Goal: Use online tool/utility: Use online tool/utility

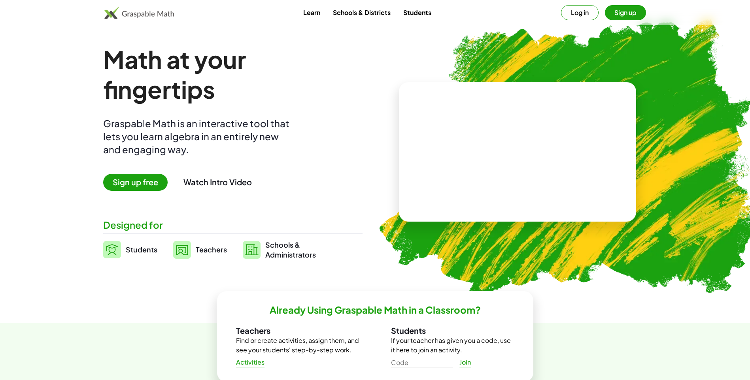
click at [153, 187] on span "Sign up free" at bounding box center [135, 182] width 64 height 17
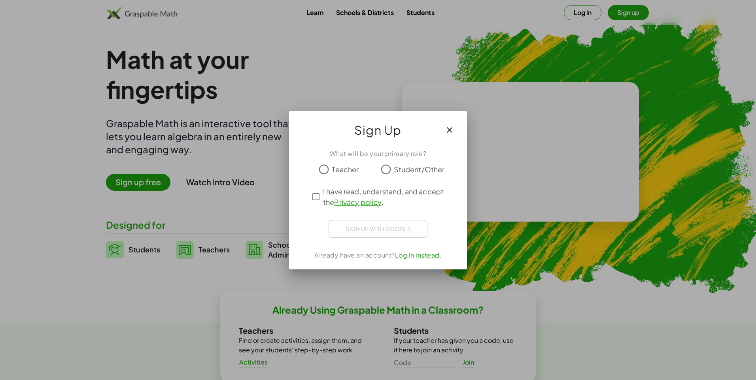
click at [417, 174] on span "Student/Other" at bounding box center [419, 169] width 51 height 11
click at [329, 190] on span "I have read, understand, and accept the Privacy policy ." at bounding box center [385, 196] width 124 height 21
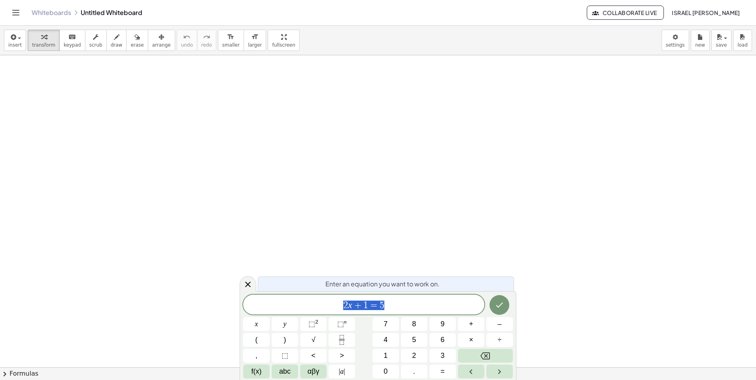
drag, startPoint x: 265, startPoint y: 92, endPoint x: 257, endPoint y: 160, distance: 69.3
drag, startPoint x: 302, startPoint y: 143, endPoint x: 309, endPoint y: 147, distance: 8.3
drag, startPoint x: 110, startPoint y: 45, endPoint x: 121, endPoint y: 62, distance: 20.2
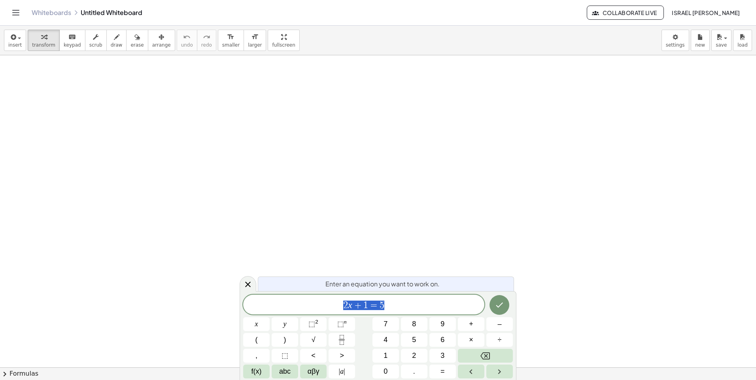
click at [110, 46] on button "draw" at bounding box center [116, 40] width 21 height 21
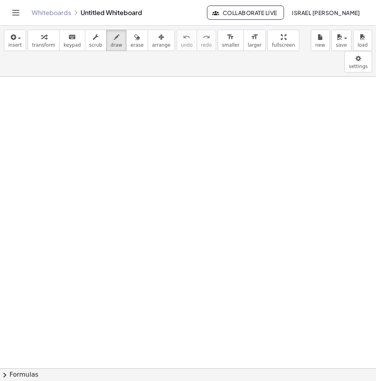
drag, startPoint x: 78, startPoint y: 133, endPoint x: 85, endPoint y: 110, distance: 23.8
drag, startPoint x: 75, startPoint y: 123, endPoint x: 90, endPoint y: 127, distance: 15.6
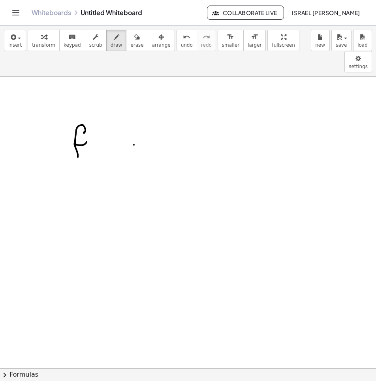
drag, startPoint x: 99, startPoint y: 131, endPoint x: 105, endPoint y: 131, distance: 5.9
drag, startPoint x: 119, startPoint y: 127, endPoint x: 125, endPoint y: 124, distance: 6.7
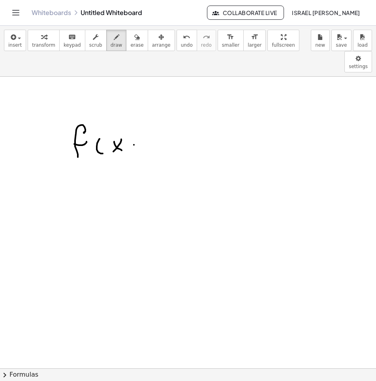
drag, startPoint x: 127, startPoint y: 115, endPoint x: 124, endPoint y: 132, distance: 16.8
drag, startPoint x: 144, startPoint y: 126, endPoint x: 140, endPoint y: 131, distance: 6.1
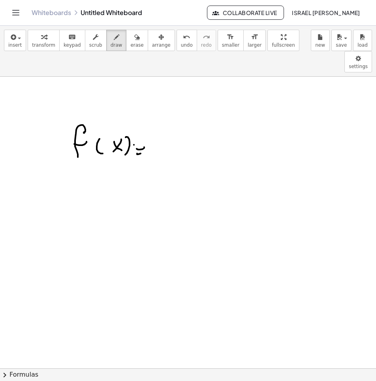
drag, startPoint x: 159, startPoint y: 120, endPoint x: 151, endPoint y: 129, distance: 11.9
drag, startPoint x: 151, startPoint y: 125, endPoint x: 161, endPoint y: 117, distance: 13.2
drag, startPoint x: 166, startPoint y: 119, endPoint x: 170, endPoint y: 125, distance: 7.9
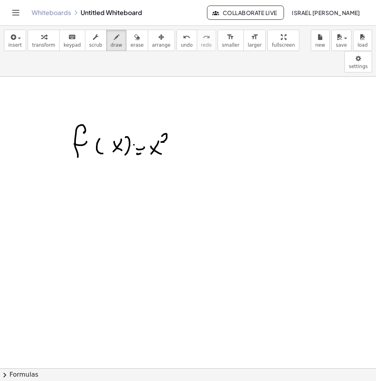
drag, startPoint x: 181, startPoint y: 132, endPoint x: 189, endPoint y: 128, distance: 9.4
drag, startPoint x: 193, startPoint y: 128, endPoint x: 200, endPoint y: 130, distance: 7.0
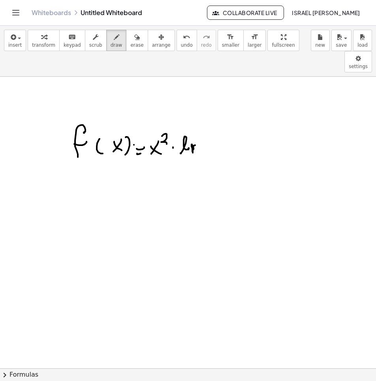
drag, startPoint x: 206, startPoint y: 125, endPoint x: 217, endPoint y: 131, distance: 12.7
drag, startPoint x: 223, startPoint y: 121, endPoint x: 252, endPoint y: 126, distance: 29.3
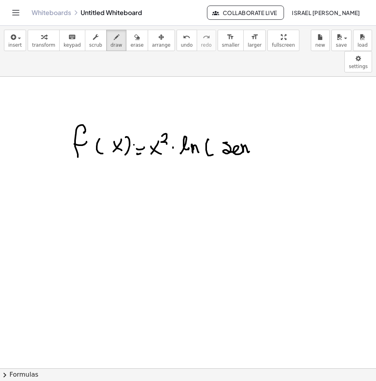
drag, startPoint x: 256, startPoint y: 119, endPoint x: 254, endPoint y: 126, distance: 7.5
drag, startPoint x: 252, startPoint y: 123, endPoint x: 257, endPoint y: 121, distance: 5.5
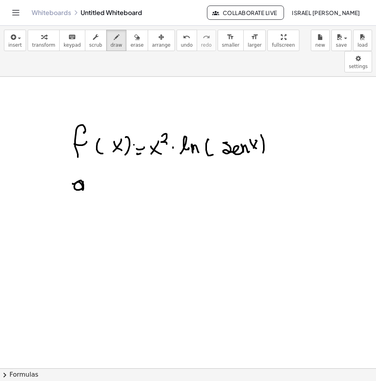
drag, startPoint x: 73, startPoint y: 162, endPoint x: 85, endPoint y: 160, distance: 12.8
drag, startPoint x: 109, startPoint y: 152, endPoint x: 109, endPoint y: 163, distance: 11.5
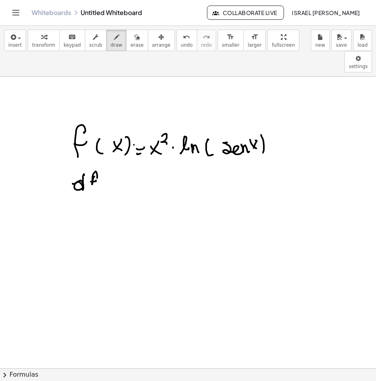
drag, startPoint x: 117, startPoint y: 154, endPoint x: 111, endPoint y: 161, distance: 9.6
drag, startPoint x: 123, startPoint y: 147, endPoint x: 119, endPoint y: 162, distance: 15.5
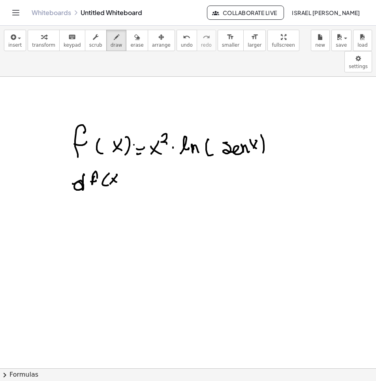
drag, startPoint x: 117, startPoint y: 176, endPoint x: 91, endPoint y: 189, distance: 29.2
drag, startPoint x: 94, startPoint y: 187, endPoint x: 97, endPoint y: 179, distance: 8.6
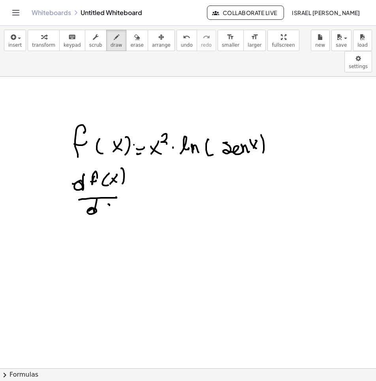
drag, startPoint x: 109, startPoint y: 183, endPoint x: 100, endPoint y: 187, distance: 9.6
drag, startPoint x: 106, startPoint y: 188, endPoint x: 117, endPoint y: 180, distance: 13.5
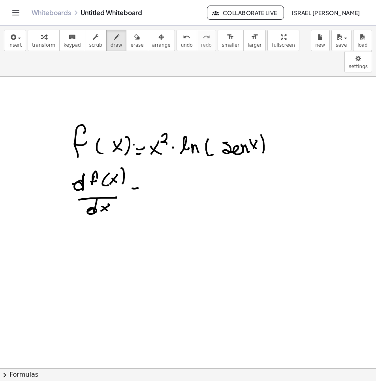
drag, startPoint x: 155, startPoint y: 167, endPoint x: 159, endPoint y: 162, distance: 6.1
drag, startPoint x: 171, startPoint y: 162, endPoint x: 167, endPoint y: 168, distance: 7.0
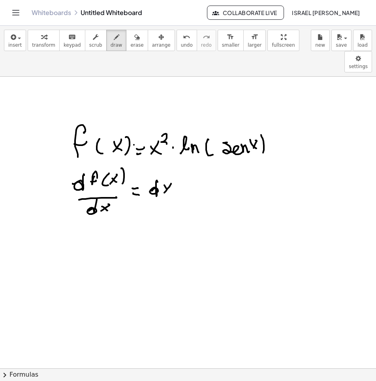
drag, startPoint x: 167, startPoint y: 168, endPoint x: 173, endPoint y: 162, distance: 8.1
drag, startPoint x: 175, startPoint y: 155, endPoint x: 179, endPoint y: 162, distance: 8.0
drag
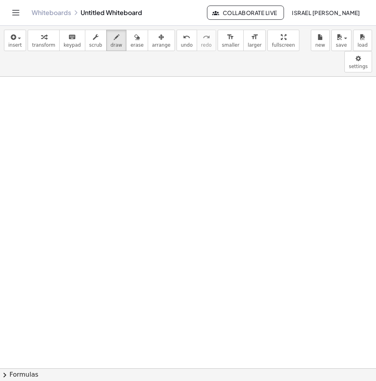
scroll to position [283, 0]
click at [370, 198] on div at bounding box center [188, 132] width 376 height 676
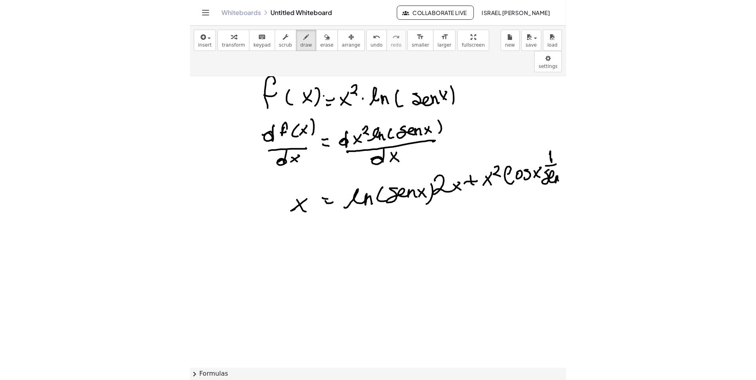
scroll to position [46, 0]
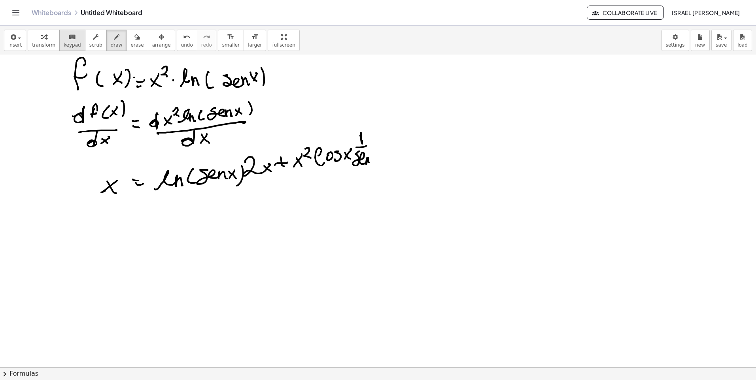
click at [69, 42] on span "keypad" at bounding box center [72, 45] width 17 height 6
click at [114, 36] on icon "button" at bounding box center [117, 36] width 6 height 9
click at [134, 36] on icon "button" at bounding box center [137, 36] width 6 height 9
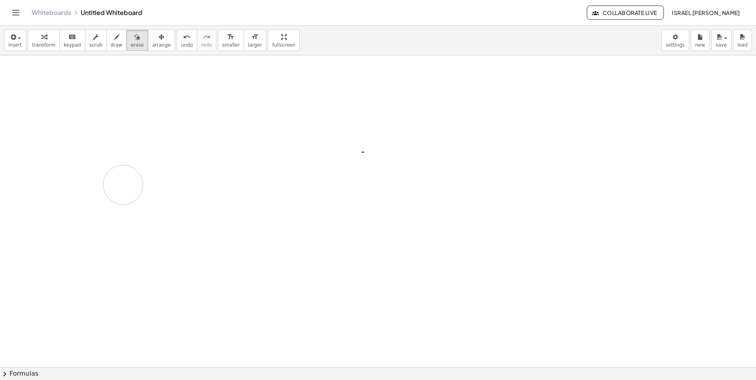
click at [0, 144] on html "Graspable Math Activities Whiteboards Classes Account v1.28.3 | Privacy policy …" at bounding box center [378, 190] width 756 height 380
click at [64, 43] on span "keypad" at bounding box center [72, 45] width 17 height 6
click at [7, 373] on span "chevron_right" at bounding box center [4, 374] width 9 height 9
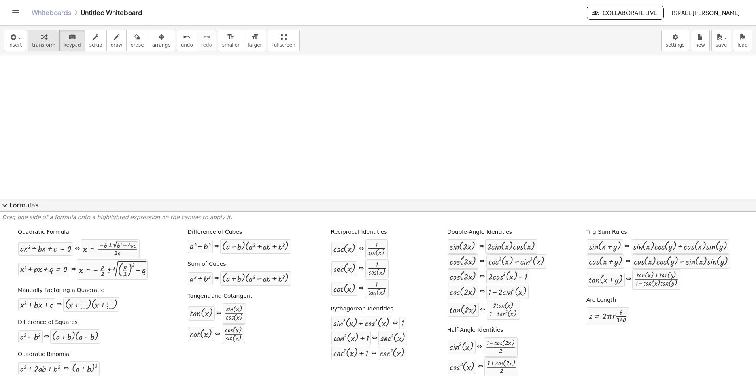
click at [42, 39] on icon "button" at bounding box center [44, 36] width 6 height 9
click at [13, 38] on icon "button" at bounding box center [12, 36] width 7 height 9
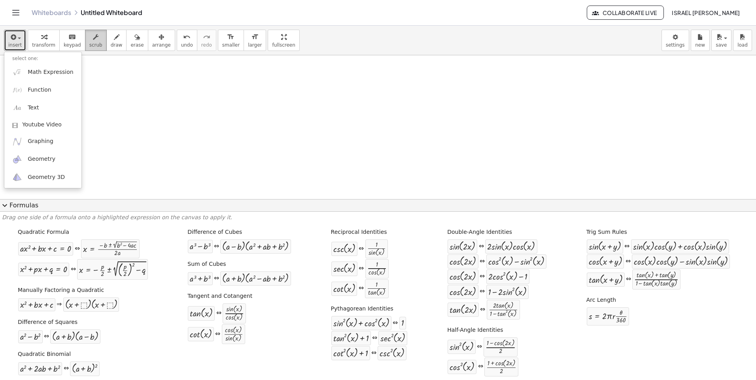
click at [93, 37] on div "button" at bounding box center [95, 36] width 13 height 9
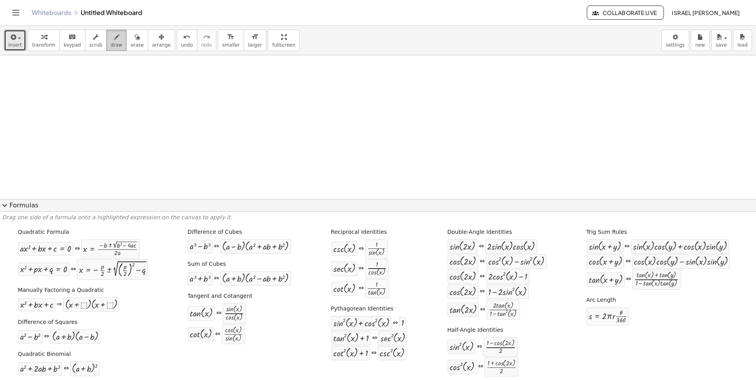
click at [111, 37] on div "button" at bounding box center [117, 36] width 12 height 9
click at [148, 37] on button "arrange" at bounding box center [161, 40] width 27 height 21
click at [152, 37] on div "button" at bounding box center [161, 36] width 19 height 9
click at [68, 37] on icon "keyboard" at bounding box center [72, 36] width 8 height 9
click at [115, 179] on div at bounding box center [378, 347] width 756 height 676
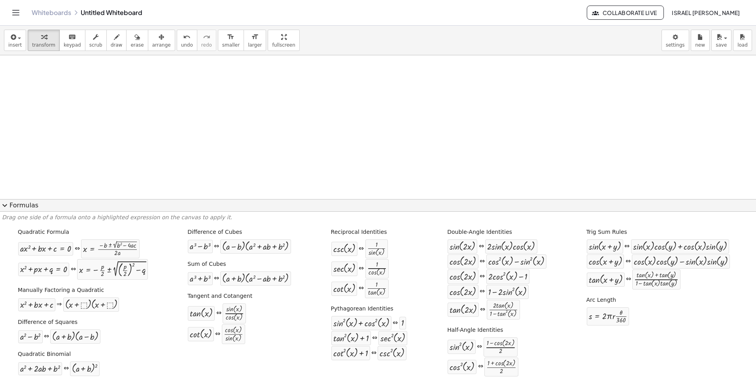
click at [19, 205] on button "expand_more Formulas" at bounding box center [378, 205] width 756 height 13
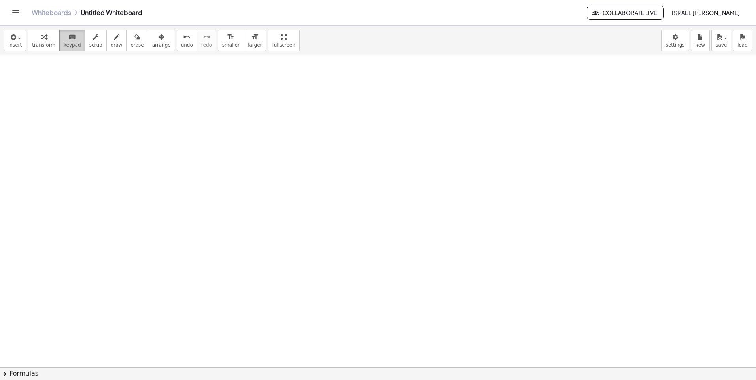
click at [72, 36] on div "keyboard" at bounding box center [72, 36] width 17 height 9
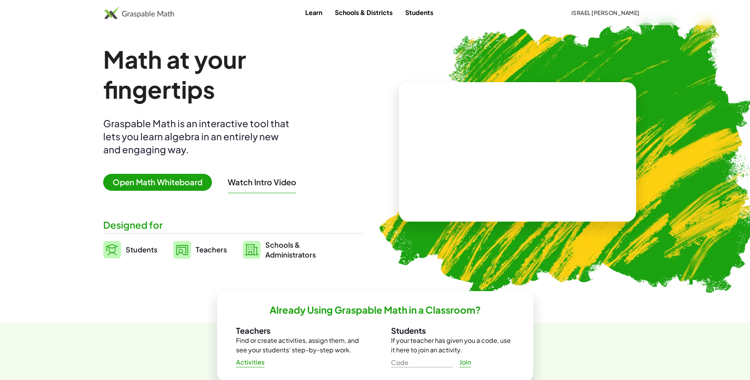
click at [171, 182] on span "Open Math Whiteboard" at bounding box center [157, 182] width 109 height 17
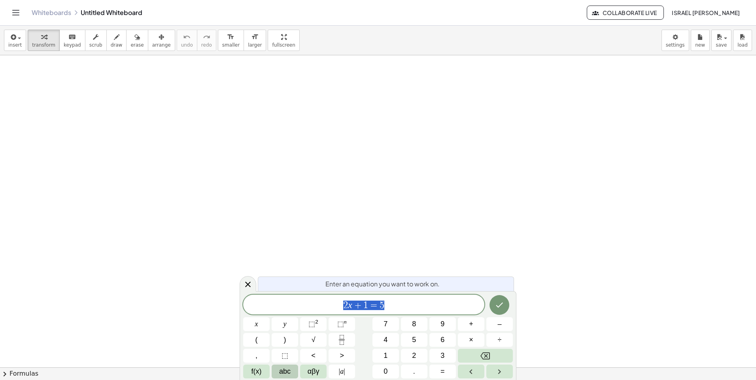
click at [275, 372] on button "abc" at bounding box center [285, 372] width 26 height 14
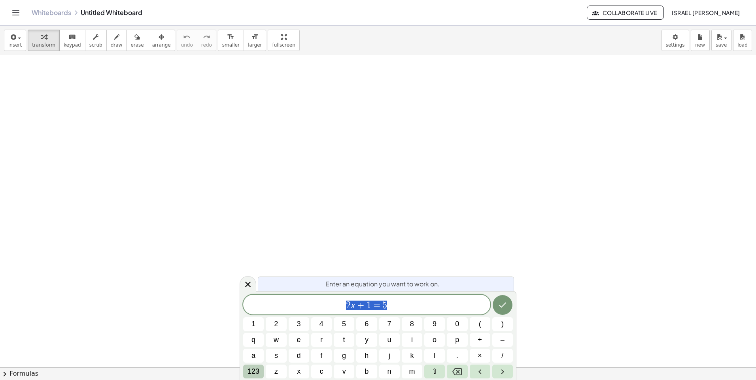
click at [254, 370] on span "123" at bounding box center [253, 371] width 12 height 11
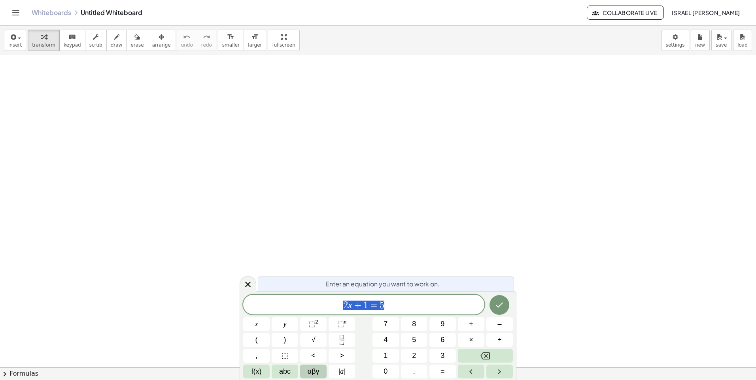
click at [310, 371] on span "αβγ" at bounding box center [314, 371] width 12 height 11
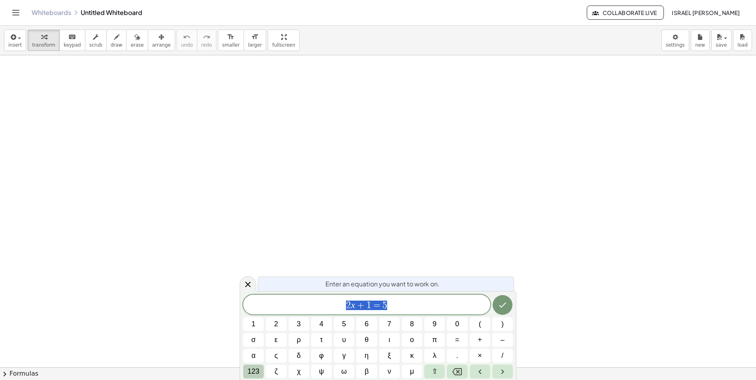
click at [247, 371] on span "123" at bounding box center [253, 371] width 12 height 11
click at [253, 370] on span "f(x)" at bounding box center [256, 371] width 10 height 11
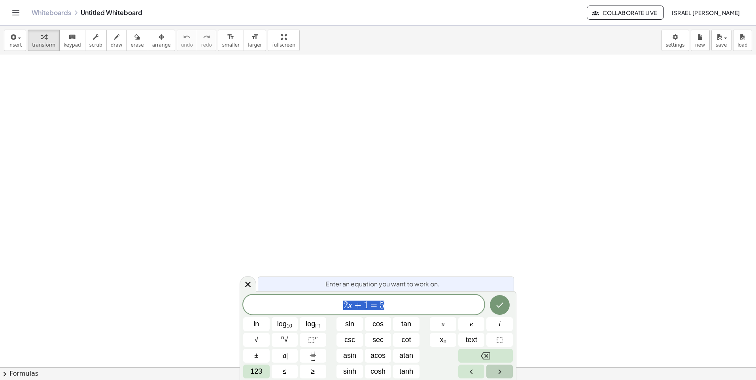
click at [490, 369] on button "Right arrow" at bounding box center [499, 372] width 26 height 14
click at [482, 371] on button "Left arrow" at bounding box center [471, 372] width 26 height 14
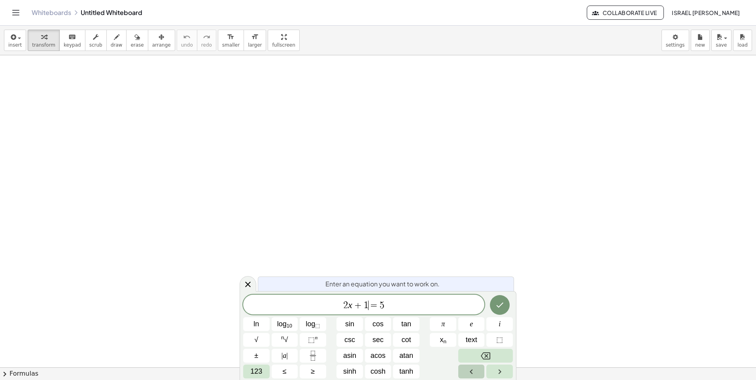
click at [482, 371] on button "Left arrow" at bounding box center [471, 372] width 26 height 14
click at [509, 373] on button "Right arrow" at bounding box center [499, 372] width 26 height 14
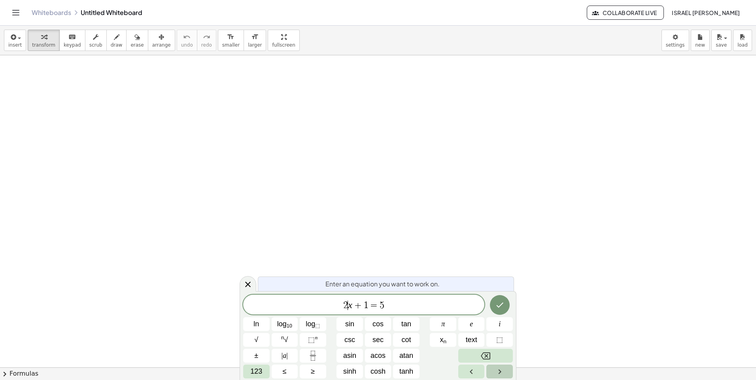
click at [509, 373] on button "Right arrow" at bounding box center [499, 372] width 26 height 14
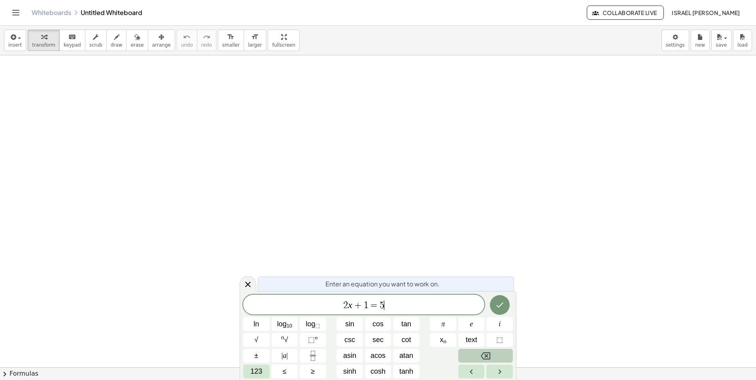
click at [496, 361] on button "Backspace" at bounding box center [485, 356] width 55 height 14
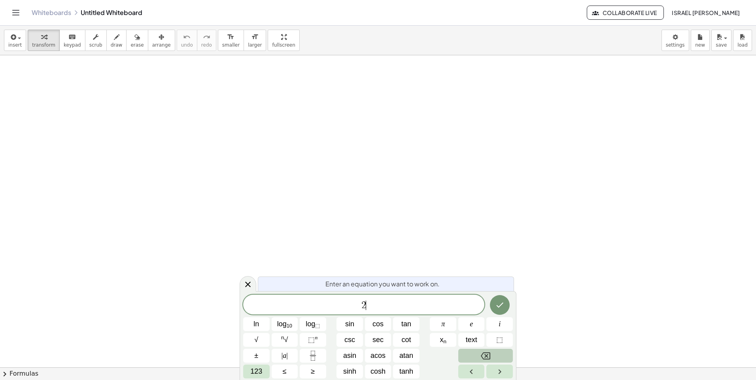
click at [496, 361] on button "Backspace" at bounding box center [485, 356] width 55 height 14
click at [465, 370] on button "Left arrow" at bounding box center [471, 372] width 26 height 14
click at [256, 373] on span "123" at bounding box center [256, 371] width 12 height 11
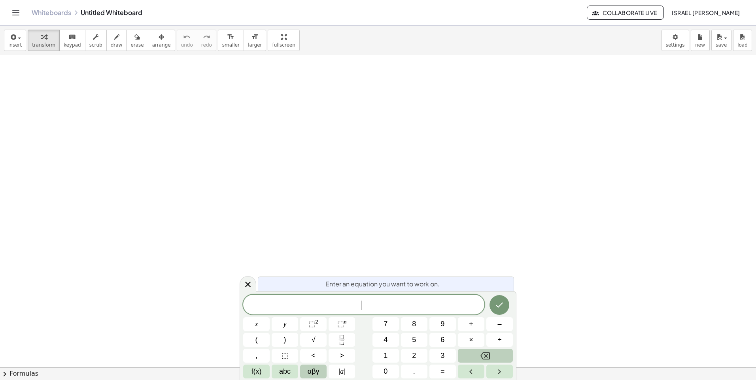
click at [313, 374] on span "αβγ" at bounding box center [314, 371] width 12 height 11
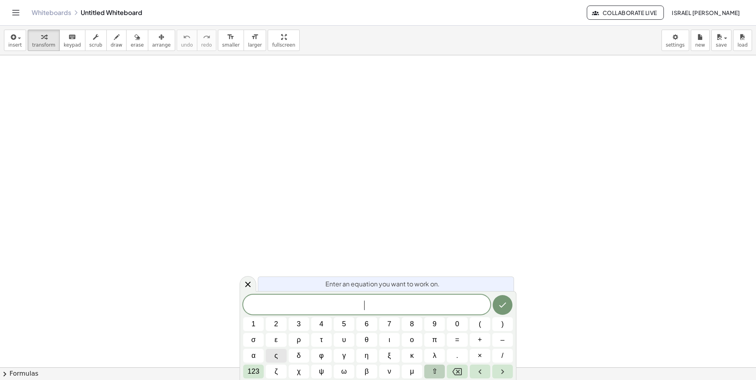
click at [433, 366] on button "⇧" at bounding box center [434, 372] width 21 height 14
click at [252, 375] on span "123" at bounding box center [253, 371] width 12 height 11
click at [291, 367] on button "abc" at bounding box center [285, 372] width 26 height 14
click at [299, 354] on span "d" at bounding box center [299, 356] width 4 height 11
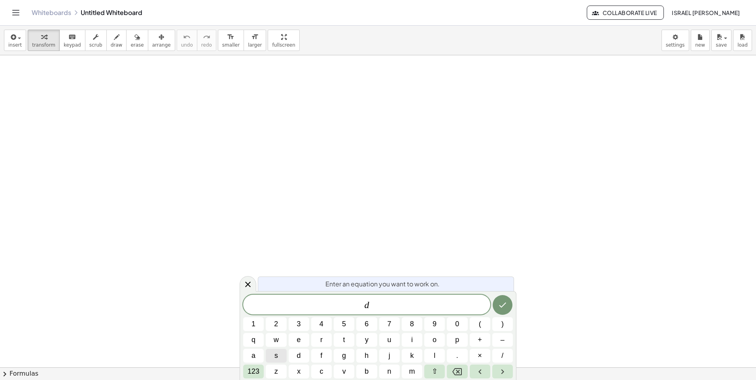
click at [265, 373] on div "d 1 2 3 4 5 6 7 8 9 0 ( ) q w e r t y u i o p + – a s d f g h j k l . × / 123 z…" at bounding box center [378, 337] width 270 height 84
click at [261, 374] on button "123" at bounding box center [253, 372] width 21 height 14
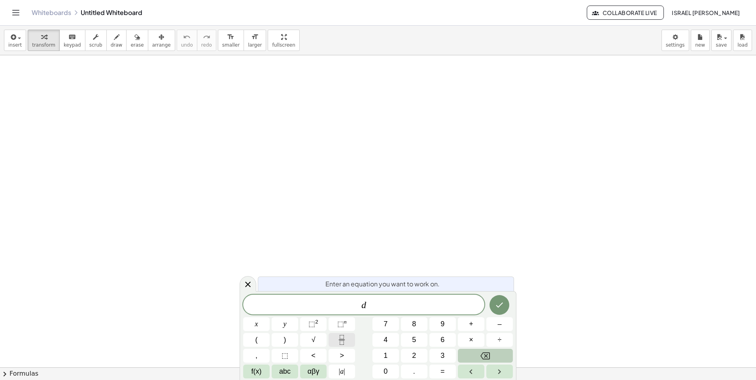
click at [336, 334] on button "Fraction" at bounding box center [341, 340] width 26 height 14
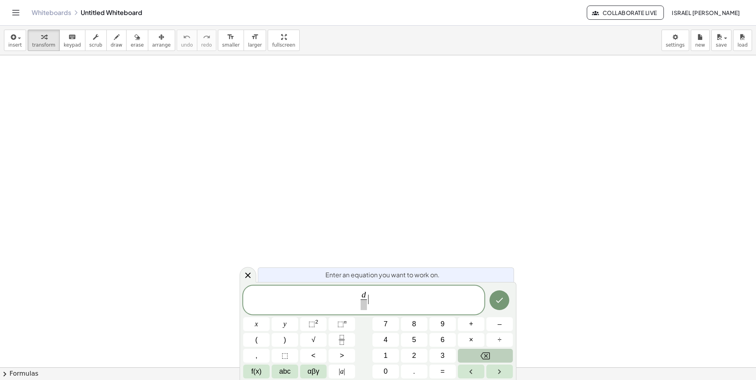
click at [369, 297] on span "d ​ ​" at bounding box center [363, 301] width 241 height 21
click at [367, 295] on span "d ​ ​" at bounding box center [363, 300] width 9 height 19
click at [368, 294] on span "d ​ ​" at bounding box center [363, 301] width 241 height 21
click at [364, 295] on var "d" at bounding box center [364, 294] width 4 height 9
click at [358, 304] on span "​" at bounding box center [364, 305] width 24 height 11
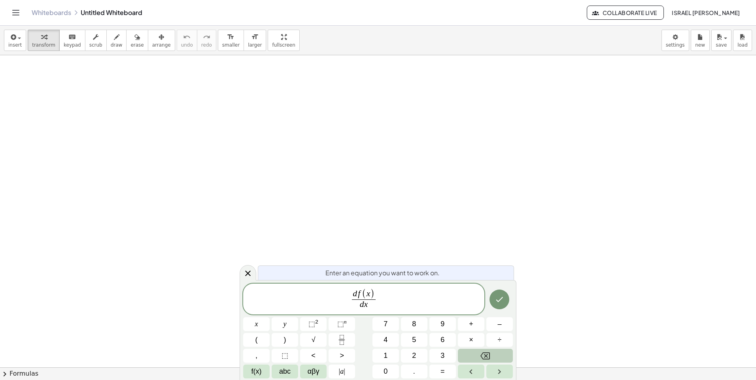
click at [381, 295] on span "d f ( x ) d x ​ ​" at bounding box center [363, 300] width 241 height 23
click at [452, 372] on button "=" at bounding box center [442, 372] width 26 height 14
click at [345, 293] on span "​ d f ( x ) d x ​" at bounding box center [357, 299] width 27 height 21
drag, startPoint x: 345, startPoint y: 293, endPoint x: 368, endPoint y: 301, distance: 23.4
click at [396, 301] on span "d f ( x ) d x ​ =" at bounding box center [363, 300] width 241 height 23
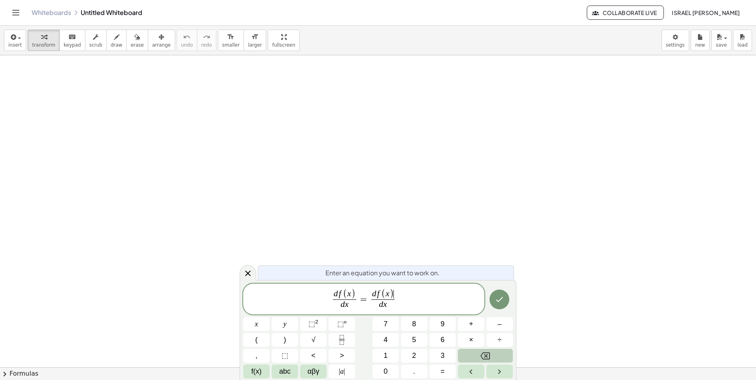
click at [393, 293] on span ")" at bounding box center [391, 294] width 4 height 10
click at [309, 320] on span "⬚ 2" at bounding box center [313, 324] width 10 height 11
click at [500, 295] on icon "Done" at bounding box center [499, 298] width 9 height 9
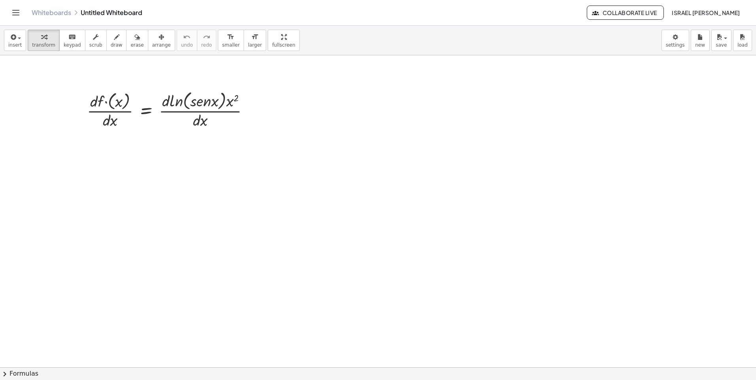
drag, startPoint x: 166, startPoint y: 161, endPoint x: 213, endPoint y: 195, distance: 58.4
click at [103, 100] on div at bounding box center [171, 110] width 176 height 42
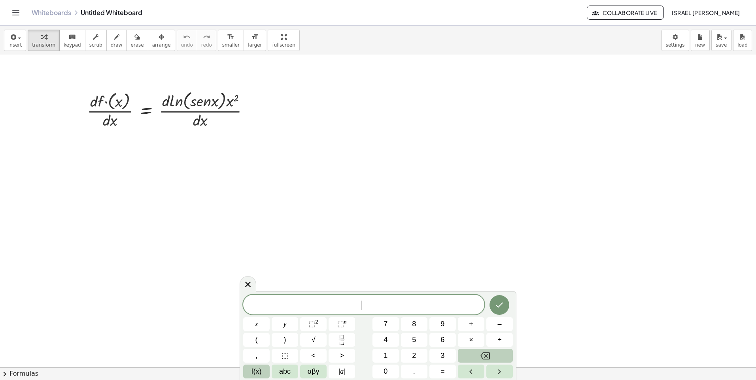
click at [251, 372] on button "f(x)" at bounding box center [256, 372] width 26 height 14
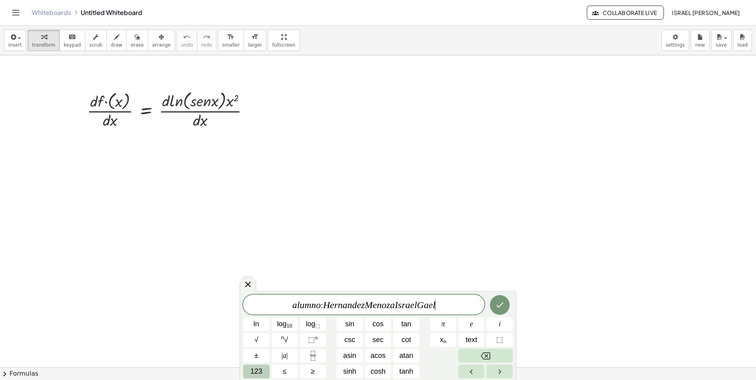
click at [363, 317] on div at bounding box center [349, 324] width 26 height 14
click at [508, 304] on button "Done" at bounding box center [500, 305] width 20 height 20
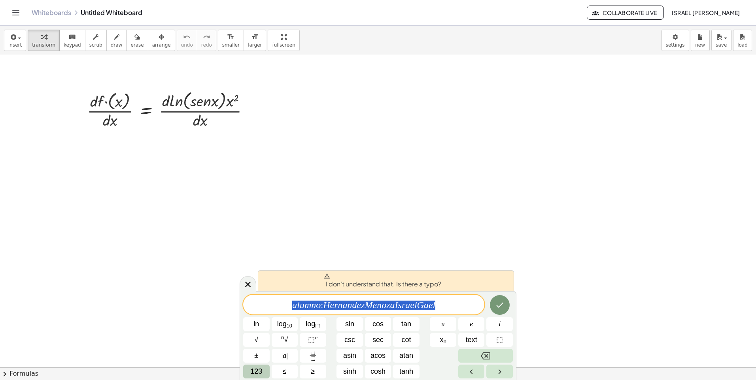
drag, startPoint x: 444, startPoint y: 305, endPoint x: 269, endPoint y: 293, distance: 175.5
click at [269, 293] on div "**********" at bounding box center [378, 335] width 277 height 89
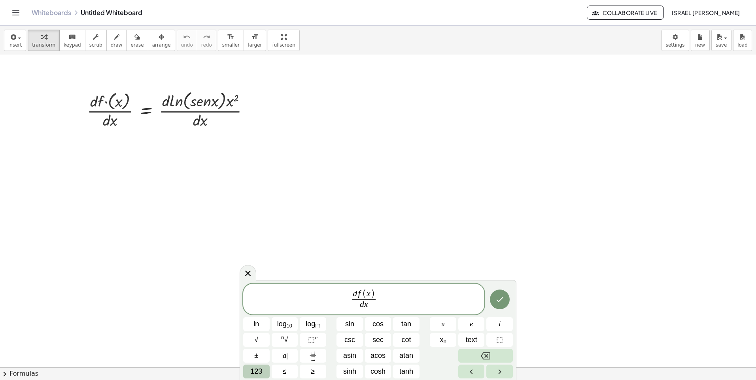
click at [371, 294] on span ")" at bounding box center [372, 294] width 4 height 10
click at [378, 297] on span "d f ( x ​ ) d x ​" at bounding box center [363, 300] width 241 height 23
drag, startPoint x: 373, startPoint y: 301, endPoint x: 336, endPoint y: 304, distance: 37.6
drag, startPoint x: 383, startPoint y: 309, endPoint x: 359, endPoint y: 293, distance: 28.2
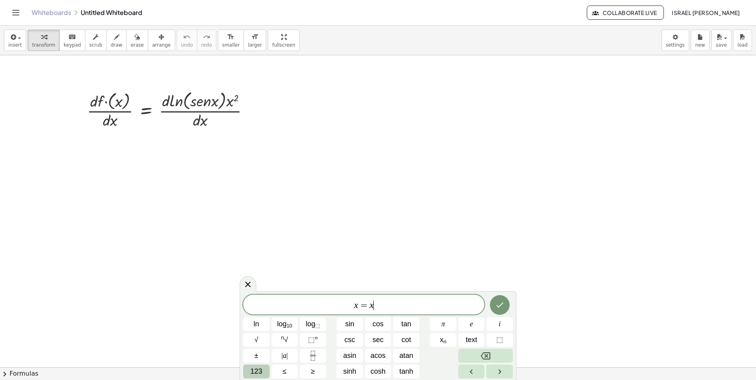
click at [257, 377] on span "123" at bounding box center [256, 371] width 12 height 11
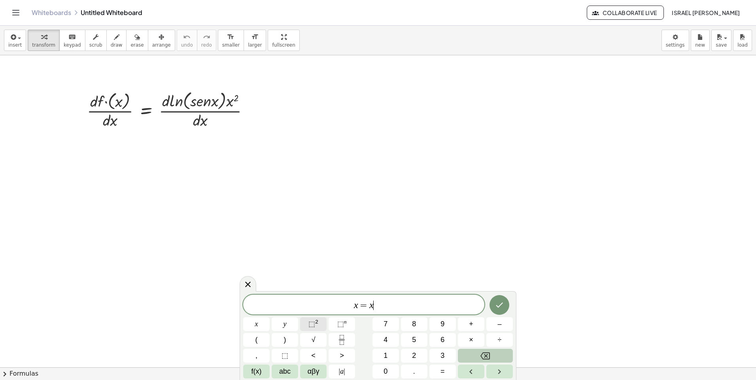
click at [310, 331] on button "⬚ 2" at bounding box center [313, 324] width 26 height 14
click at [259, 344] on button "(" at bounding box center [256, 340] width 26 height 14
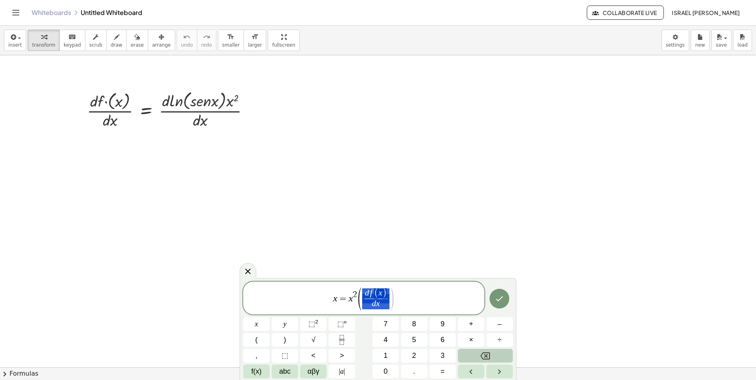
drag, startPoint x: 388, startPoint y: 291, endPoint x: 376, endPoint y: 291, distance: 11.9
drag, startPoint x: 385, startPoint y: 291, endPoint x: 370, endPoint y: 288, distance: 15.7
click at [406, 303] on span "x = x 2 ( d ( s e n x ) d x ​ ) ​" at bounding box center [363, 299] width 241 height 25
click at [477, 327] on button "+" at bounding box center [471, 324] width 26 height 14
click at [363, 291] on var "s" at bounding box center [362, 292] width 3 height 9
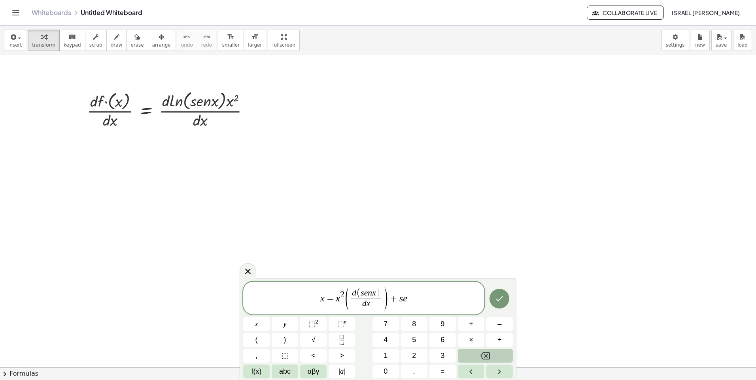
click at [359, 292] on span "(" at bounding box center [358, 294] width 4 height 10
click at [357, 293] on span "(" at bounding box center [358, 294] width 4 height 10
click at [424, 295] on span "x = x 2 ( d l n ​ ( s e n x ) d x ​ ) + s e" at bounding box center [363, 299] width 241 height 25
click at [424, 293] on span "(" at bounding box center [425, 294] width 4 height 10
click at [434, 292] on span "d ​ ( x )" at bounding box center [425, 294] width 19 height 10
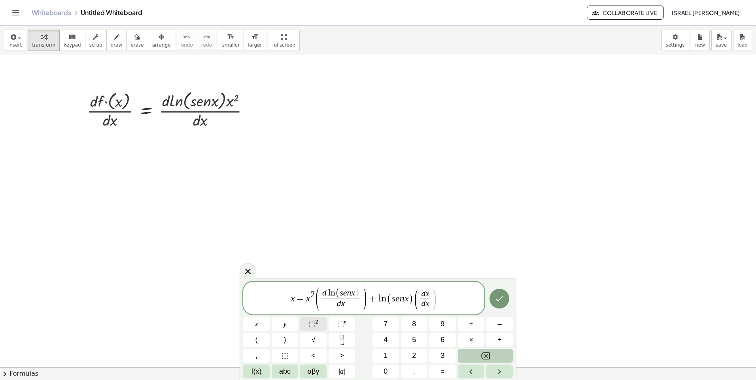
click at [318, 329] on span "⬚ 2" at bounding box center [313, 324] width 10 height 11
click at [501, 298] on icon "Done" at bounding box center [499, 297] width 9 height 9
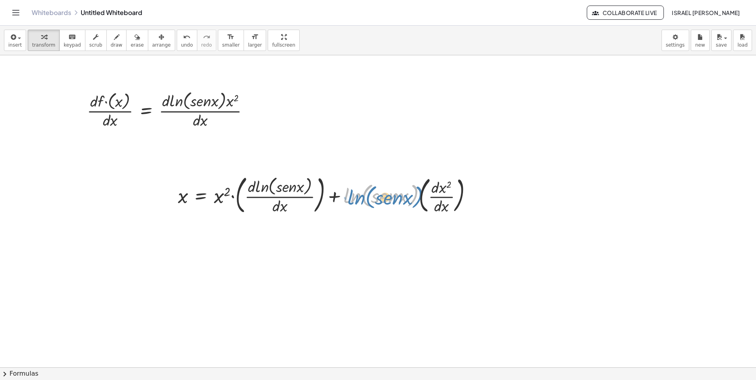
drag, startPoint x: 355, startPoint y: 212, endPoint x: 359, endPoint y: 211, distance: 4.4
click at [359, 211] on div at bounding box center [328, 194] width 308 height 45
drag, startPoint x: 356, startPoint y: 221, endPoint x: 358, endPoint y: 216, distance: 5.0
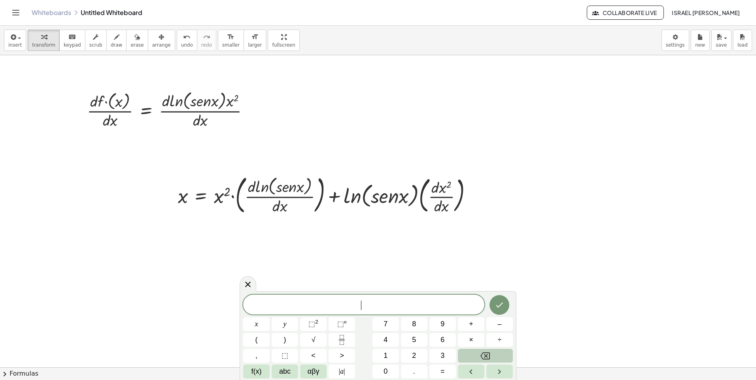
drag, startPoint x: 414, startPoint y: 190, endPoint x: 464, endPoint y: 208, distance: 53.4
drag, startPoint x: 473, startPoint y: 193, endPoint x: 82, endPoint y: 143, distance: 394.2
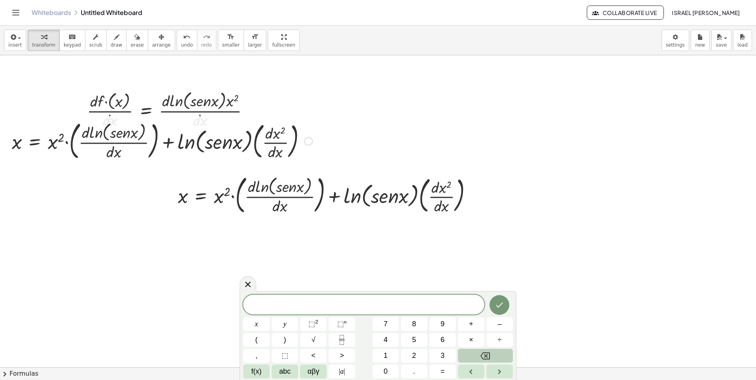
click at [93, 146] on div at bounding box center [162, 140] width 308 height 45
click at [183, 39] on icon "undo" at bounding box center [187, 36] width 8 height 9
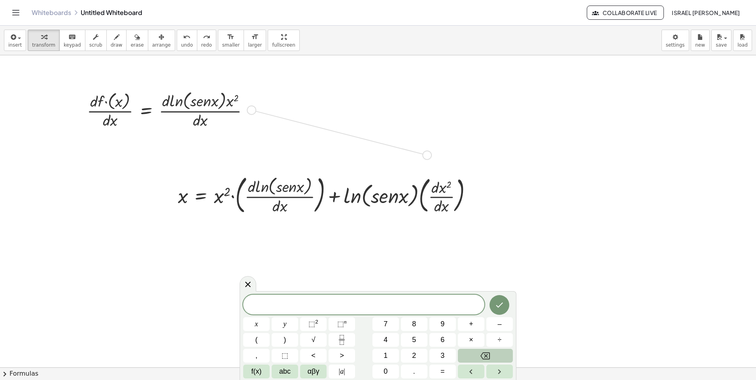
drag, startPoint x: 249, startPoint y: 108, endPoint x: 428, endPoint y: 155, distance: 184.7
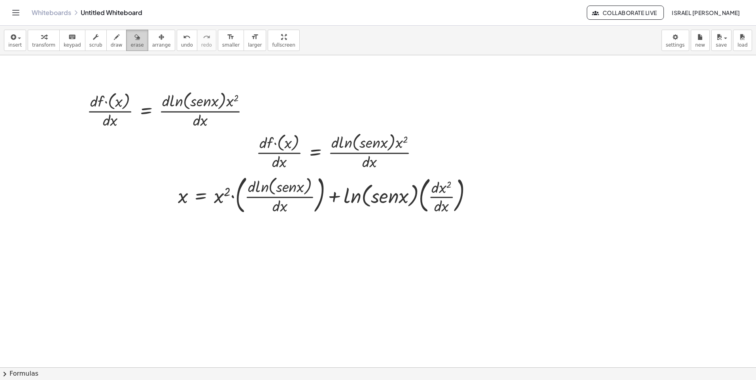
drag, startPoint x: 132, startPoint y: 43, endPoint x: 232, endPoint y: 78, distance: 106.8
click at [132, 43] on button "erase" at bounding box center [137, 40] width 22 height 21
drag, startPoint x: 193, startPoint y: 113, endPoint x: 127, endPoint y: 109, distance: 65.7
click at [70, 41] on icon "keyboard" at bounding box center [72, 36] width 8 height 9
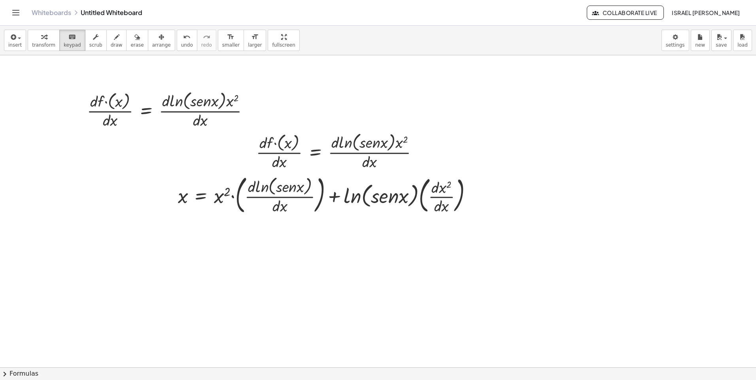
click at [308, 198] on div at bounding box center [328, 194] width 308 height 45
click at [474, 196] on div at bounding box center [474, 195] width 9 height 9
click at [474, 196] on div "Fix a mistake Transform line Copy line as LaTeX Copy derivation as LaTeX Expand…" at bounding box center [474, 195] width 9 height 9
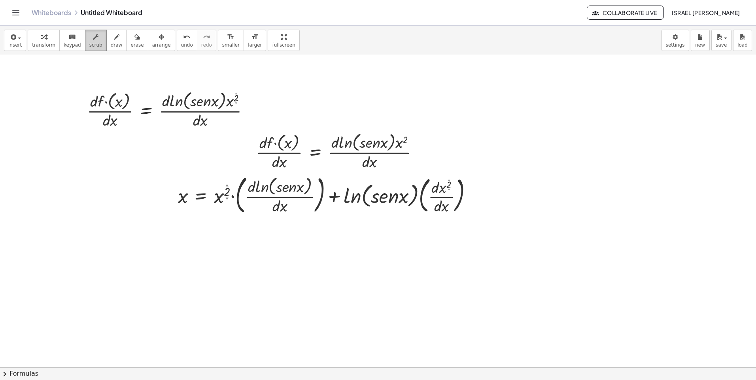
click at [97, 49] on button "scrub" at bounding box center [96, 40] width 22 height 21
click at [106, 44] on button "draw" at bounding box center [116, 40] width 21 height 21
click at [130, 44] on span "erase" at bounding box center [136, 45] width 13 height 6
click at [106, 44] on button "draw" at bounding box center [116, 40] width 21 height 21
click at [85, 44] on button "scrub" at bounding box center [96, 40] width 22 height 21
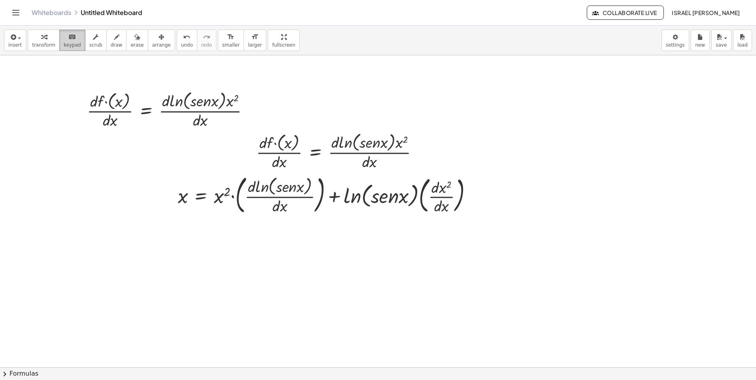
click at [75, 44] on button "keyboard keypad" at bounding box center [72, 40] width 26 height 21
click at [134, 39] on button "erase" at bounding box center [137, 40] width 22 height 21
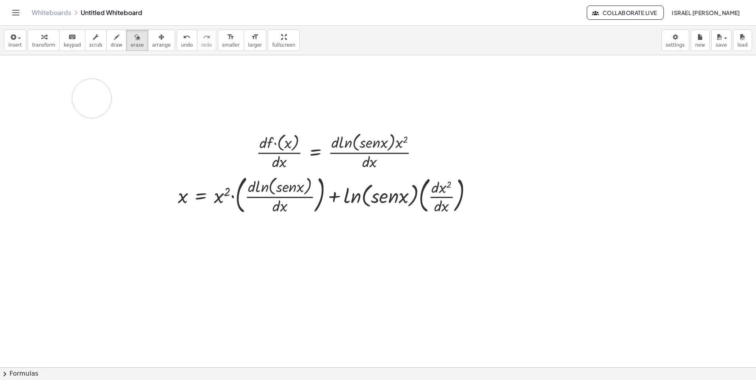
drag, startPoint x: 238, startPoint y: 102, endPoint x: 84, endPoint y: 91, distance: 153.7
drag, startPoint x: 190, startPoint y: 100, endPoint x: 268, endPoint y: 104, distance: 78.3
drag, startPoint x: 213, startPoint y: 101, endPoint x: 91, endPoint y: 118, distance: 123.3
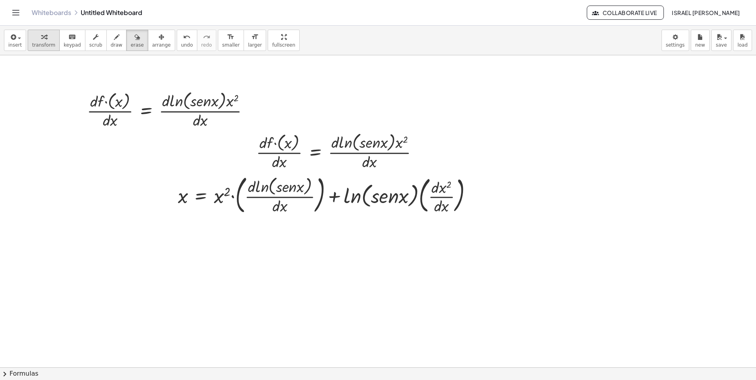
click at [44, 45] on span "transform" at bounding box center [43, 45] width 23 height 6
click at [178, 101] on div at bounding box center [171, 110] width 176 height 42
click at [249, 111] on div at bounding box center [251, 110] width 9 height 9
click at [250, 108] on div "Transform line Copy line as LaTeX Copy derivation as LaTeX Expand new lines: On" at bounding box center [251, 110] width 9 height 9
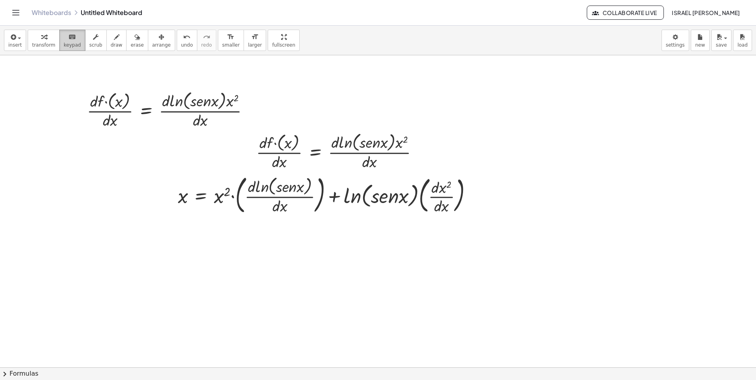
click at [68, 34] on icon "keyboard" at bounding box center [72, 36] width 8 height 9
click at [431, 189] on div at bounding box center [328, 194] width 308 height 45
click at [439, 188] on div at bounding box center [441, 187] width 20 height 17
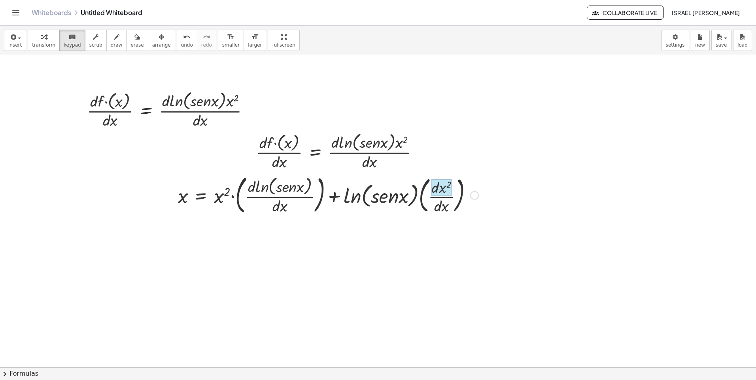
click at [436, 195] on div at bounding box center [441, 187] width 20 height 17
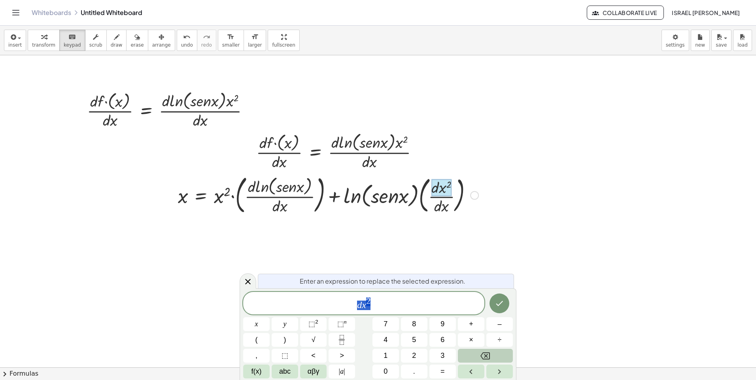
click at [428, 305] on span "d x 2" at bounding box center [363, 304] width 241 height 14
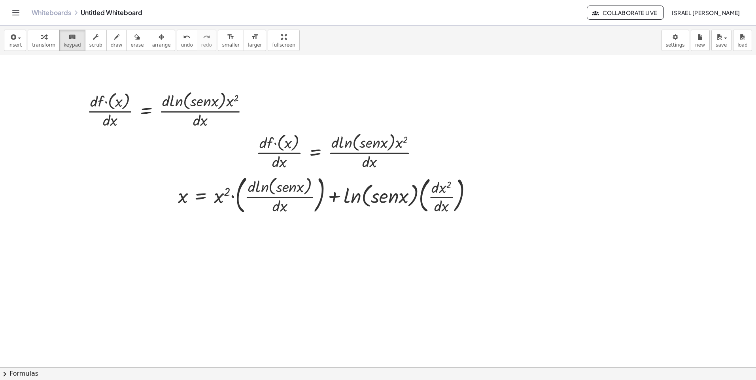
drag, startPoint x: 308, startPoint y: 260, endPoint x: 387, endPoint y: 270, distance: 80.1
drag, startPoint x: 289, startPoint y: 262, endPoint x: 244, endPoint y: 245, distance: 48.7
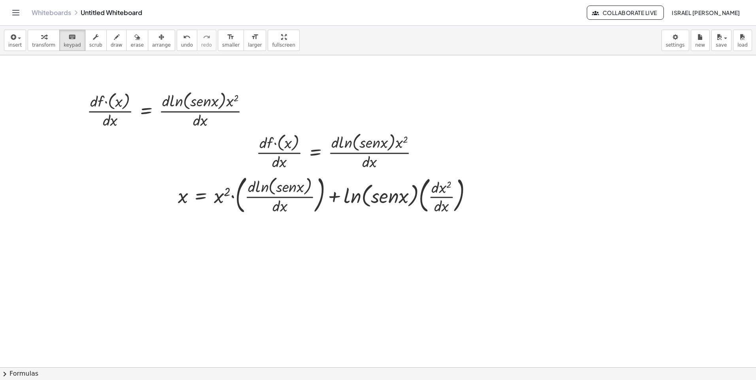
click at [222, 47] on span "smaller" at bounding box center [230, 45] width 17 height 6
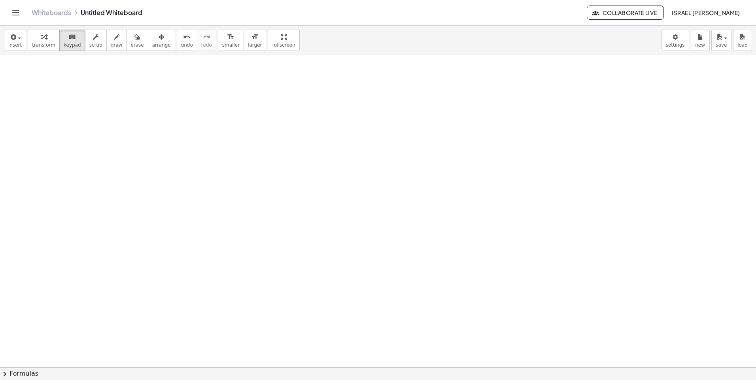
scroll to position [40, 0]
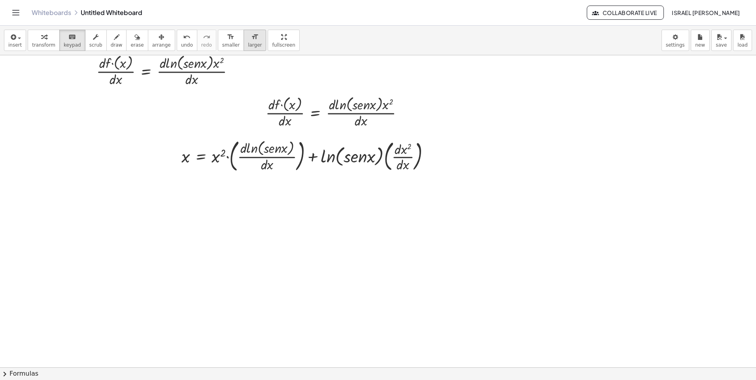
click at [243, 49] on button "format_size larger" at bounding box center [254, 40] width 23 height 21
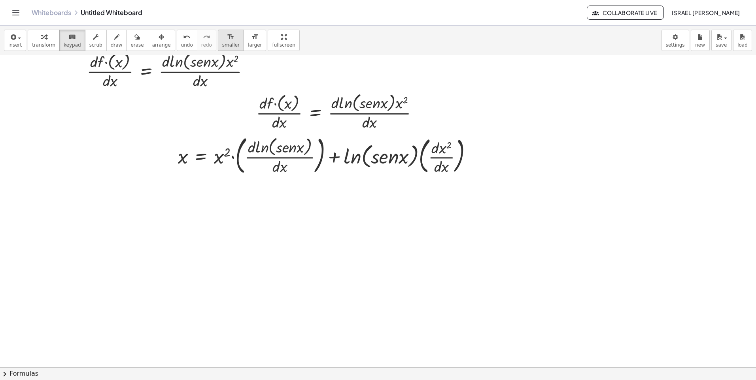
click at [222, 42] on span "smaller" at bounding box center [230, 45] width 17 height 6
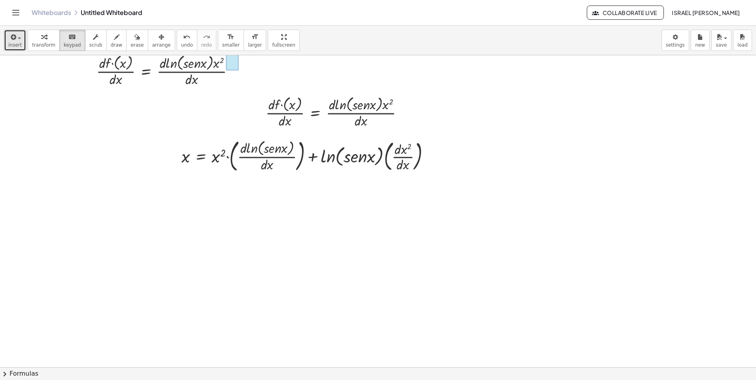
click at [10, 42] on icon "button" at bounding box center [12, 36] width 7 height 9
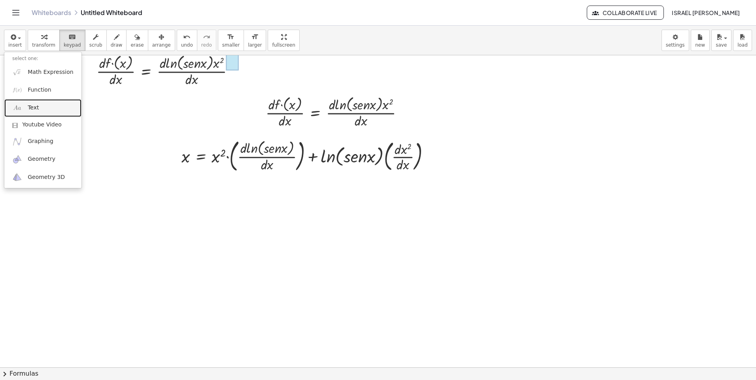
click at [26, 104] on link "Text" at bounding box center [42, 108] width 77 height 18
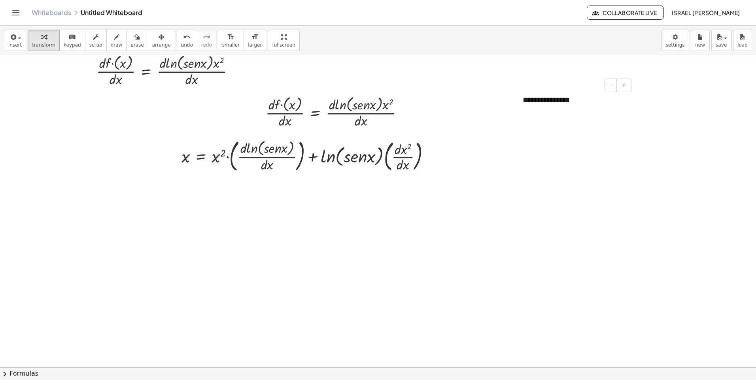
click at [581, 103] on div "**********" at bounding box center [574, 100] width 119 height 27
drag, startPoint x: 586, startPoint y: 102, endPoint x: 504, endPoint y: 100, distance: 82.7
click at [504, 100] on div "**********" at bounding box center [378, 354] width 756 height 676
drag, startPoint x: 570, startPoint y: 101, endPoint x: 523, endPoint y: 95, distance: 47.4
click at [523, 95] on div "**********" at bounding box center [574, 100] width 119 height 27
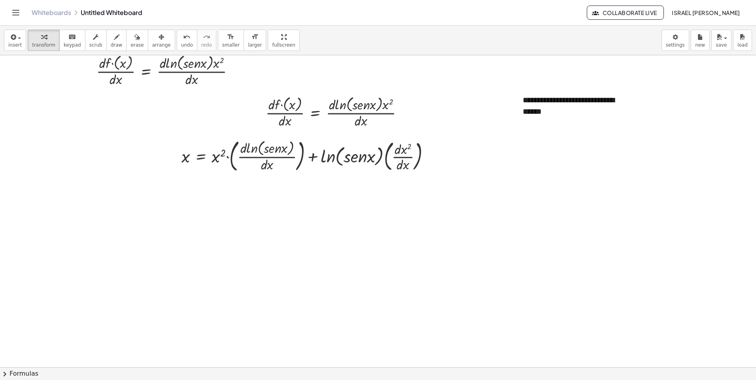
click at [583, 142] on div at bounding box center [378, 354] width 756 height 676
drag, startPoint x: 559, startPoint y: 110, endPoint x: 532, endPoint y: 100, distance: 29.1
click at [532, 100] on div "**********" at bounding box center [574, 106] width 119 height 38
click at [586, 111] on div "**********" at bounding box center [574, 106] width 119 height 38
click at [542, 82] on div "- +" at bounding box center [572, 85] width 119 height 13
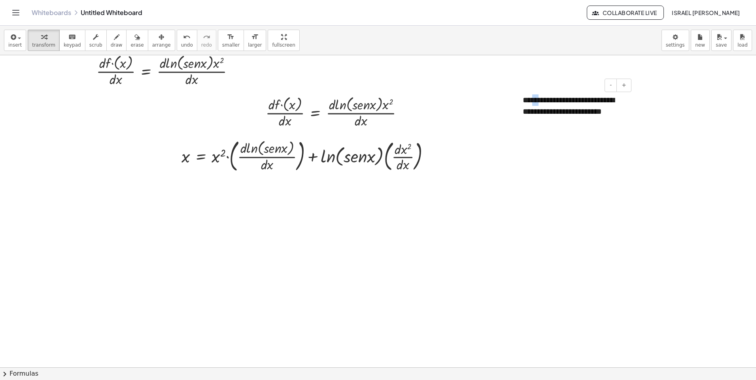
drag, startPoint x: 543, startPoint y: 96, endPoint x: 534, endPoint y: 92, distance: 9.3
click at [534, 92] on div "**********" at bounding box center [574, 106] width 119 height 38
click at [513, 82] on div "- +" at bounding box center [572, 85] width 119 height 13
click at [152, 42] on span "arrange" at bounding box center [161, 45] width 19 height 6
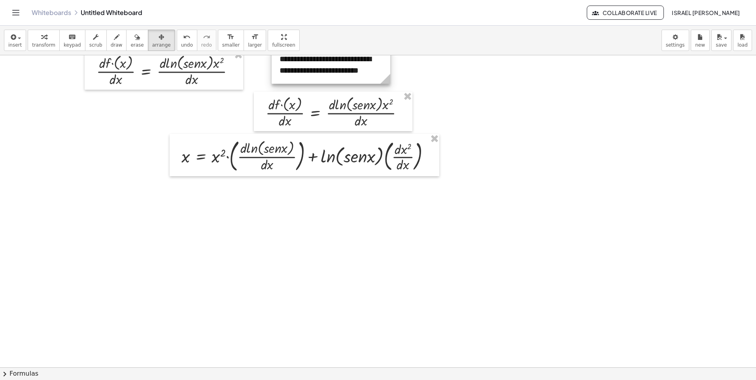
drag, startPoint x: 540, startPoint y: 104, endPoint x: 296, endPoint y: 63, distance: 246.6
click at [296, 63] on div at bounding box center [331, 64] width 119 height 38
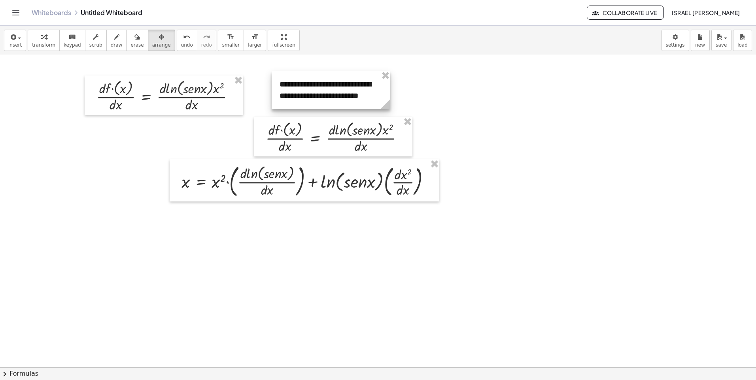
scroll to position [0, 0]
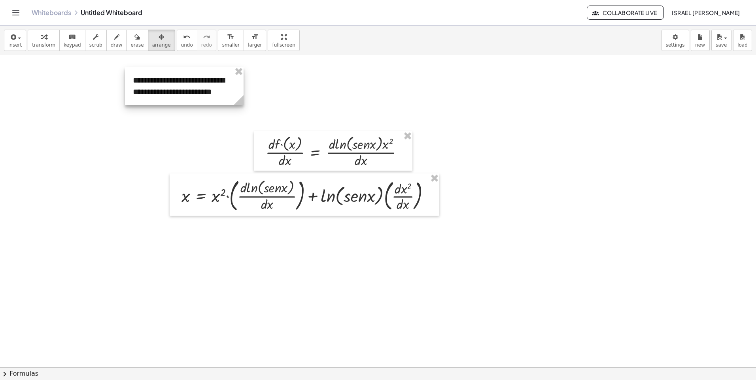
drag, startPoint x: 298, startPoint y: 102, endPoint x: 172, endPoint y: 88, distance: 126.9
click at [172, 88] on div at bounding box center [184, 86] width 119 height 38
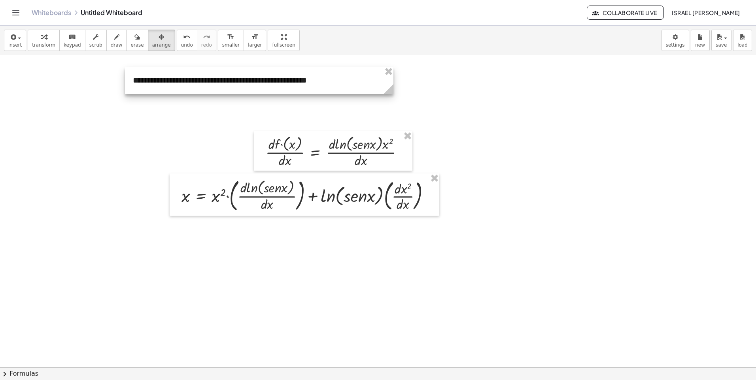
drag, startPoint x: 242, startPoint y: 102, endPoint x: 394, endPoint y: 96, distance: 151.9
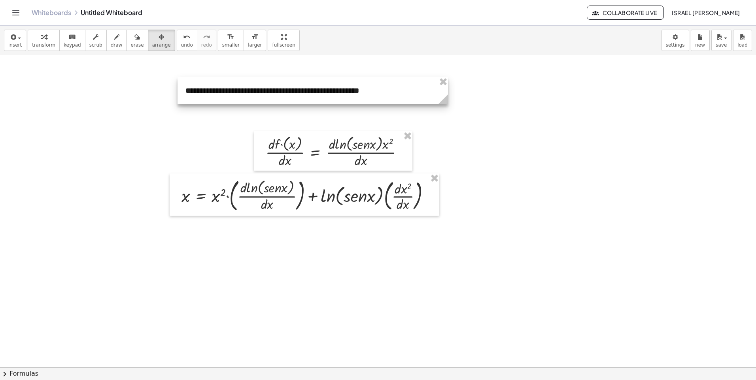
drag, startPoint x: 344, startPoint y: 80, endPoint x: 415, endPoint y: 90, distance: 71.8
click at [415, 90] on div at bounding box center [312, 90] width 270 height 27
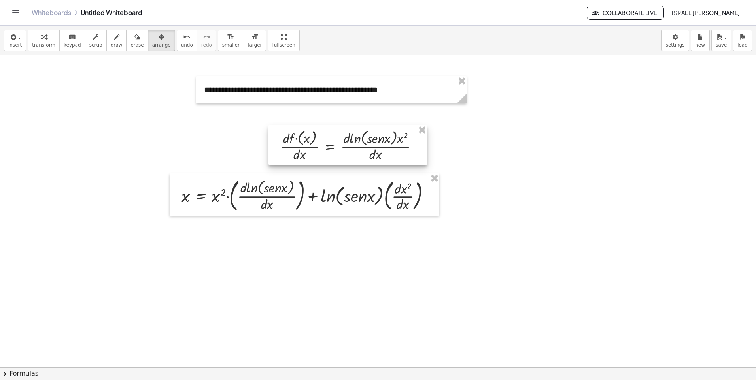
drag, startPoint x: 389, startPoint y: 149, endPoint x: 404, endPoint y: 143, distance: 15.8
click at [404, 143] on div at bounding box center [347, 145] width 159 height 40
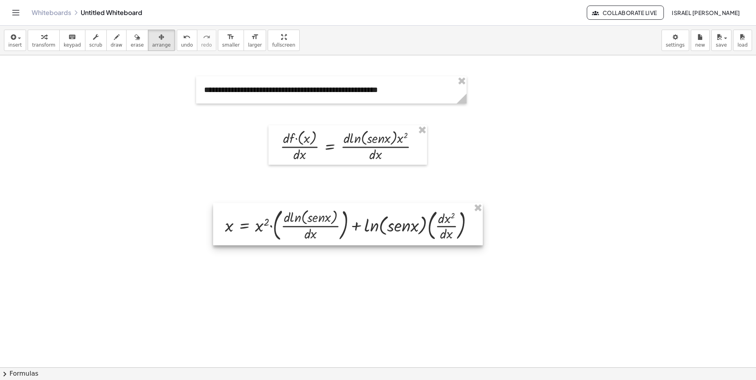
drag, startPoint x: 417, startPoint y: 199, endPoint x: 461, endPoint y: 230, distance: 53.7
click at [461, 230] on div at bounding box center [348, 224] width 270 height 42
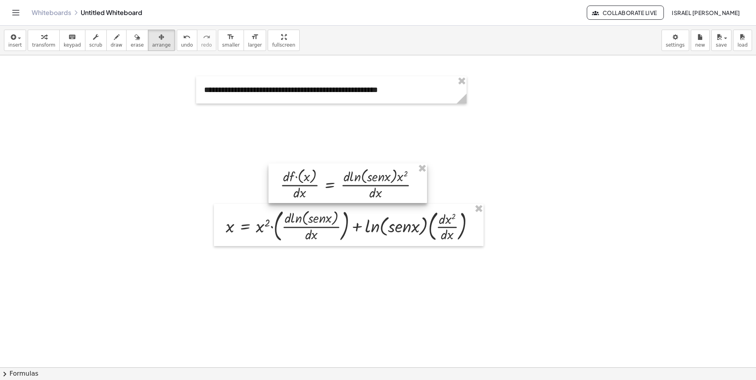
drag, startPoint x: 379, startPoint y: 159, endPoint x: 379, endPoint y: 197, distance: 38.3
click at [379, 197] on div at bounding box center [347, 184] width 159 height 40
click at [380, 191] on div at bounding box center [348, 180] width 159 height 40
drag, startPoint x: 360, startPoint y: 132, endPoint x: 355, endPoint y: 131, distance: 4.5
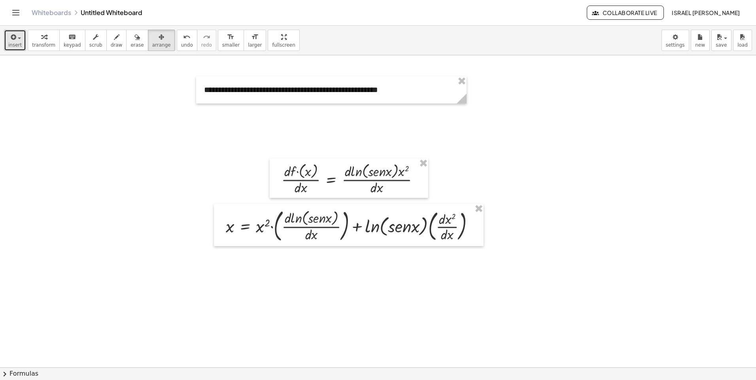
click at [19, 34] on div "button" at bounding box center [14, 36] width 13 height 9
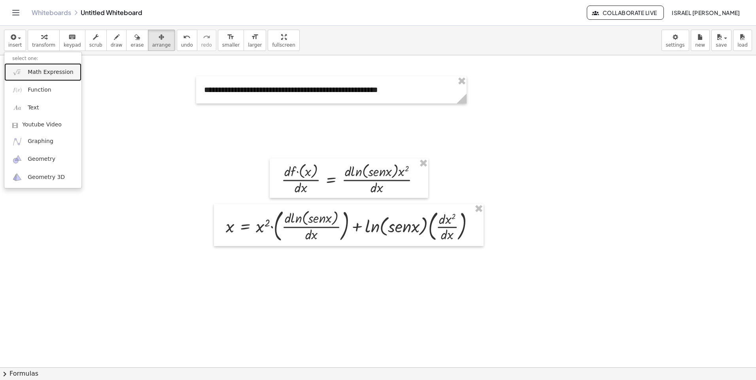
click at [43, 72] on span "Math Expression" at bounding box center [50, 72] width 45 height 8
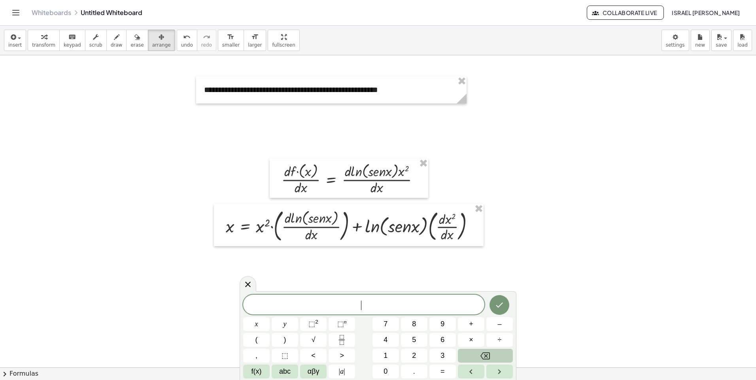
click at [281, 307] on span "​" at bounding box center [363, 305] width 241 height 11
click at [500, 310] on button "Done" at bounding box center [499, 305] width 20 height 20
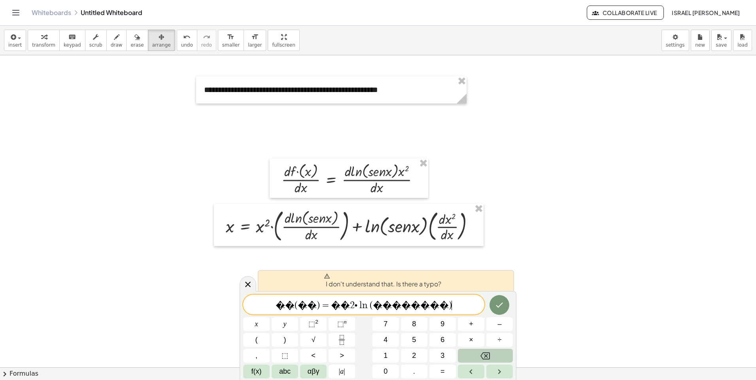
click at [410, 301] on span "� � ( � � ) = � � 2 ∙ l n ⁡ ( � � � � � � � � ) ​" at bounding box center [363, 305] width 241 height 11
click at [362, 306] on var "l" at bounding box center [359, 305] width 5 height 9
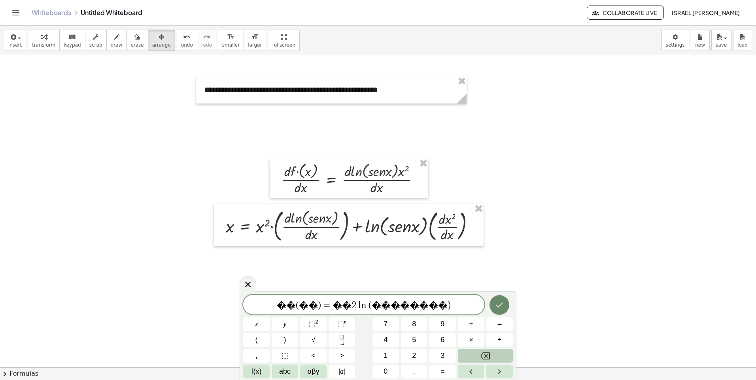
click at [498, 309] on icon "Done" at bounding box center [499, 304] width 9 height 9
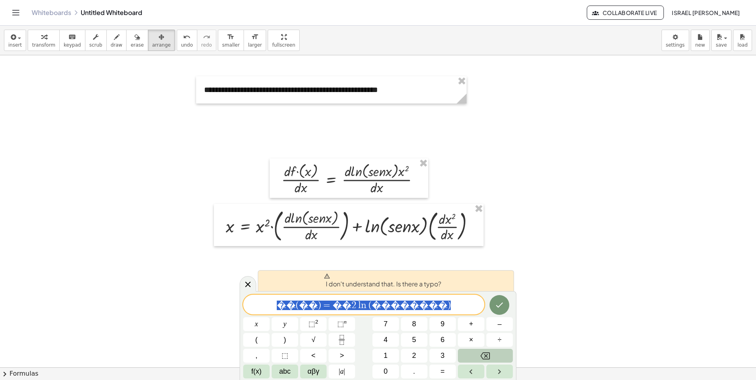
drag, startPoint x: 410, startPoint y: 306, endPoint x: 321, endPoint y: 306, distance: 88.9
click at [321, 306] on span "� � ( � � ) = � � 2 l n ⁡ ( � � � � � � � � )" at bounding box center [363, 305] width 241 height 11
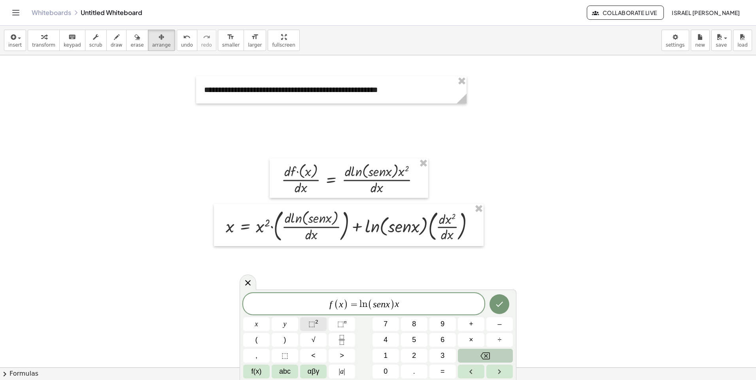
click at [308, 320] on button "⬚ 2" at bounding box center [313, 324] width 26 height 14
click at [270, 317] on div at bounding box center [256, 324] width 26 height 14
click at [506, 303] on button "Done" at bounding box center [499, 303] width 20 height 20
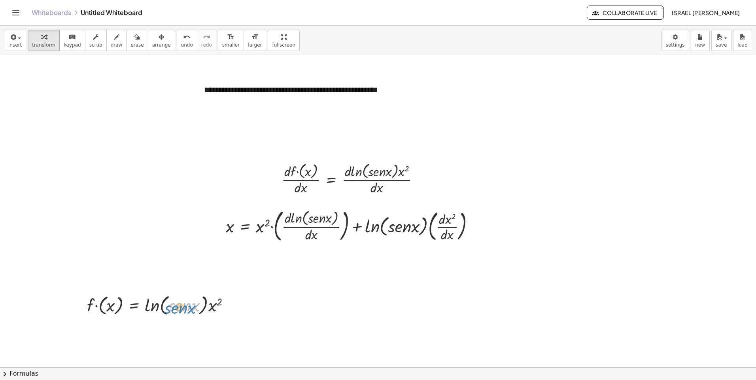
click at [186, 302] on div at bounding box center [161, 305] width 157 height 26
click at [183, 40] on icon "undo" at bounding box center [187, 36] width 8 height 9
click at [152, 42] on span "arrange" at bounding box center [161, 45] width 19 height 6
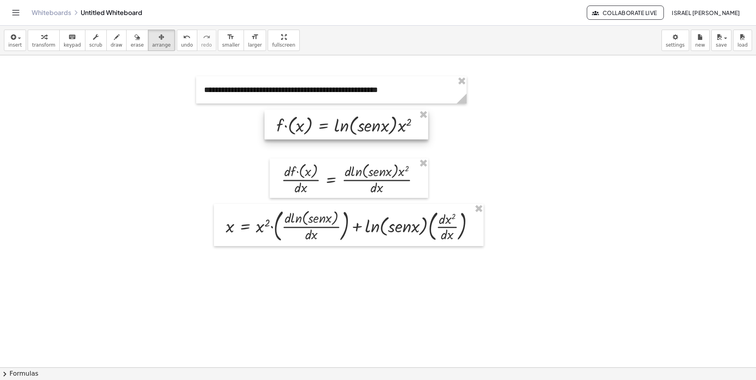
drag, startPoint x: 204, startPoint y: 300, endPoint x: 394, endPoint y: 120, distance: 261.4
click at [394, 120] on div at bounding box center [346, 125] width 164 height 30
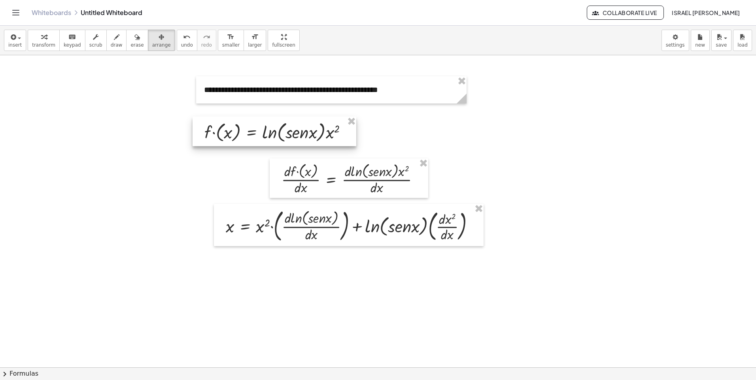
drag, startPoint x: 427, startPoint y: 137, endPoint x: 405, endPoint y: 142, distance: 22.7
click at [356, 144] on div at bounding box center [275, 132] width 164 height 30
click at [11, 49] on button "insert" at bounding box center [15, 40] width 22 height 21
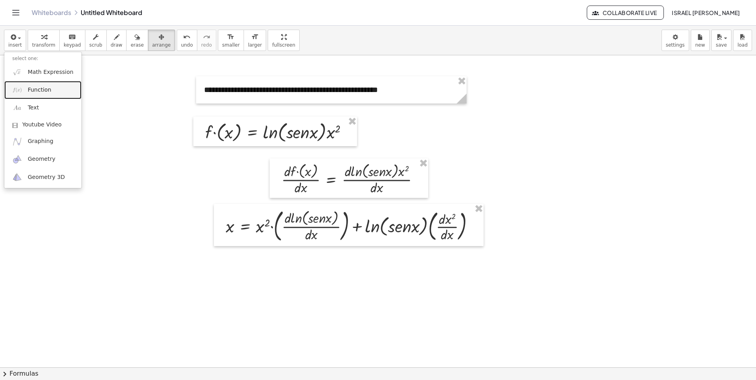
click at [35, 92] on span "Function" at bounding box center [40, 90] width 24 height 8
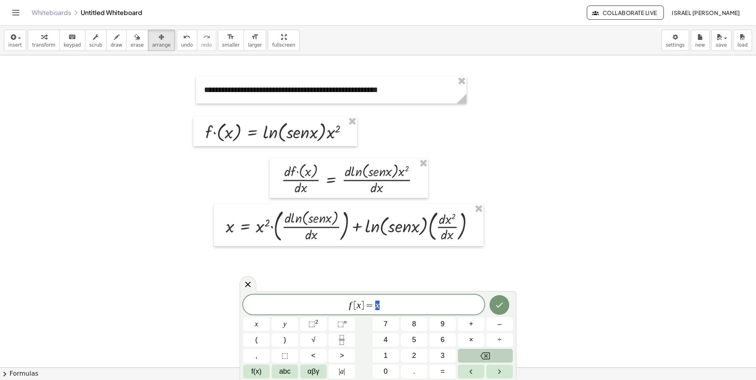
click at [420, 305] on span "f [ x ] = x" at bounding box center [363, 305] width 241 height 11
click at [245, 286] on icon at bounding box center [247, 284] width 9 height 9
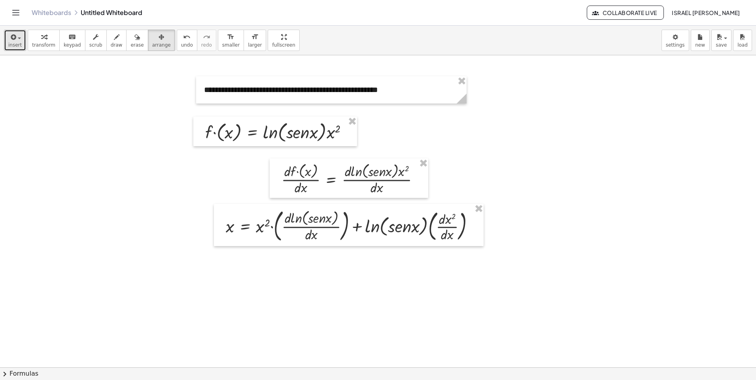
click at [13, 47] on span "insert" at bounding box center [14, 45] width 13 height 6
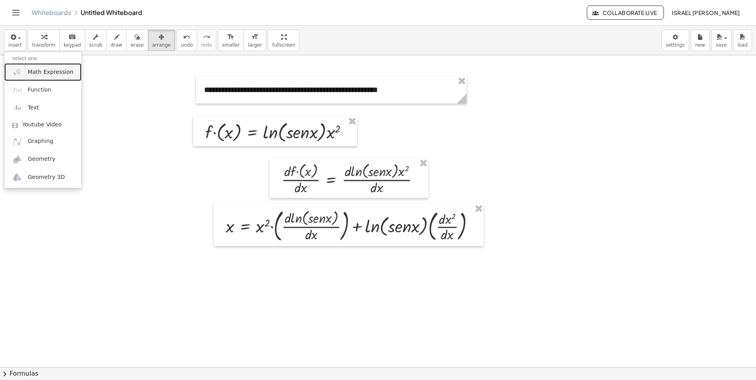
click at [38, 75] on span "Math Expression" at bounding box center [50, 72] width 45 height 8
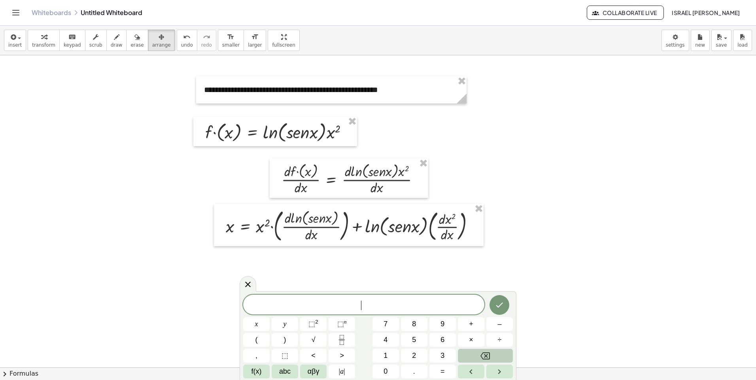
click at [385, 301] on span "​" at bounding box center [363, 305] width 241 height 11
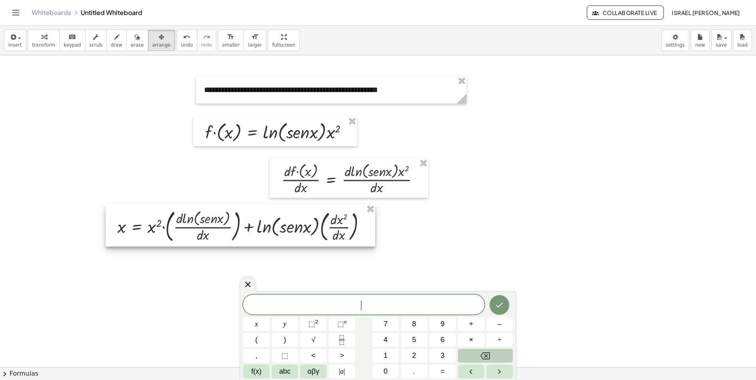
drag, startPoint x: 315, startPoint y: 223, endPoint x: 208, endPoint y: 223, distance: 107.1
click at [208, 223] on div at bounding box center [241, 225] width 270 height 42
click at [334, 308] on span "​" at bounding box center [363, 305] width 241 height 11
click at [316, 318] on button "⬚ 2" at bounding box center [313, 324] width 26 height 14
click at [329, 339] on button "Fraction" at bounding box center [341, 340] width 26 height 14
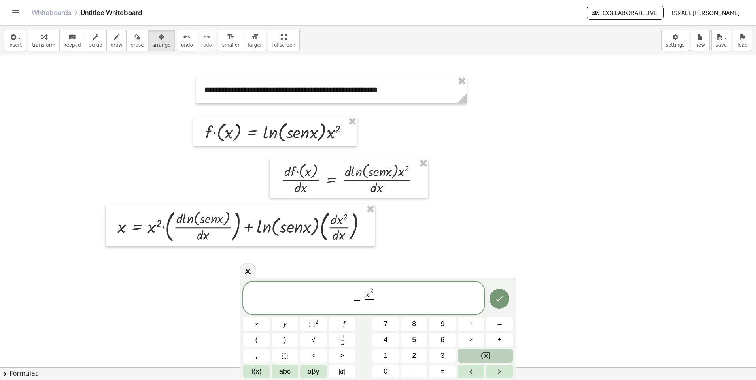
click at [476, 357] on button "Backspace" at bounding box center [485, 356] width 55 height 14
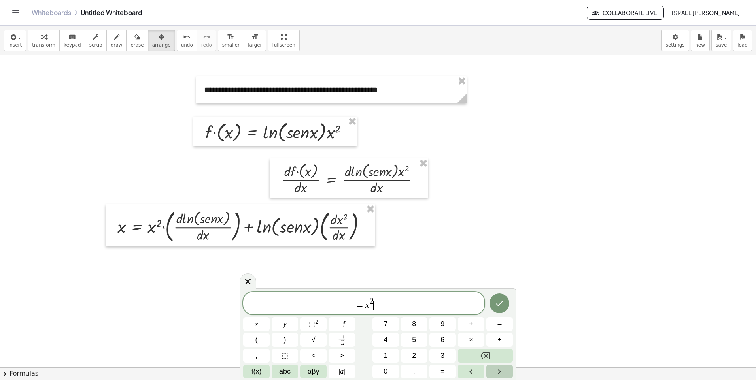
click at [498, 377] on button "Right arrow" at bounding box center [499, 372] width 26 height 14
click at [389, 352] on button "1" at bounding box center [385, 356] width 26 height 14
click at [350, 338] on button "Fraction" at bounding box center [341, 340] width 26 height 14
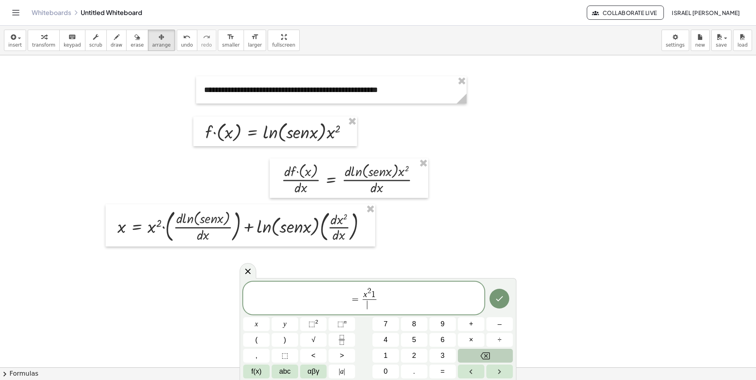
click at [471, 353] on button "Backspace" at bounding box center [485, 356] width 55 height 14
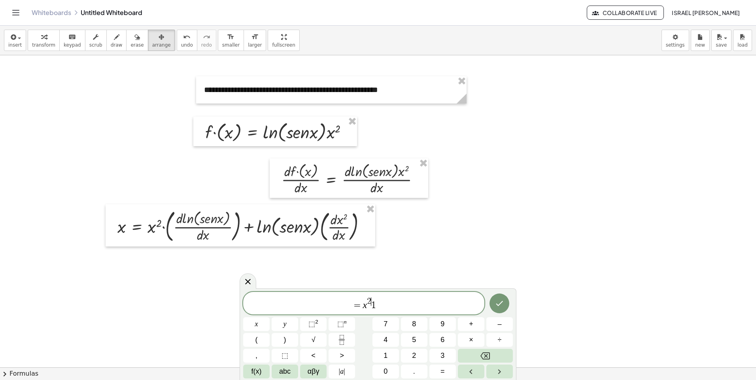
click at [370, 307] on span "= x 2 ​ 1" at bounding box center [363, 304] width 241 height 14
click at [387, 306] on span "= x 2 1 ​" at bounding box center [363, 304] width 241 height 14
click at [372, 303] on span "1" at bounding box center [373, 305] width 5 height 9
click at [381, 301] on span "= x 2 ​ 1" at bounding box center [363, 304] width 241 height 14
click at [345, 345] on button "Fraction" at bounding box center [341, 340] width 26 height 14
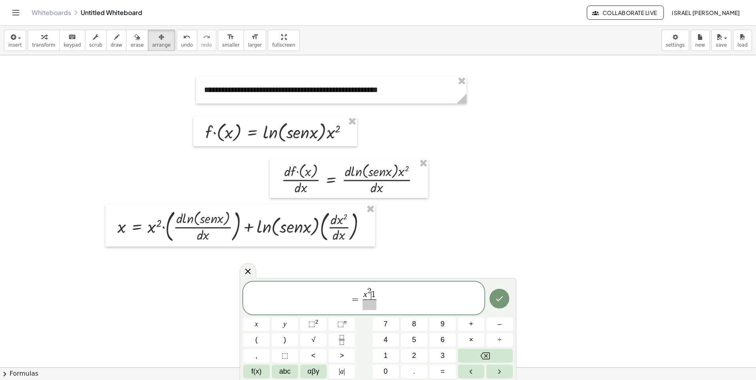
click at [371, 291] on span "x 2 ​ 1" at bounding box center [369, 293] width 14 height 12
drag, startPoint x: 379, startPoint y: 301, endPoint x: 359, endPoint y: 300, distance: 19.4
click at [359, 300] on span "= x 2 1 ​" at bounding box center [363, 299] width 241 height 25
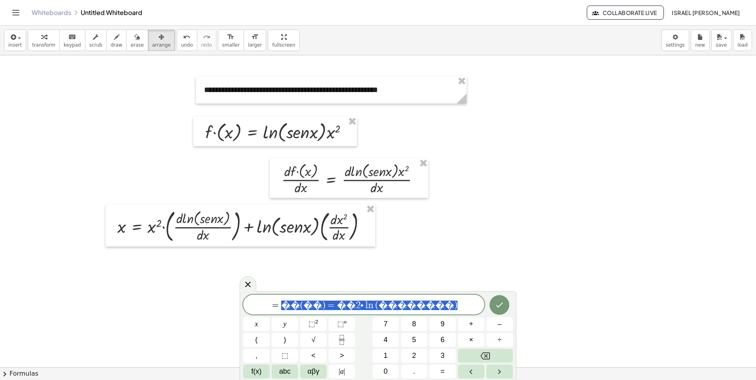
drag, startPoint x: 414, startPoint y: 311, endPoint x: 327, endPoint y: 310, distance: 87.0
click at [327, 310] on div "**********" at bounding box center [363, 305] width 241 height 20
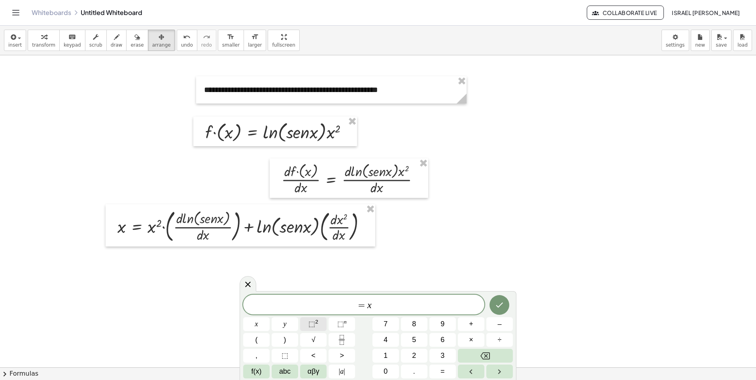
click at [321, 322] on button "⬚ 2" at bounding box center [313, 324] width 26 height 14
click at [255, 338] on span "(" at bounding box center [256, 340] width 2 height 11
click at [347, 337] on icon "Fraction" at bounding box center [342, 340] width 10 height 10
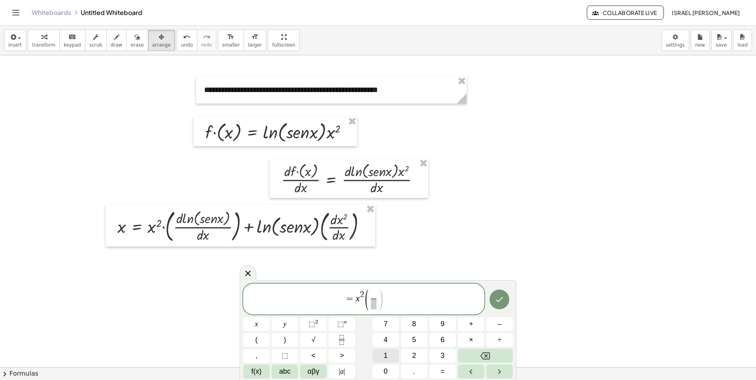
click at [388, 361] on button "1" at bounding box center [385, 356] width 26 height 14
click at [336, 360] on button ">" at bounding box center [341, 356] width 26 height 14
click at [479, 361] on button "Backspace" at bounding box center [485, 356] width 55 height 14
click at [372, 304] on span at bounding box center [373, 304] width 6 height 11
click at [394, 293] on span "= x 2 ( 1 s e n x ​ ) ​" at bounding box center [363, 300] width 241 height 23
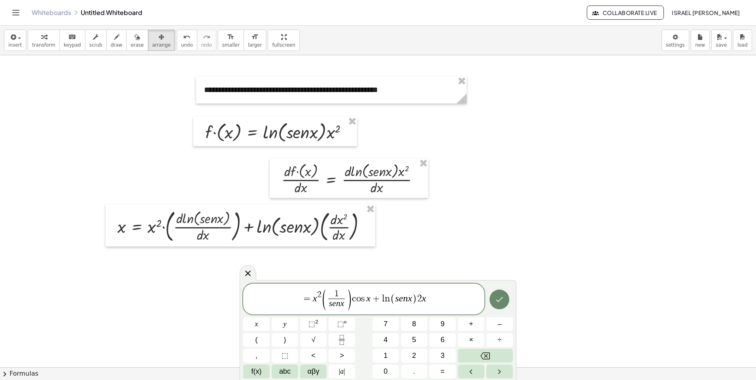
click at [505, 299] on button "Done" at bounding box center [499, 300] width 20 height 20
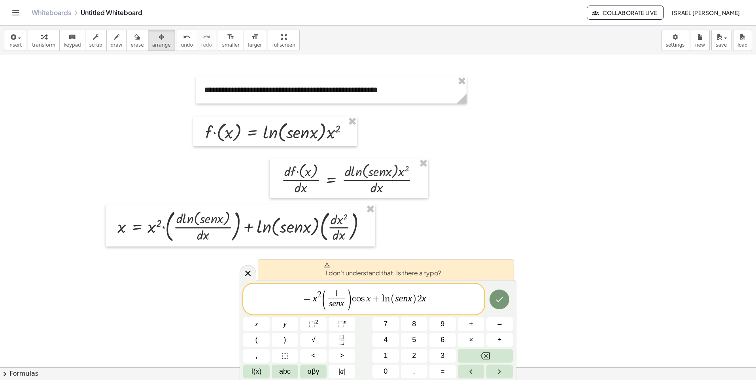
click at [304, 302] on span "=" at bounding box center [306, 298] width 11 height 9
click at [305, 298] on span "=" at bounding box center [306, 298] width 11 height 9
click at [504, 300] on button "Done" at bounding box center [499, 300] width 20 height 20
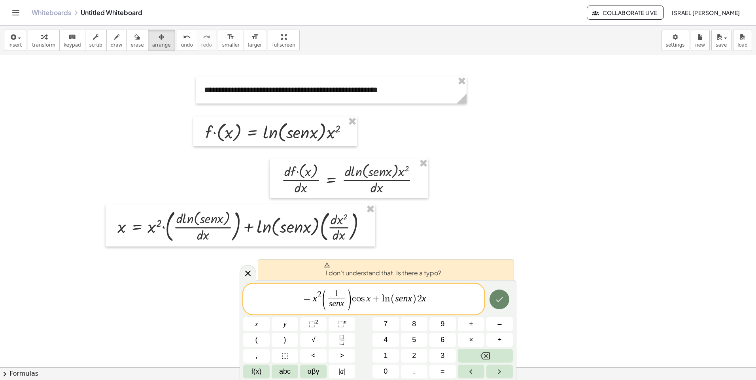
click at [504, 300] on button "Done" at bounding box center [499, 300] width 20 height 20
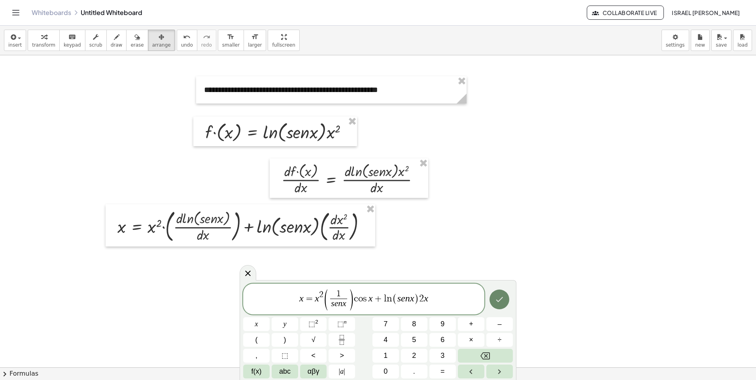
click at [491, 299] on button "Done" at bounding box center [499, 300] width 20 height 20
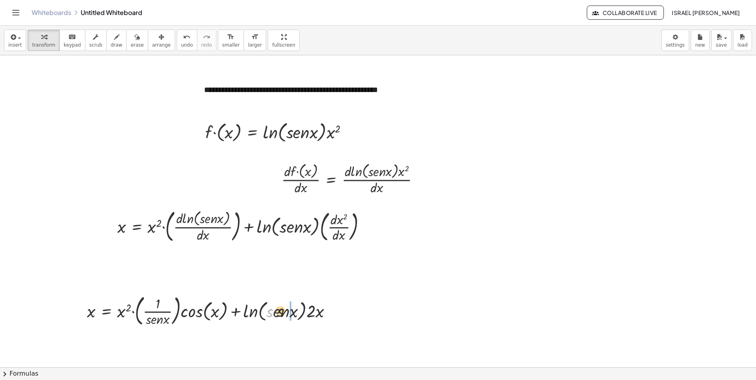
drag, startPoint x: 267, startPoint y: 299, endPoint x: 298, endPoint y: 294, distance: 31.6
click at [298, 294] on div at bounding box center [212, 310] width 259 height 36
click at [180, 42] on button "undo undo" at bounding box center [187, 40] width 21 height 21
click at [130, 44] on span "erase" at bounding box center [136, 45] width 13 height 6
click at [152, 44] on span "arrange" at bounding box center [161, 45] width 19 height 6
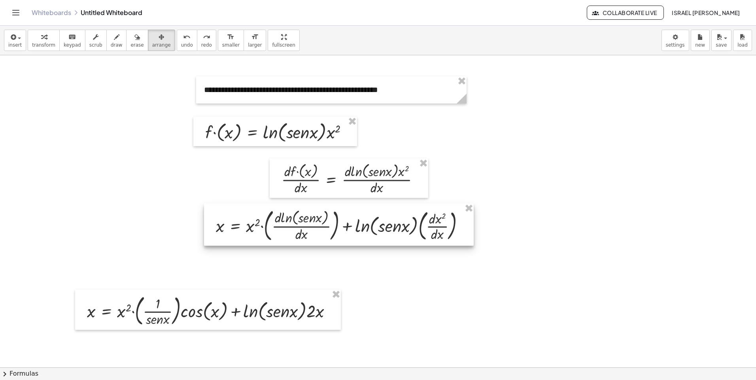
drag, startPoint x: 236, startPoint y: 237, endPoint x: 334, endPoint y: 236, distance: 98.4
click at [334, 236] on div at bounding box center [339, 225] width 270 height 42
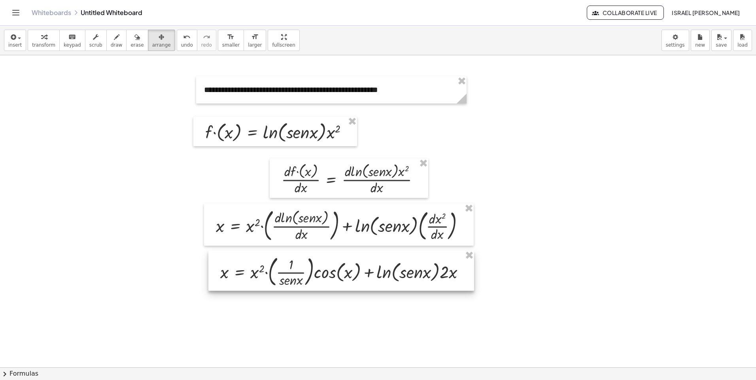
drag, startPoint x: 261, startPoint y: 322, endPoint x: 394, endPoint y: 283, distance: 138.8
click at [394, 283] on div at bounding box center [341, 271] width 266 height 40
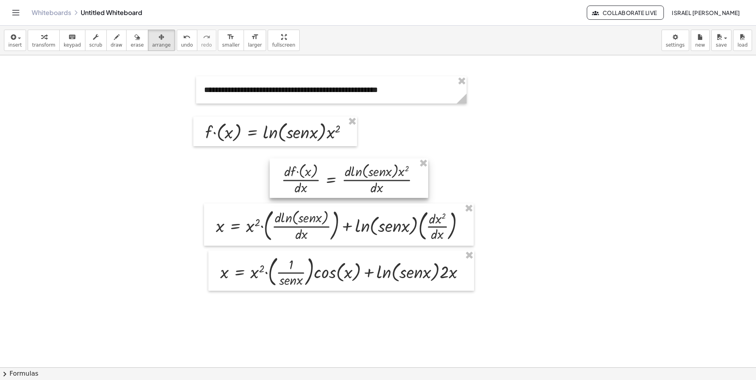
click at [372, 190] on div at bounding box center [349, 179] width 159 height 40
click at [17, 45] on span "insert" at bounding box center [14, 45] width 13 height 6
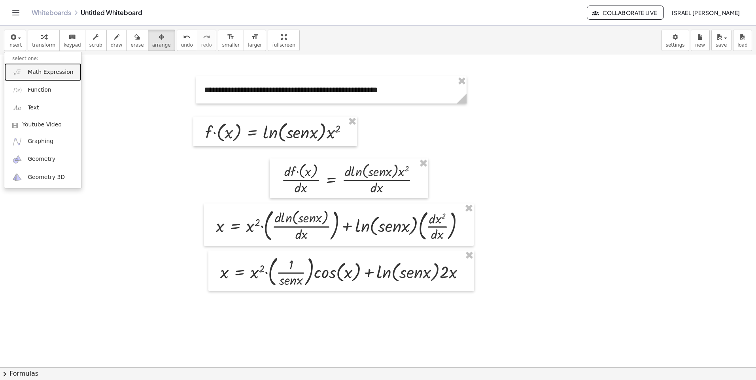
drag, startPoint x: 25, startPoint y: 78, endPoint x: 32, endPoint y: 81, distance: 7.3
click at [25, 78] on link "Math Expression" at bounding box center [42, 72] width 77 height 18
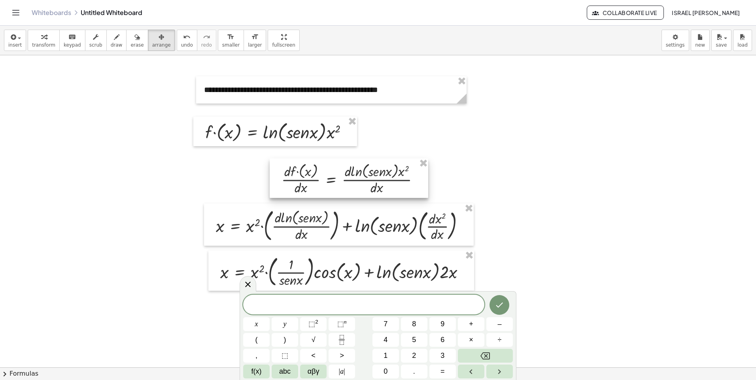
click at [364, 184] on div at bounding box center [349, 179] width 159 height 40
click at [342, 336] on icon "Fraction" at bounding box center [342, 340] width 10 height 10
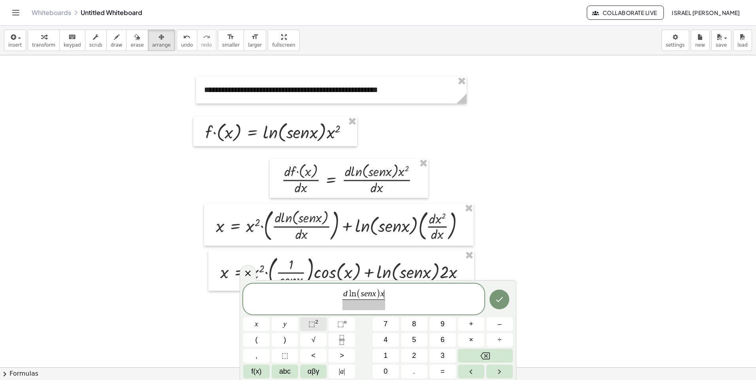
click at [315, 328] on span "⬚" at bounding box center [311, 324] width 7 height 8
click at [367, 311] on div "d l n ( s e ​ n x ) x 2 ​" at bounding box center [363, 298] width 241 height 34
click at [362, 304] on span at bounding box center [363, 305] width 47 height 11
click at [402, 302] on span "d l n ( s e n x ) x 2 d x ​ ​" at bounding box center [363, 298] width 241 height 25
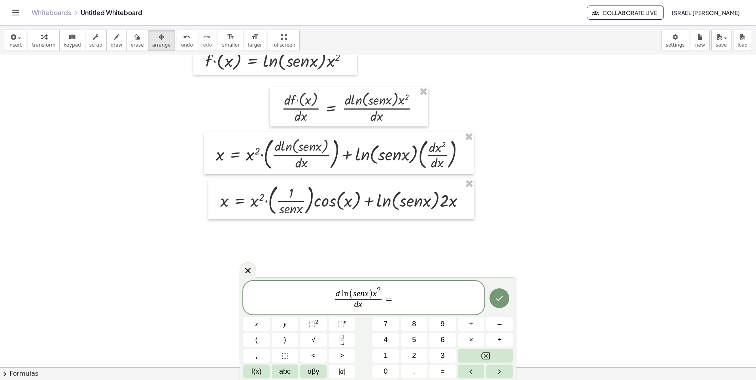
scroll to position [79, 0]
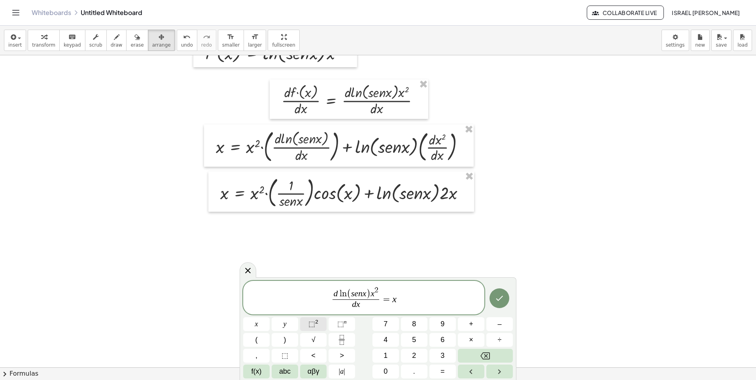
click at [315, 324] on sup "2" at bounding box center [316, 322] width 3 height 6
click at [498, 294] on icon "Done" at bounding box center [499, 298] width 9 height 9
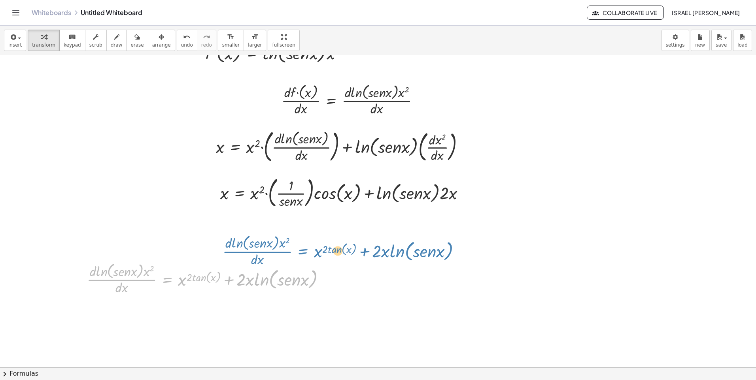
drag, startPoint x: 170, startPoint y: 284, endPoint x: 309, endPoint y: 243, distance: 145.0
click at [307, 246] on div "**********" at bounding box center [378, 314] width 756 height 676
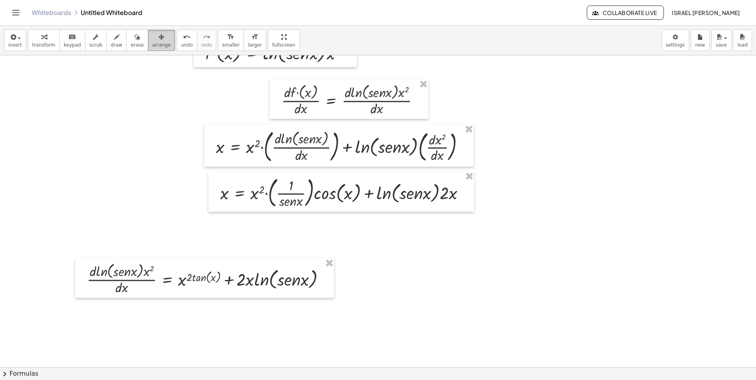
click at [148, 47] on button "arrange" at bounding box center [161, 40] width 27 height 21
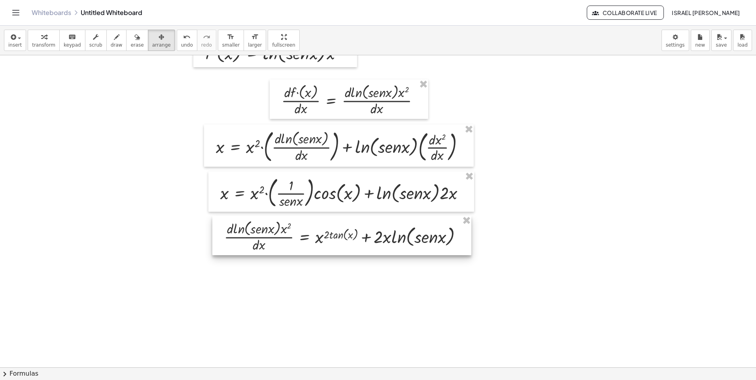
drag, startPoint x: 195, startPoint y: 277, endPoint x: 324, endPoint y: 236, distance: 135.6
click at [324, 236] on div at bounding box center [341, 236] width 259 height 40
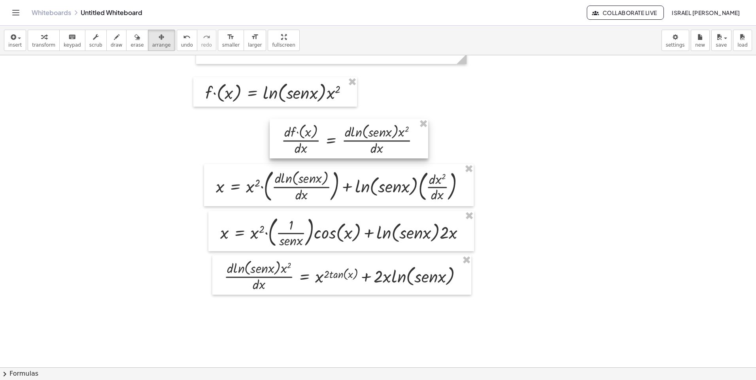
scroll to position [0, 0]
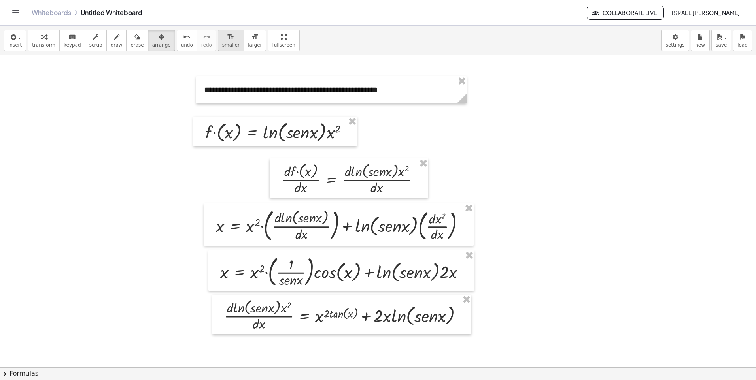
click at [222, 43] on span "smaller" at bounding box center [230, 45] width 17 height 6
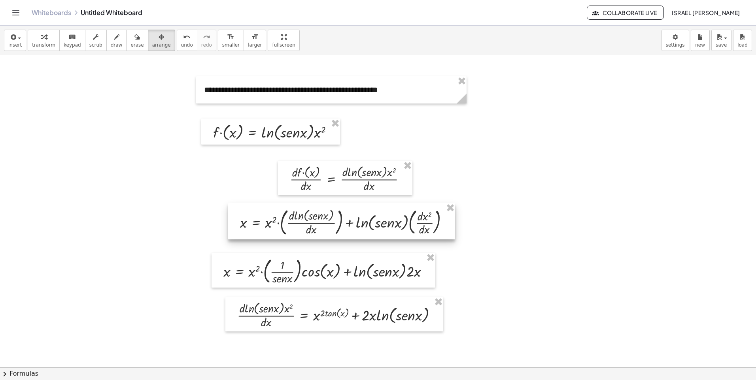
drag, startPoint x: 325, startPoint y: 240, endPoint x: 346, endPoint y: 236, distance: 20.9
click at [346, 236] on div at bounding box center [341, 221] width 227 height 36
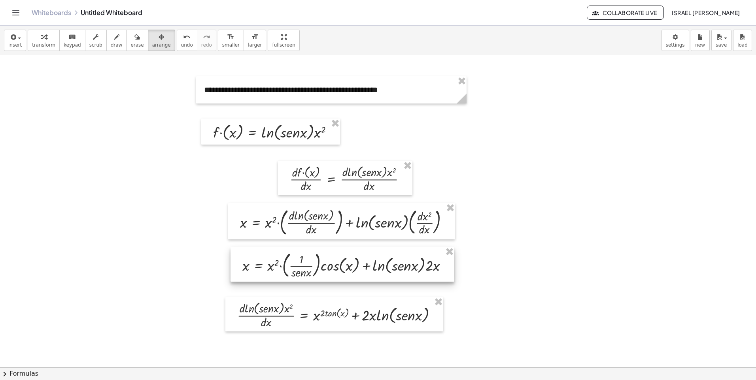
drag, startPoint x: 366, startPoint y: 270, endPoint x: 373, endPoint y: 264, distance: 8.5
click at [373, 264] on div at bounding box center [342, 264] width 224 height 35
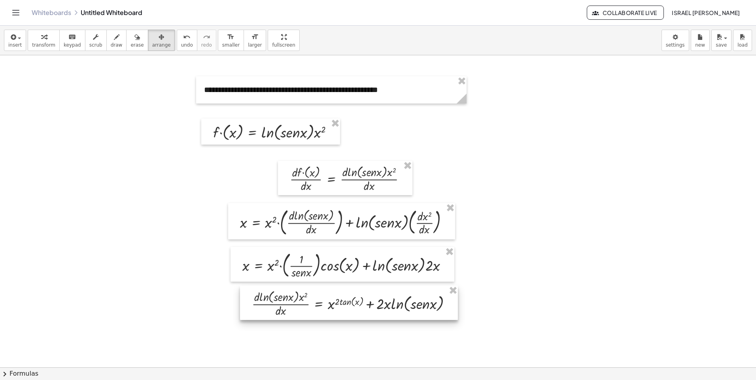
drag, startPoint x: 350, startPoint y: 314, endPoint x: 365, endPoint y: 302, distance: 18.6
click at [365, 302] on div at bounding box center [349, 303] width 218 height 34
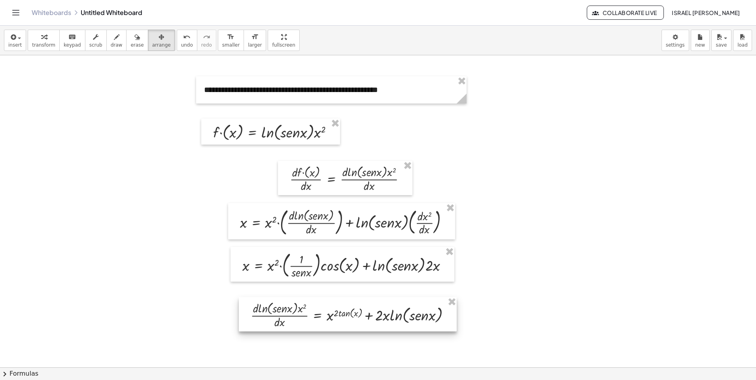
drag, startPoint x: 393, startPoint y: 300, endPoint x: 392, endPoint y: 311, distance: 11.5
click at [392, 311] on div at bounding box center [348, 314] width 218 height 34
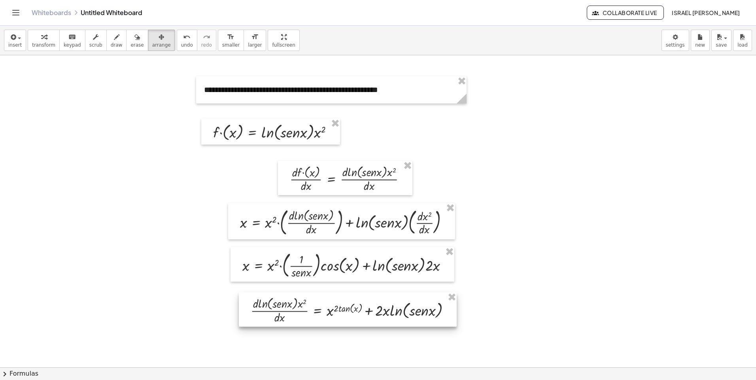
drag, startPoint x: 367, startPoint y: 308, endPoint x: 366, endPoint y: 297, distance: 10.7
click at [366, 299] on div at bounding box center [348, 310] width 218 height 34
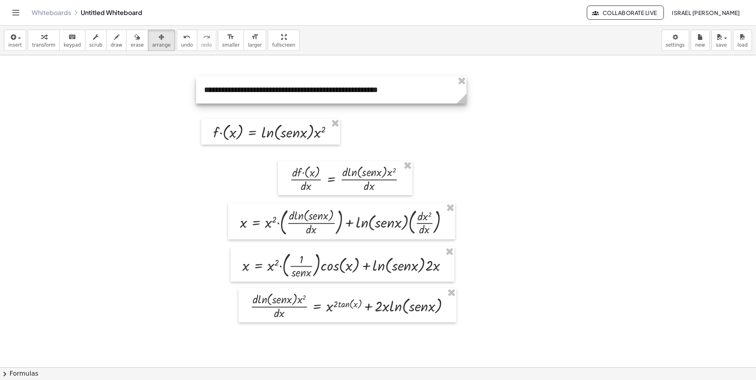
click at [432, 88] on div at bounding box center [331, 89] width 270 height 27
click at [10, 45] on span "insert" at bounding box center [14, 45] width 13 height 6
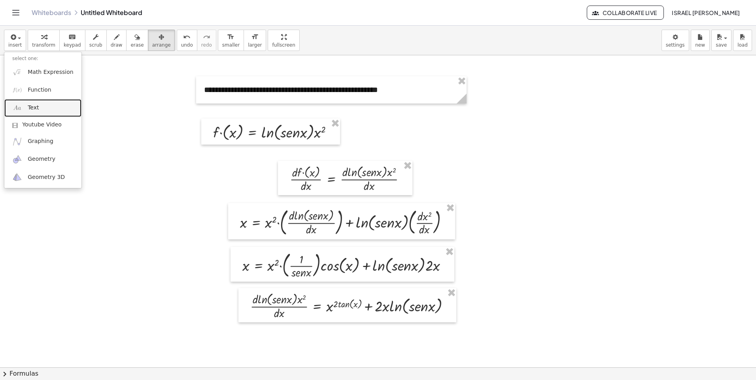
click at [36, 104] on span "Text" at bounding box center [33, 108] width 11 height 8
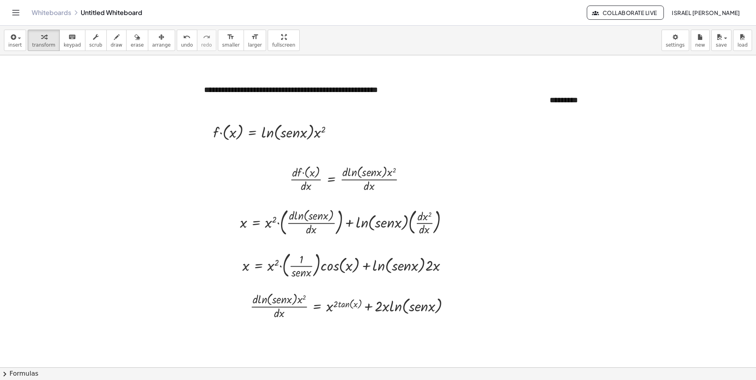
drag, startPoint x: 574, startPoint y: 104, endPoint x: 574, endPoint y: 137, distance: 32.8
click at [159, 36] on icon "button" at bounding box center [162, 36] width 6 height 9
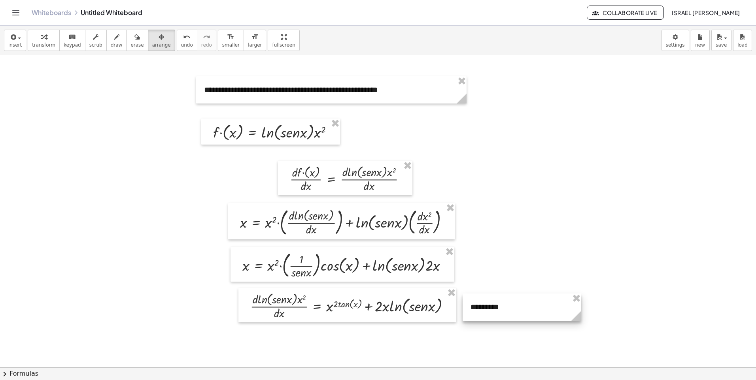
drag, startPoint x: 555, startPoint y: 102, endPoint x: 472, endPoint y: 306, distance: 220.8
click at [472, 306] on div at bounding box center [521, 307] width 119 height 27
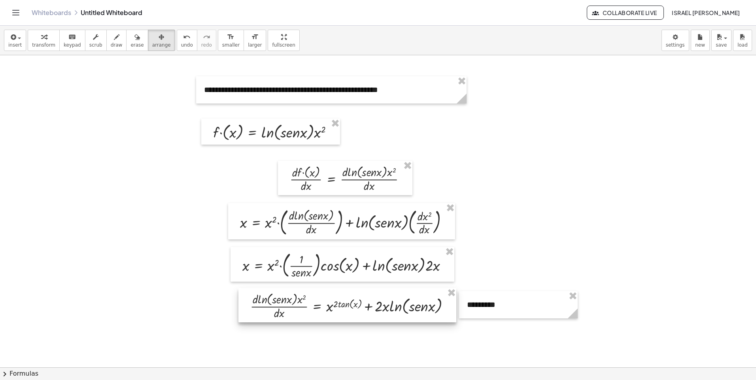
click at [357, 313] on div at bounding box center [347, 305] width 218 height 34
click at [352, 307] on div at bounding box center [347, 305] width 218 height 34
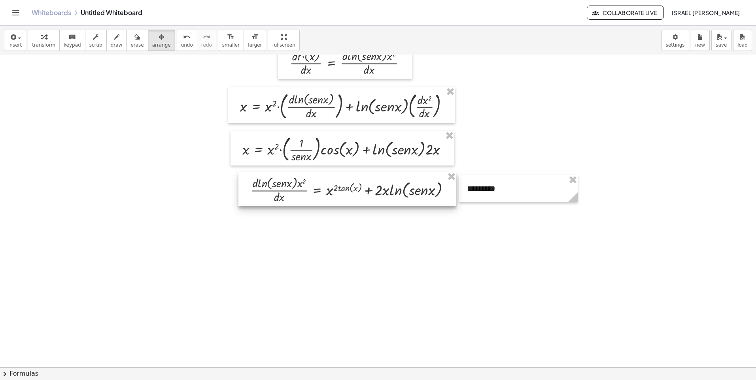
scroll to position [119, 0]
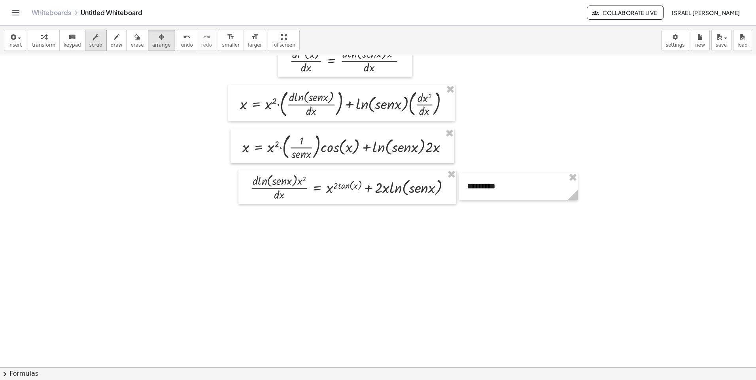
click at [96, 43] on button "scrub" at bounding box center [96, 40] width 22 height 21
click at [106, 41] on button "draw" at bounding box center [116, 40] width 21 height 21
click at [89, 49] on button "scrub" at bounding box center [96, 40] width 22 height 21
click at [73, 45] on span "keypad" at bounding box center [72, 45] width 17 height 6
click at [301, 177] on div at bounding box center [301, 181] width 9 height 11
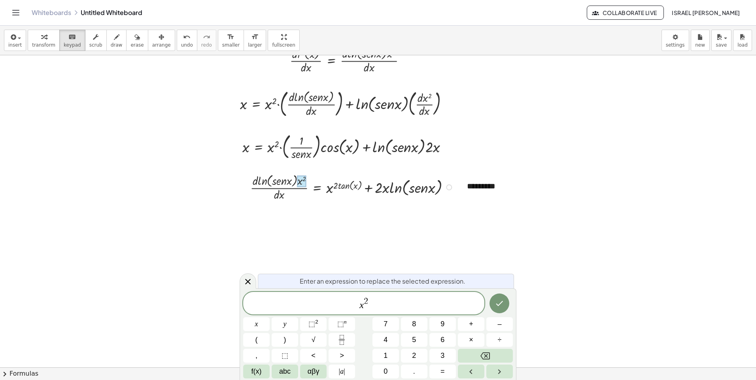
click at [301, 177] on div at bounding box center [301, 181] width 9 height 11
click at [348, 192] on div at bounding box center [353, 187] width 214 height 30
click at [346, 185] on div at bounding box center [353, 187] width 214 height 30
click at [306, 220] on div at bounding box center [378, 275] width 756 height 676
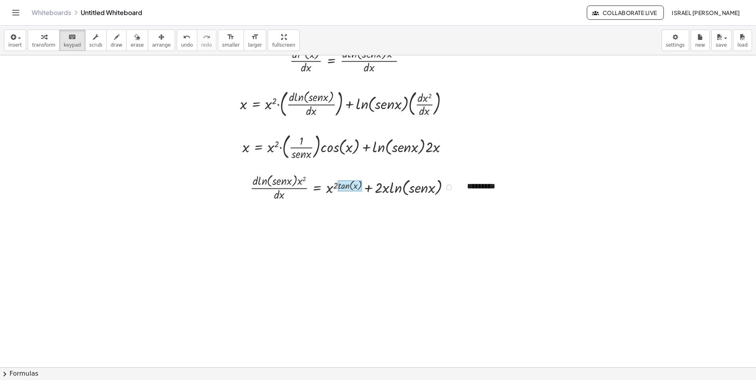
click at [344, 188] on div at bounding box center [350, 186] width 24 height 11
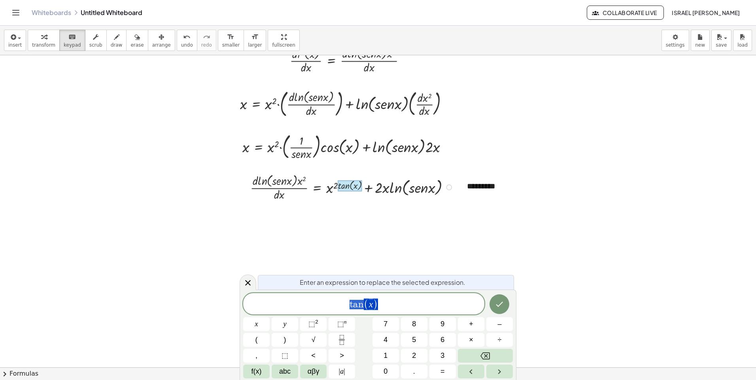
click at [333, 193] on div at bounding box center [353, 187] width 214 height 30
click at [358, 308] on var "n" at bounding box center [361, 304] width 6 height 9
drag, startPoint x: 361, startPoint y: 306, endPoint x: 347, endPoint y: 305, distance: 13.9
click at [338, 187] on div at bounding box center [350, 186] width 24 height 11
click at [494, 308] on button "Done" at bounding box center [499, 304] width 20 height 20
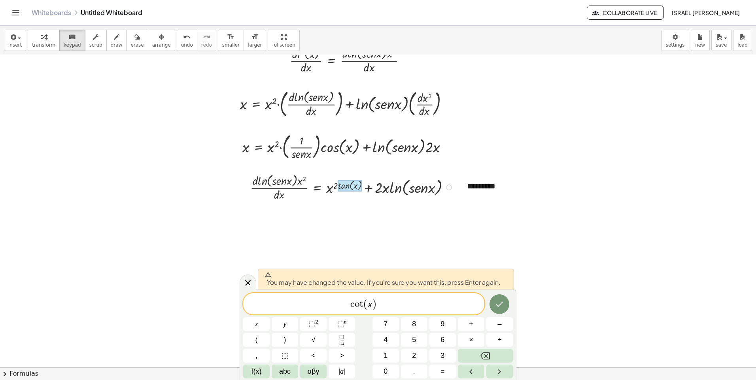
click at [423, 256] on div at bounding box center [378, 275] width 756 height 676
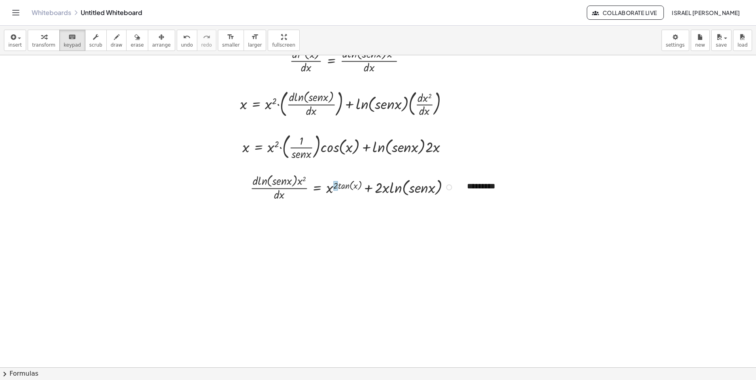
click at [338, 185] on div at bounding box center [335, 185] width 5 height 9
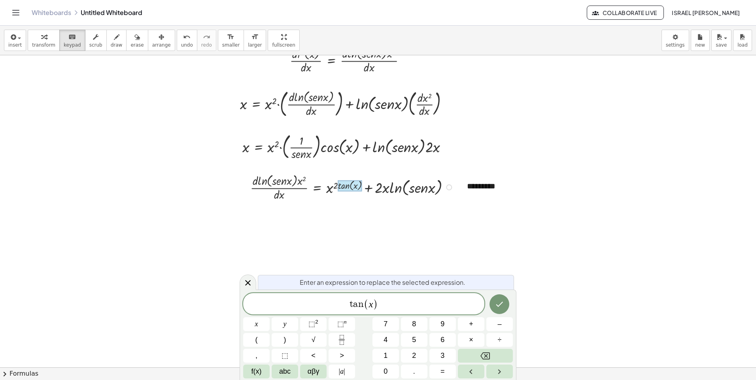
drag, startPoint x: 346, startPoint y: 190, endPoint x: 338, endPoint y: 231, distance: 42.3
click at [338, 231] on div "**********" at bounding box center [378, 275] width 756 height 676
drag, startPoint x: 338, startPoint y: 231, endPoint x: 325, endPoint y: 226, distance: 14.5
click at [322, 220] on div at bounding box center [378, 275] width 756 height 676
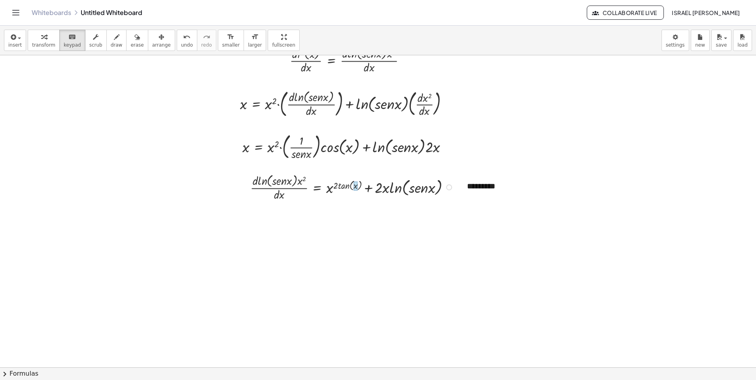
click at [355, 191] on div at bounding box center [355, 185] width 4 height 9
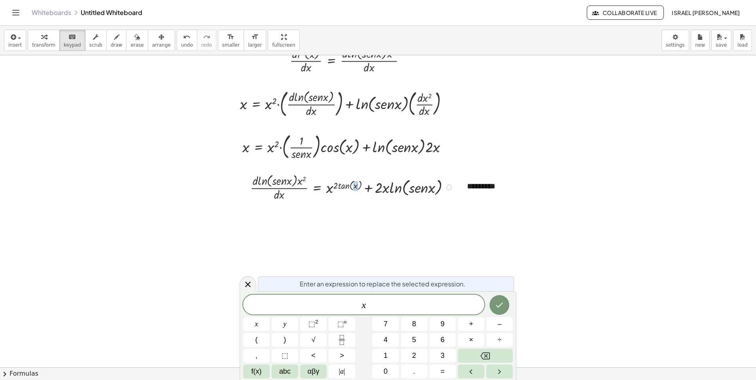
click at [350, 184] on div at bounding box center [353, 187] width 214 height 30
click at [344, 185] on div at bounding box center [353, 187] width 214 height 30
click at [497, 301] on icon "Done" at bounding box center [499, 304] width 9 height 9
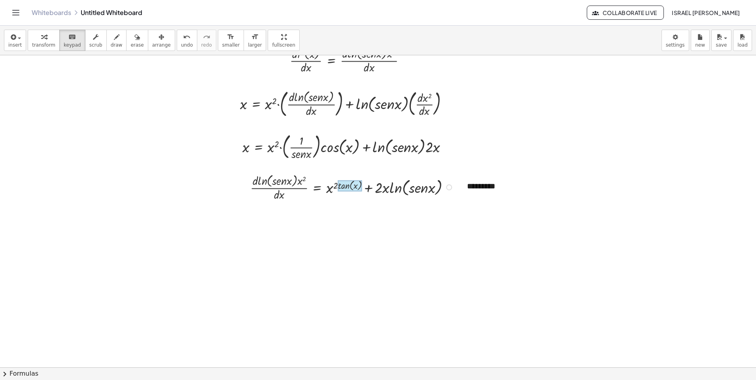
click at [345, 187] on div at bounding box center [350, 186] width 24 height 11
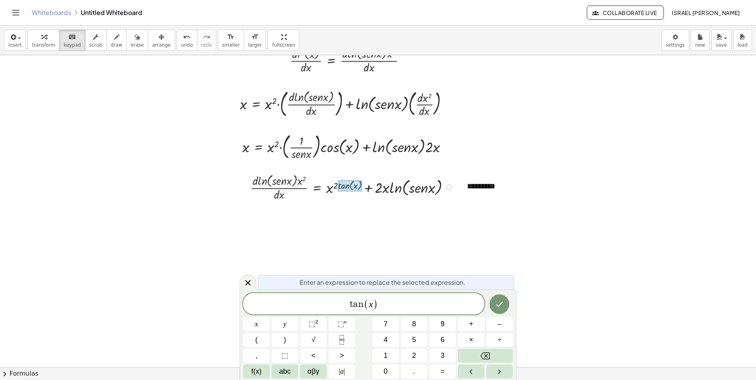
click at [345, 187] on div at bounding box center [350, 186] width 24 height 11
drag, startPoint x: 344, startPoint y: 181, endPoint x: 345, endPoint y: 187, distance: 5.6
click at [345, 187] on div at bounding box center [350, 186] width 24 height 11
click at [387, 294] on div "t a n ( x )" at bounding box center [363, 303] width 241 height 21
drag, startPoint x: 363, startPoint y: 306, endPoint x: 324, endPoint y: 307, distance: 39.1
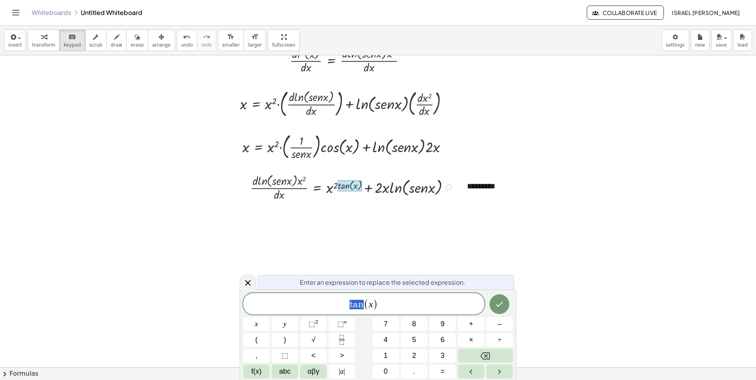
click at [324, 307] on span "t a n ( x )" at bounding box center [363, 304] width 241 height 13
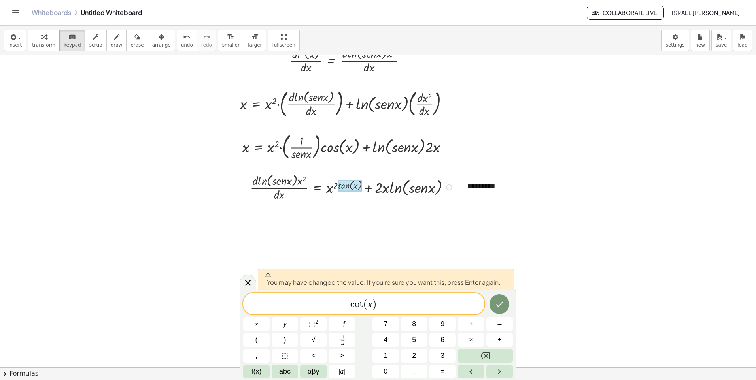
click at [497, 317] on div "c o t ​ ( x ) x y ⬚ 2 ⬚ n 7 8 9 + – ( ) √ 4 5 6 × ÷ , ⬚ < > 1 2 3 f(x) abc αβγ …" at bounding box center [378, 335] width 270 height 85
click at [495, 306] on icon "Done" at bounding box center [499, 304] width 9 height 9
click at [495, 306] on div at bounding box center [378, 275] width 756 height 676
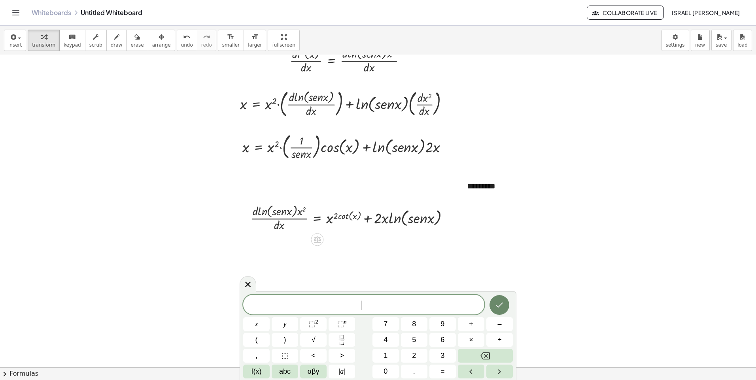
click at [495, 306] on icon "Done" at bounding box center [499, 304] width 9 height 9
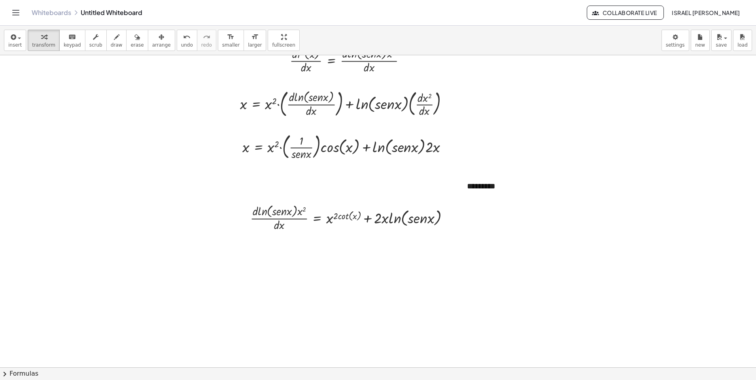
click at [495, 306] on div at bounding box center [378, 275] width 756 height 676
click at [345, 184] on div at bounding box center [353, 187] width 214 height 30
drag, startPoint x: 345, startPoint y: 184, endPoint x: 353, endPoint y: 205, distance: 22.4
click at [353, 205] on div at bounding box center [353, 217] width 214 height 30
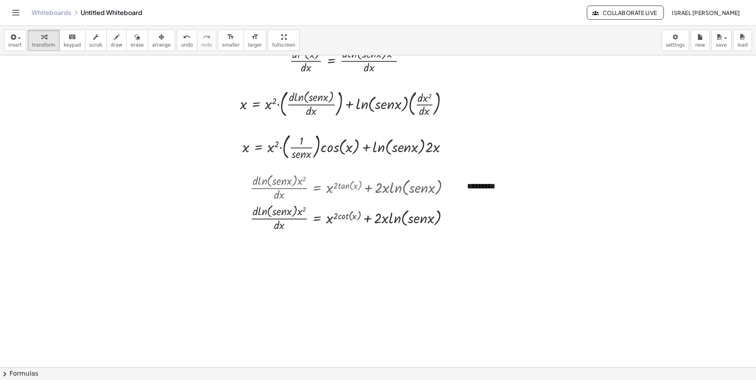
click at [427, 263] on div at bounding box center [378, 275] width 756 height 676
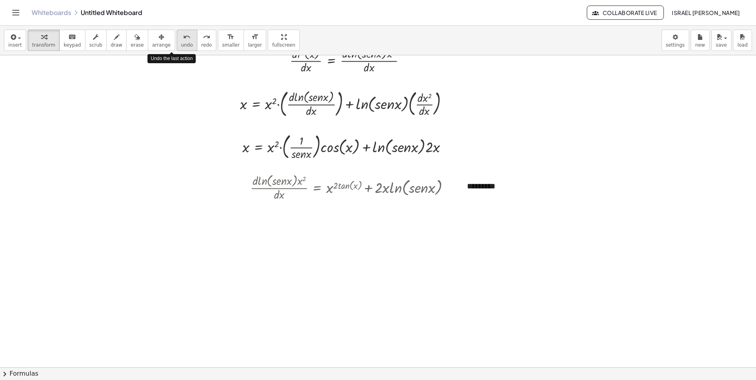
click at [177, 39] on button "undo undo" at bounding box center [187, 40] width 21 height 21
drag, startPoint x: 389, startPoint y: 229, endPoint x: 394, endPoint y: 256, distance: 27.6
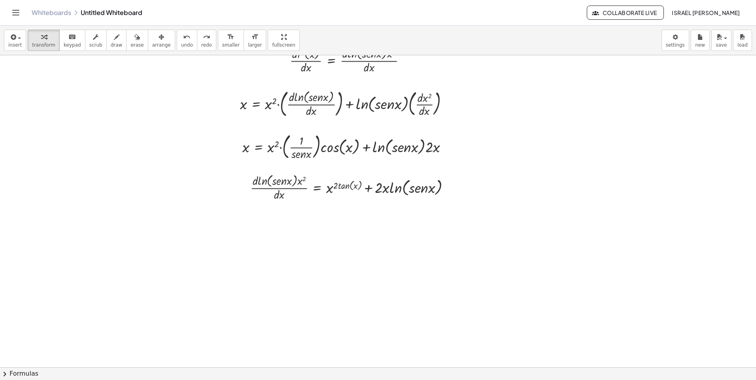
click at [394, 256] on div at bounding box center [378, 275] width 756 height 676
click at [181, 44] on span "undo" at bounding box center [187, 45] width 12 height 6
click at [130, 45] on span "erase" at bounding box center [136, 45] width 13 height 6
click at [152, 43] on span "arrange" at bounding box center [161, 45] width 19 height 6
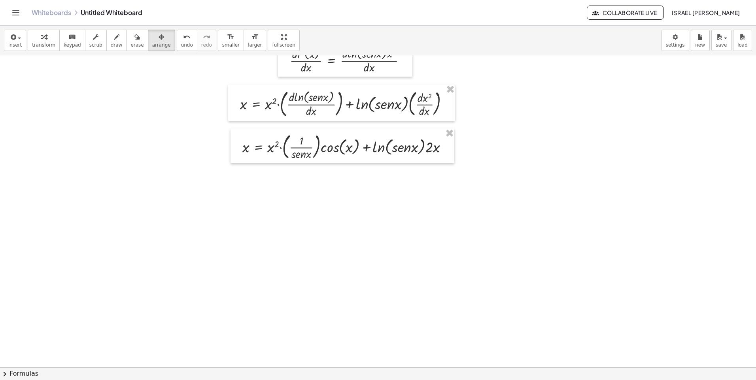
click at [68, 51] on div "insert select one: Math Expression Function Text Youtube Video Graphing Geometr…" at bounding box center [378, 41] width 756 height 30
click at [64, 45] on span "keypad" at bounding box center [72, 45] width 17 height 6
click at [19, 43] on span "insert" at bounding box center [14, 45] width 13 height 6
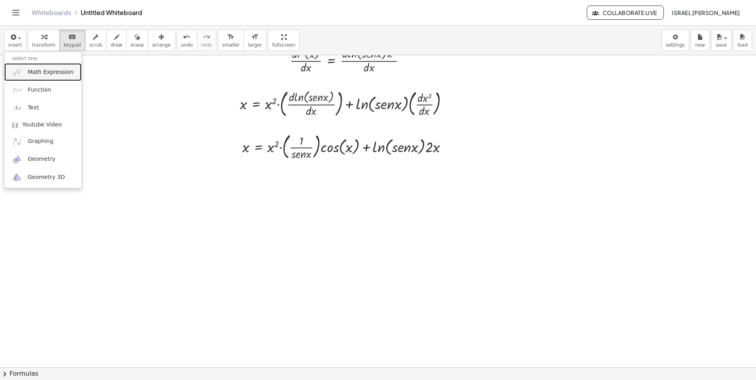
click at [36, 68] on span "Math Expression" at bounding box center [50, 72] width 45 height 8
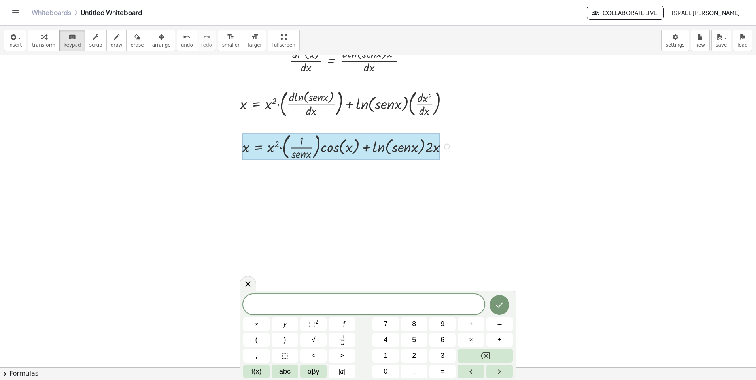
click at [255, 154] on div at bounding box center [341, 146] width 198 height 27
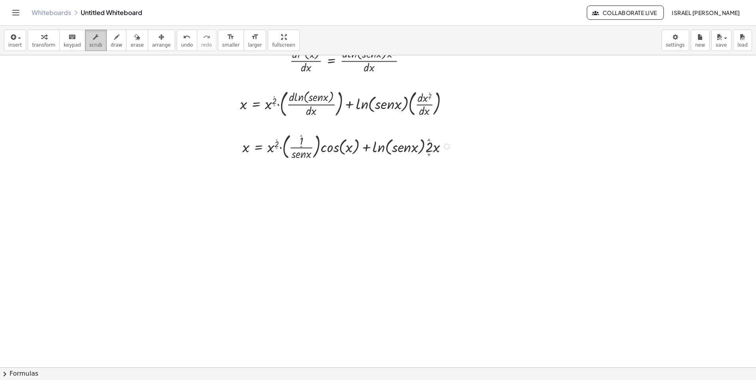
click at [96, 40] on button "scrub" at bounding box center [96, 40] width 22 height 21
click at [111, 41] on div "button" at bounding box center [117, 36] width 12 height 9
click at [74, 40] on button "keyboard keypad" at bounding box center [72, 40] width 26 height 21
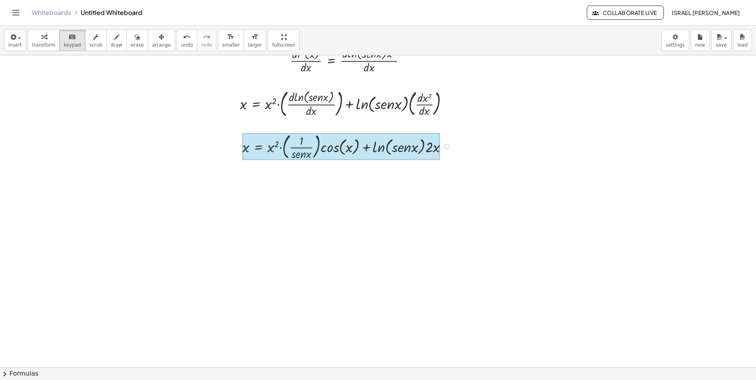
click at [254, 145] on div at bounding box center [341, 146] width 198 height 27
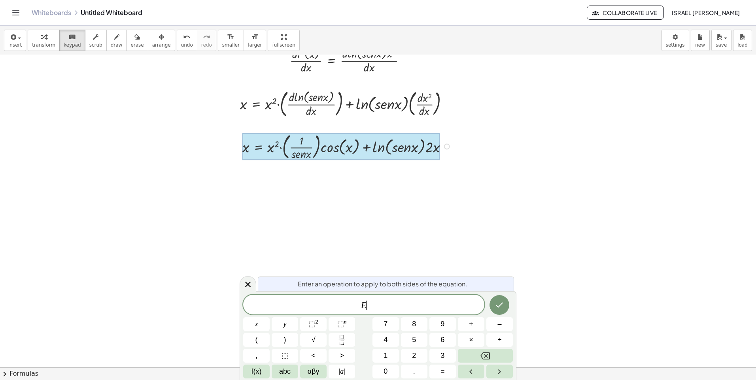
click at [247, 146] on div at bounding box center [341, 146] width 198 height 27
click at [159, 42] on icon "button" at bounding box center [162, 36] width 6 height 9
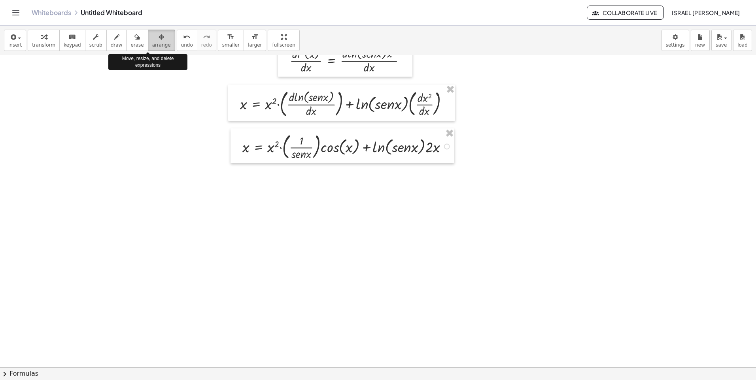
click at [159, 42] on icon "button" at bounding box center [162, 36] width 6 height 9
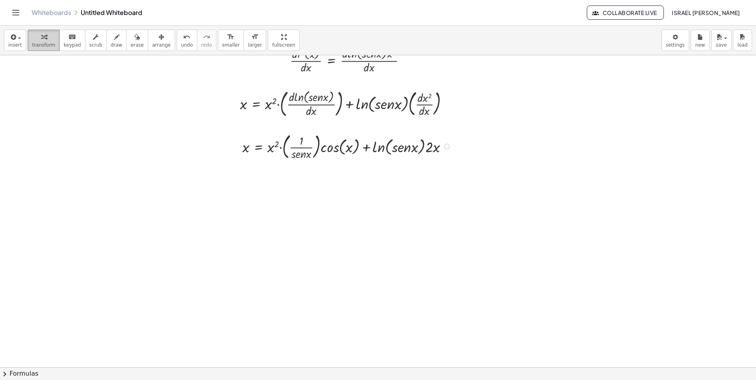
click at [51, 42] on button "transform" at bounding box center [44, 40] width 32 height 21
click at [68, 39] on icon "keyboard" at bounding box center [72, 36] width 8 height 9
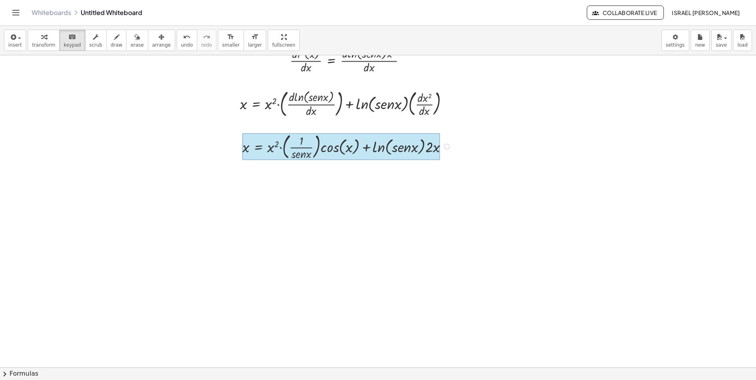
click at [252, 151] on div at bounding box center [341, 146] width 198 height 27
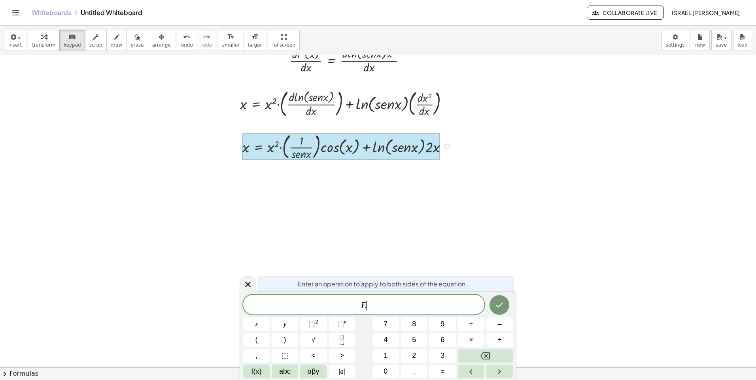
click at [252, 151] on div at bounding box center [341, 146] width 198 height 27
drag, startPoint x: 414, startPoint y: 308, endPoint x: 354, endPoint y: 304, distance: 59.8
click at [354, 304] on span "E" at bounding box center [363, 305] width 241 height 11
click at [327, 238] on div at bounding box center [378, 275] width 756 height 676
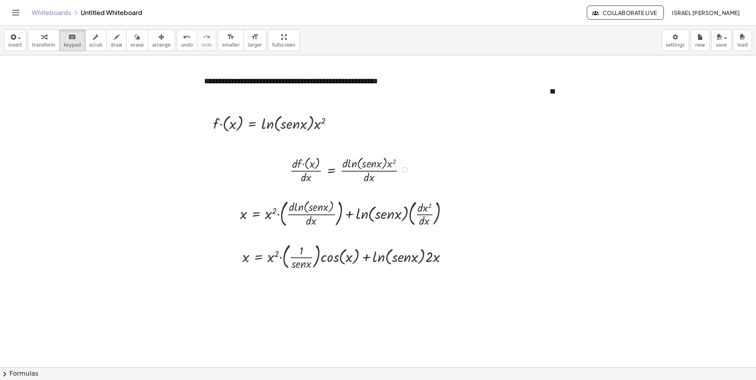
scroll to position [0, 0]
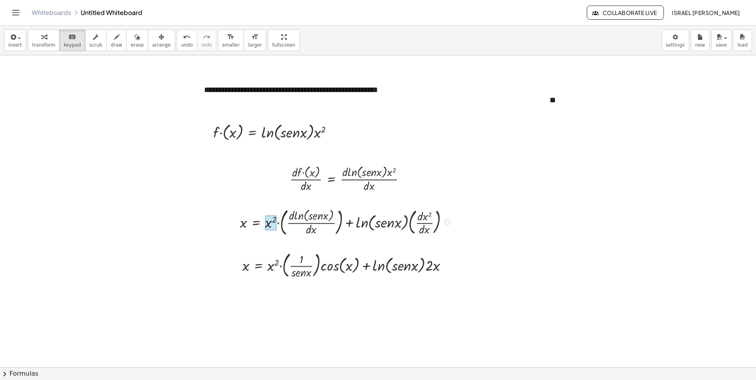
click at [268, 226] on div at bounding box center [271, 222] width 12 height 15
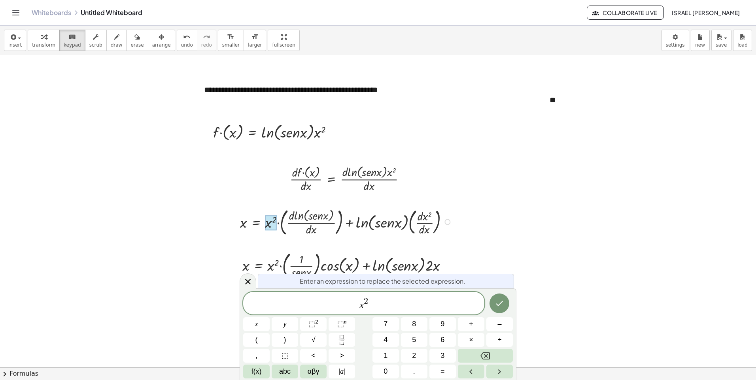
click at [244, 220] on div at bounding box center [347, 221] width 223 height 32
click at [244, 224] on div at bounding box center [347, 221] width 223 height 32
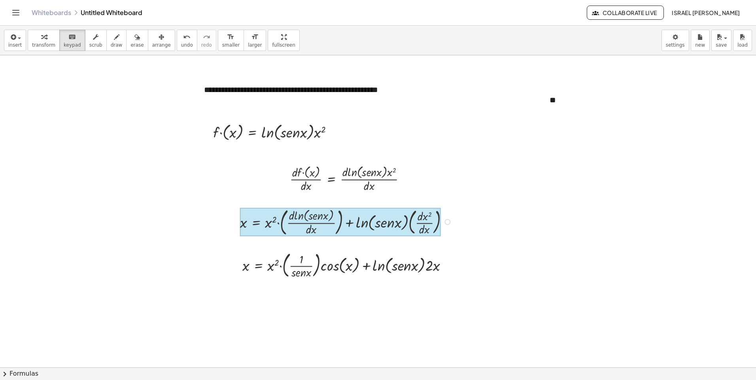
click at [253, 228] on div at bounding box center [340, 222] width 201 height 28
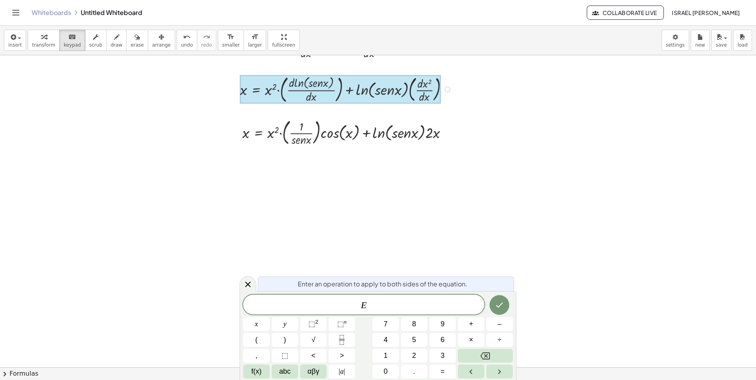
scroll to position [119, 0]
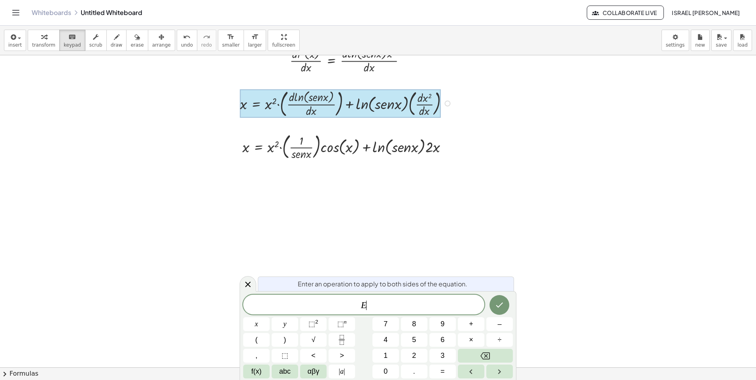
click at [326, 236] on div at bounding box center [378, 275] width 756 height 676
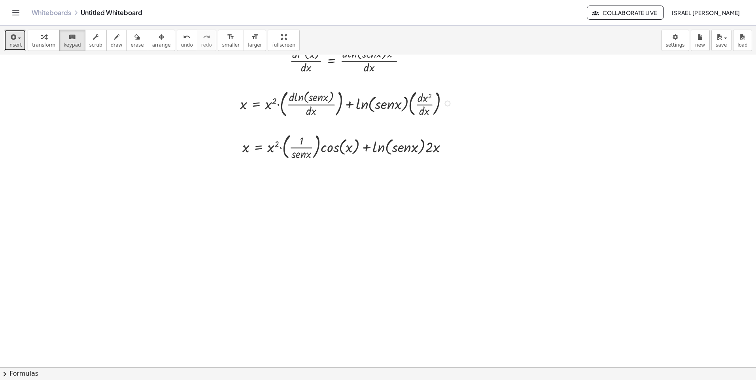
click at [19, 43] on span "insert" at bounding box center [14, 45] width 13 height 6
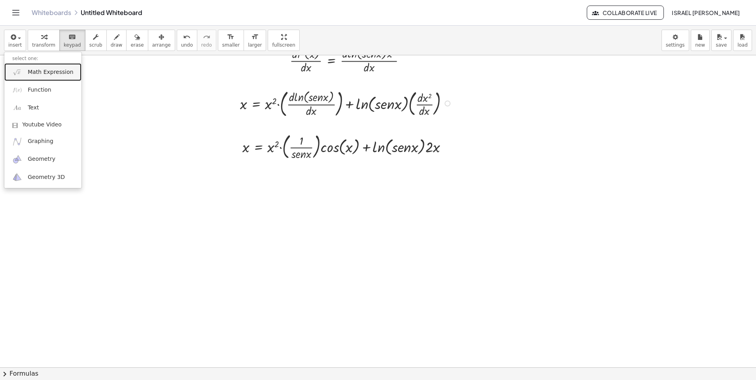
drag, startPoint x: 38, startPoint y: 78, endPoint x: 57, endPoint y: 92, distance: 24.0
click at [38, 78] on link "Math Expression" at bounding box center [42, 72] width 77 height 18
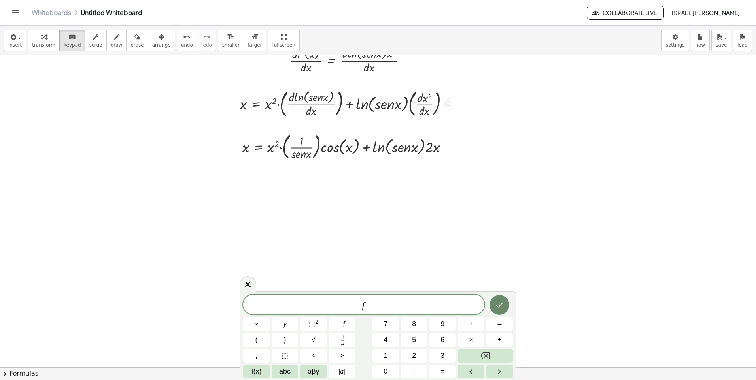
click at [499, 311] on button "Done" at bounding box center [499, 305] width 20 height 20
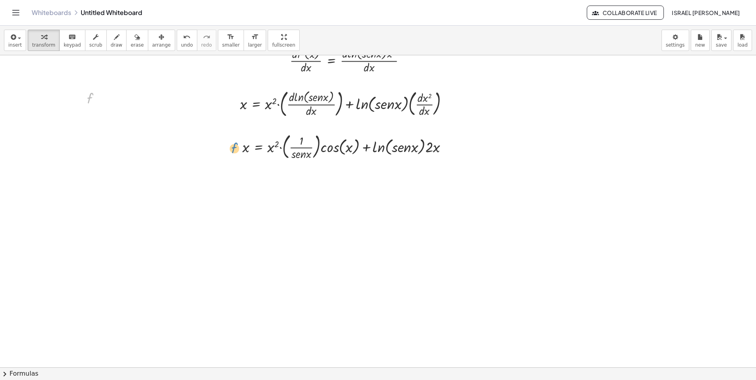
drag, startPoint x: 90, startPoint y: 96, endPoint x: 234, endPoint y: 145, distance: 151.8
click at [94, 97] on div at bounding box center [97, 98] width 28 height 19
click at [92, 97] on div at bounding box center [97, 98] width 28 height 19
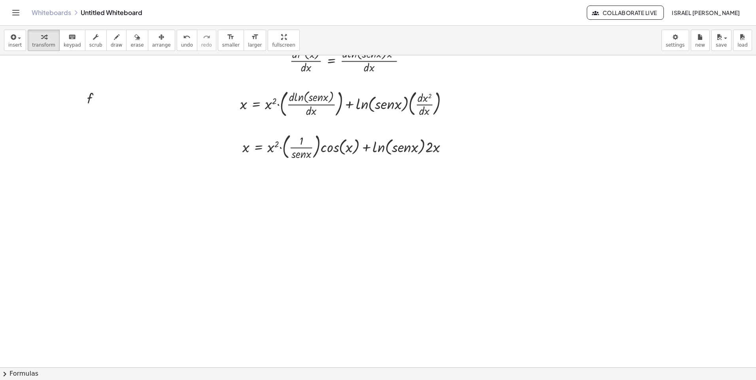
click at [69, 51] on div "insert select one: Math Expression Function Text Youtube Video Graphing Geometr…" at bounding box center [378, 41] width 756 height 30
click at [70, 34] on icon "keyboard" at bounding box center [72, 36] width 8 height 9
click at [100, 98] on div at bounding box center [100, 99] width 6 height 6
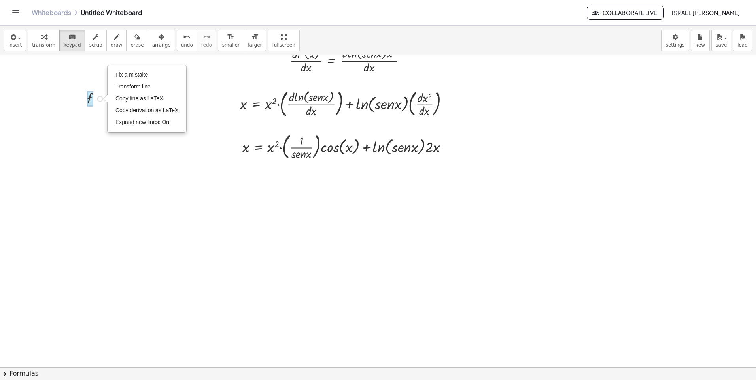
click at [90, 95] on div at bounding box center [90, 98] width 6 height 15
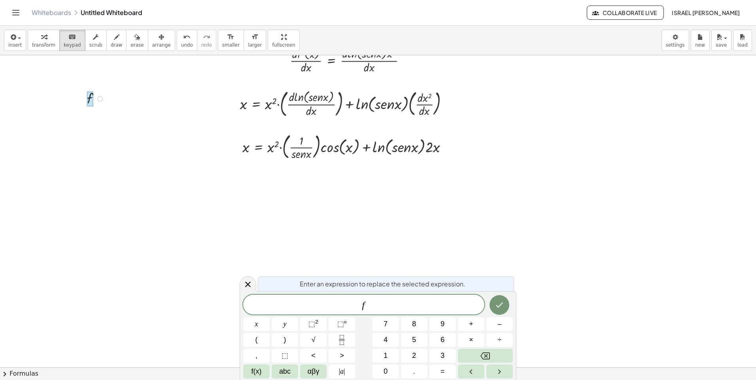
click at [376, 304] on span "f" at bounding box center [363, 305] width 241 height 11
click at [262, 342] on button "(" at bounding box center [256, 340] width 26 height 14
click at [504, 306] on button "Done" at bounding box center [499, 304] width 20 height 20
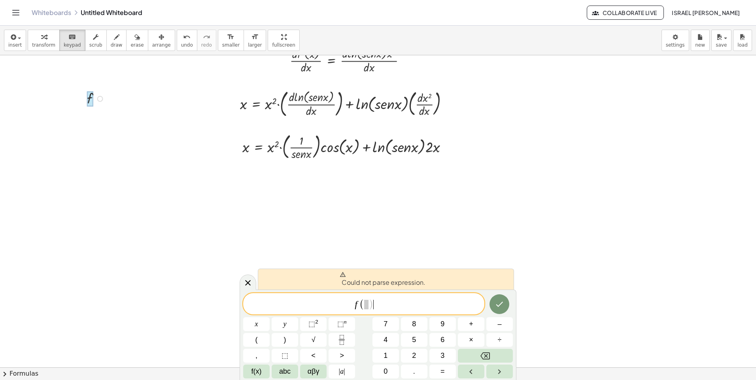
click at [367, 308] on span at bounding box center [366, 304] width 4 height 9
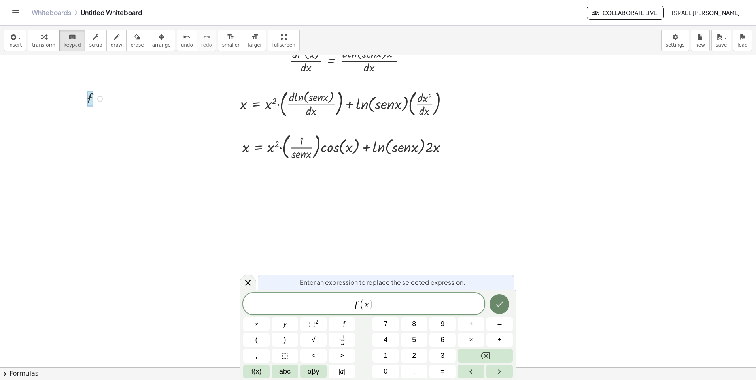
click at [502, 310] on button "Done" at bounding box center [499, 304] width 20 height 20
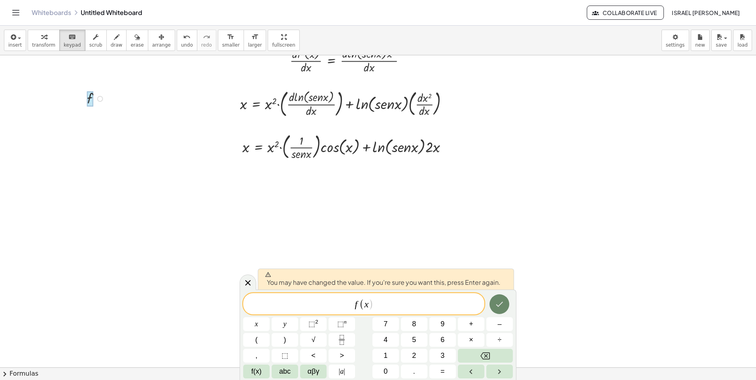
click at [496, 308] on icon "Done" at bounding box center [499, 304] width 9 height 9
click at [496, 308] on div at bounding box center [378, 275] width 756 height 676
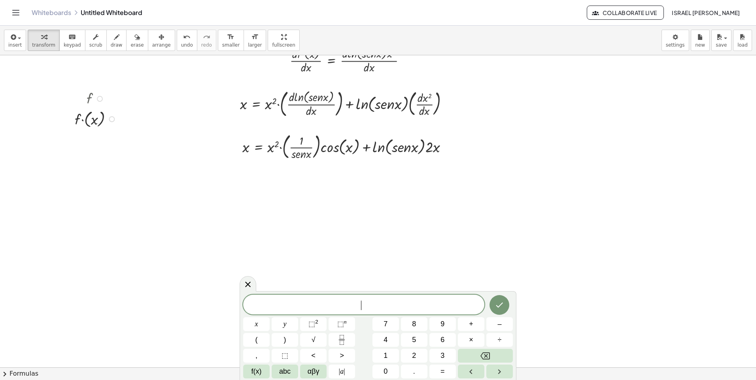
click at [87, 101] on div at bounding box center [97, 98] width 52 height 19
click at [130, 44] on span "erase" at bounding box center [136, 45] width 13 height 6
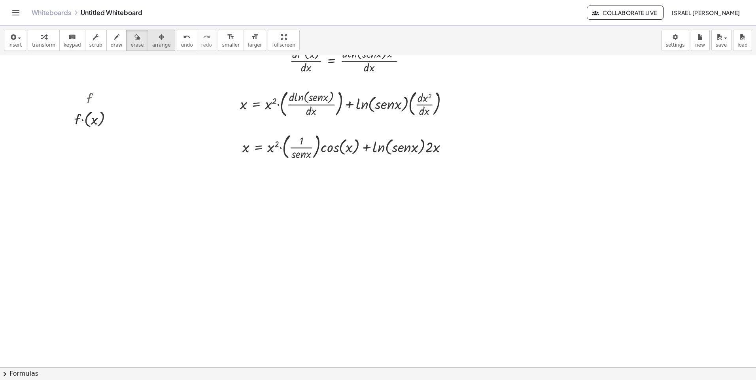
click at [152, 41] on div "button" at bounding box center [161, 36] width 19 height 9
click at [85, 98] on div at bounding box center [91, 109] width 57 height 45
click at [73, 40] on div "keyboard" at bounding box center [72, 36] width 17 height 9
click at [96, 112] on div at bounding box center [97, 118] width 52 height 21
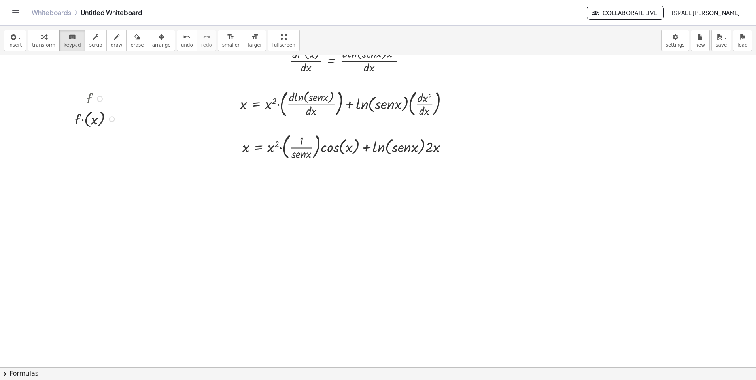
click at [96, 112] on div at bounding box center [97, 118] width 52 height 21
drag, startPoint x: 96, startPoint y: 112, endPoint x: 90, endPoint y: 97, distance: 15.6
click at [90, 97] on div at bounding box center [97, 98] width 52 height 19
click at [88, 96] on div at bounding box center [97, 98] width 52 height 19
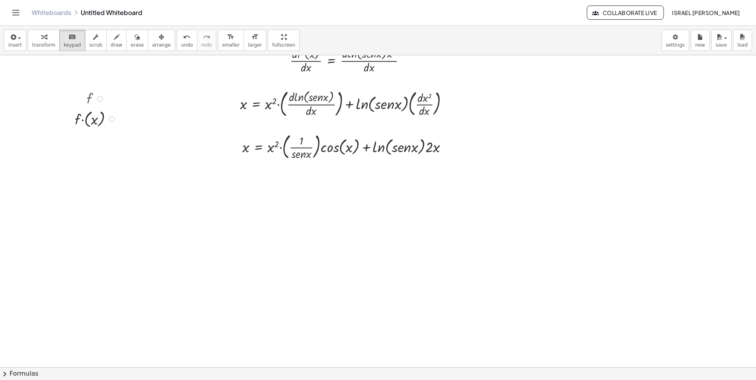
drag, startPoint x: 88, startPoint y: 96, endPoint x: 93, endPoint y: 96, distance: 5.1
click at [93, 96] on div at bounding box center [97, 98] width 52 height 19
click at [94, 95] on div at bounding box center [97, 98] width 52 height 19
drag, startPoint x: 94, startPoint y: 95, endPoint x: 99, endPoint y: 98, distance: 5.3
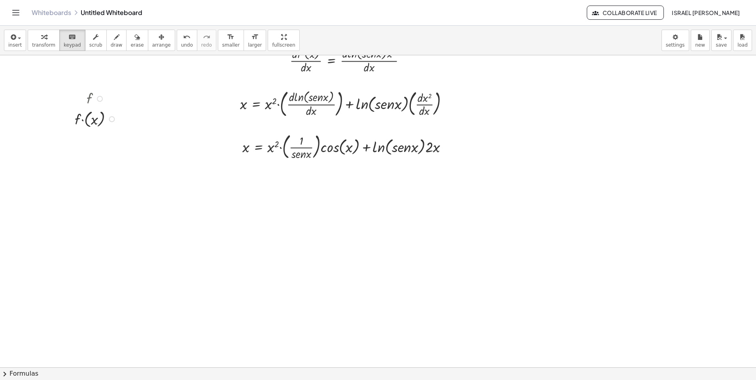
click at [98, 96] on div at bounding box center [100, 99] width 6 height 6
click at [93, 98] on div at bounding box center [97, 98] width 52 height 19
click at [87, 97] on div at bounding box center [97, 98] width 52 height 19
drag, startPoint x: 94, startPoint y: 121, endPoint x: 125, endPoint y: 132, distance: 33.3
click at [125, 132] on div "**********" at bounding box center [378, 275] width 756 height 676
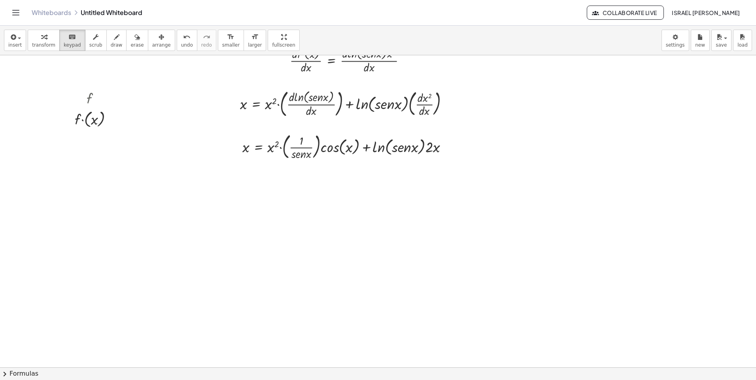
drag, startPoint x: 125, startPoint y: 132, endPoint x: 109, endPoint y: 107, distance: 29.8
click at [109, 111] on div at bounding box center [97, 118] width 52 height 21
click at [159, 38] on icon "button" at bounding box center [162, 36] width 6 height 9
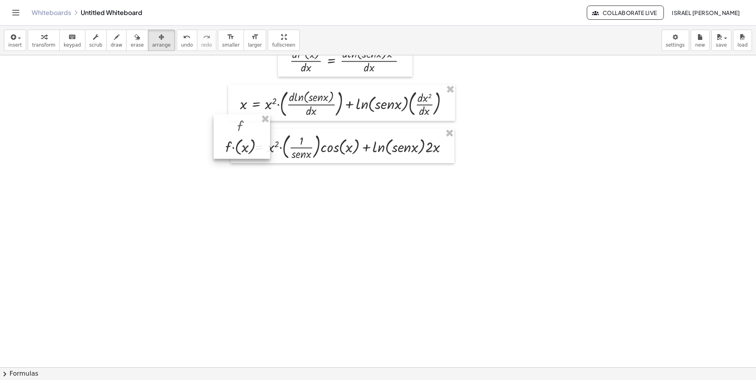
drag, startPoint x: 96, startPoint y: 104, endPoint x: 246, endPoint y: 131, distance: 152.7
click at [246, 131] on div at bounding box center [241, 136] width 57 height 45
click at [296, 183] on div at bounding box center [378, 275] width 756 height 676
drag, startPoint x: 251, startPoint y: 128, endPoint x: 247, endPoint y: 131, distance: 5.1
click at [247, 131] on div at bounding box center [238, 139] width 57 height 45
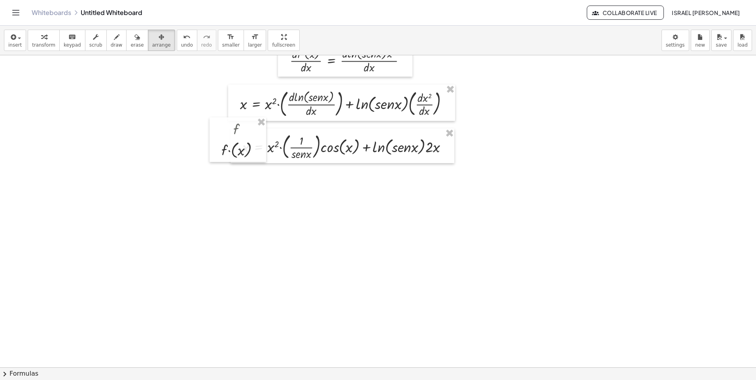
click at [310, 192] on div at bounding box center [378, 275] width 756 height 676
drag, startPoint x: 55, startPoint y: 42, endPoint x: 61, endPoint y: 41, distance: 6.4
click at [55, 42] on div "transform keyboard keypad scrub draw erase arrange" at bounding box center [101, 40] width 147 height 21
click at [64, 41] on div "keyboard" at bounding box center [72, 36] width 17 height 9
click at [17, 41] on div "button" at bounding box center [14, 36] width 13 height 9
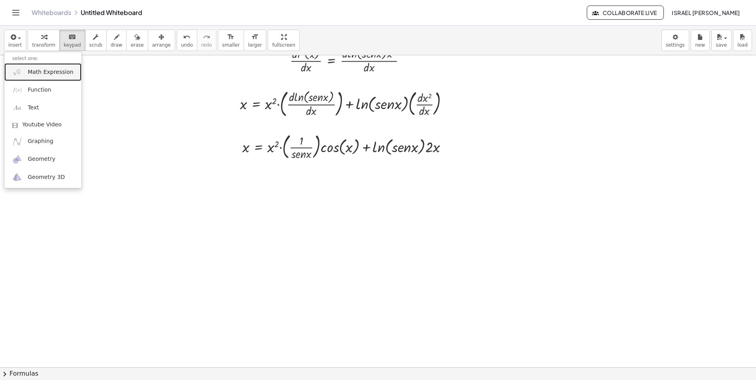
click at [38, 75] on span "Math Expression" at bounding box center [50, 72] width 45 height 8
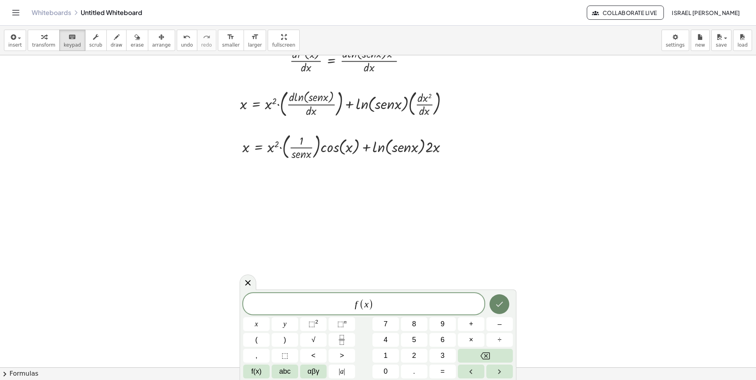
click at [496, 308] on icon "Done" at bounding box center [499, 304] width 9 height 9
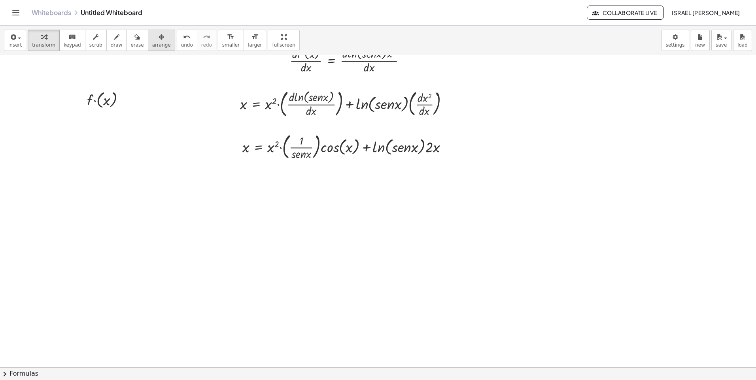
click at [155, 36] on div "button" at bounding box center [161, 36] width 19 height 9
drag, startPoint x: 98, startPoint y: 98, endPoint x: 215, endPoint y: 146, distance: 127.3
click at [215, 146] on div at bounding box center [221, 147] width 57 height 25
click at [286, 234] on div at bounding box center [378, 275] width 756 height 676
click at [199, 143] on div at bounding box center [221, 147] width 57 height 25
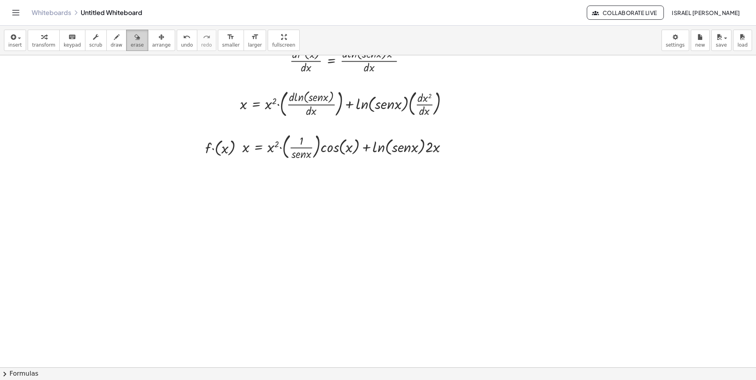
click at [130, 43] on span "erase" at bounding box center [136, 45] width 13 height 6
click at [126, 43] on button "erase" at bounding box center [137, 40] width 22 height 21
click at [152, 47] on span "arrange" at bounding box center [161, 45] width 19 height 6
drag, startPoint x: 217, startPoint y: 153, endPoint x: 237, endPoint y: 153, distance: 20.6
click at [237, 153] on div at bounding box center [242, 146] width 57 height 25
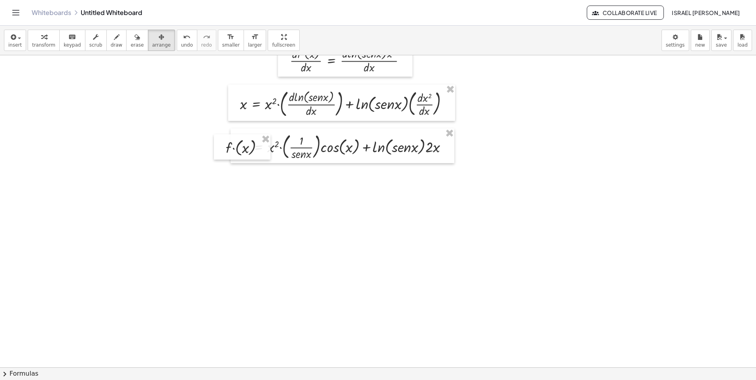
click at [263, 196] on div at bounding box center [378, 275] width 756 height 676
click at [134, 38] on icon "button" at bounding box center [137, 36] width 6 height 9
click at [234, 138] on div at bounding box center [378, 275] width 756 height 676
click at [237, 148] on div at bounding box center [378, 275] width 756 height 676
click at [153, 38] on div "button" at bounding box center [161, 36] width 19 height 9
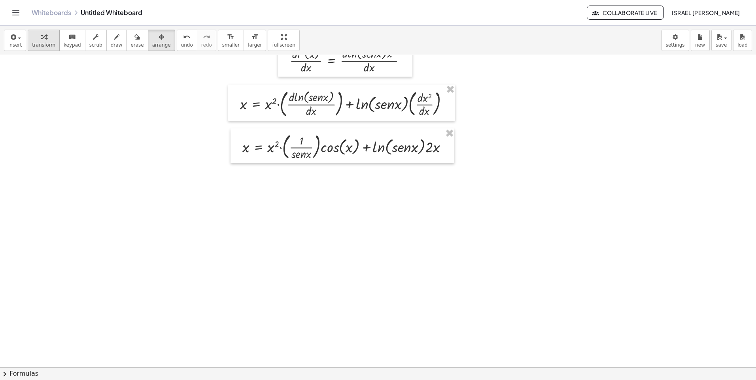
click at [47, 45] on span "transform" at bounding box center [43, 45] width 23 height 6
click at [68, 40] on icon "keyboard" at bounding box center [72, 36] width 8 height 9
click at [20, 44] on span "insert" at bounding box center [14, 45] width 13 height 6
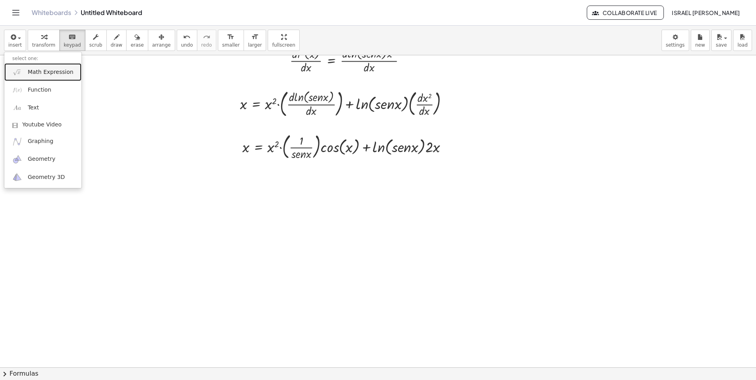
click at [25, 66] on link "Math Expression" at bounding box center [42, 72] width 77 height 18
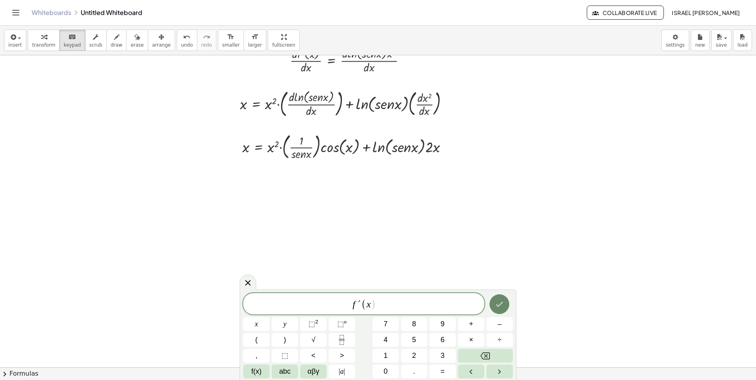
click at [504, 307] on icon "Done" at bounding box center [499, 304] width 9 height 9
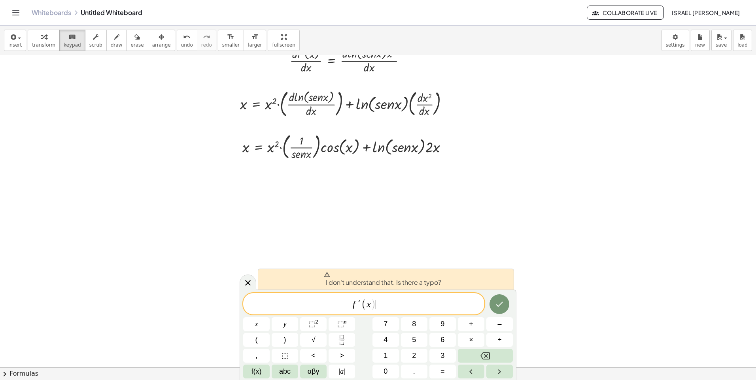
click at [412, 296] on div "f ´ ( x ) ​" at bounding box center [363, 303] width 241 height 21
click at [413, 304] on span "f ´ ( x ) ​" at bounding box center [363, 304] width 241 height 13
click at [503, 310] on button "Done" at bounding box center [499, 304] width 20 height 20
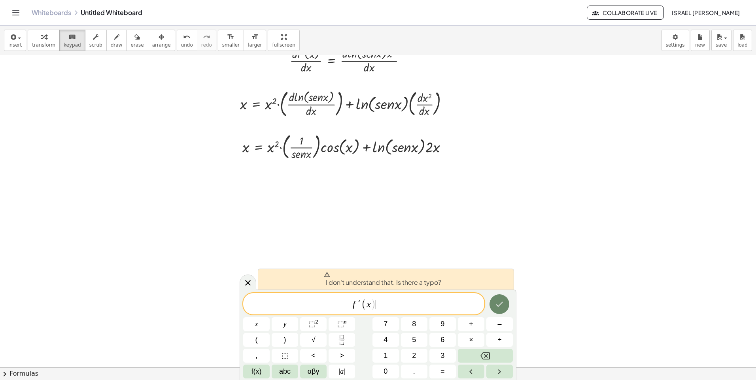
click at [503, 310] on button "Done" at bounding box center [499, 304] width 20 height 20
click at [370, 303] on span "x ​" at bounding box center [368, 304] width 4 height 9
click at [378, 307] on span "f ´ ( x ) ​" at bounding box center [363, 304] width 241 height 13
click at [503, 309] on icon "Done" at bounding box center [499, 304] width 9 height 9
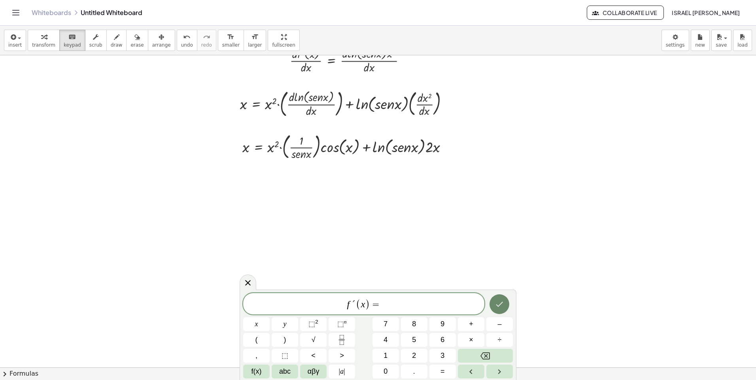
click at [504, 309] on icon "Done" at bounding box center [499, 304] width 9 height 9
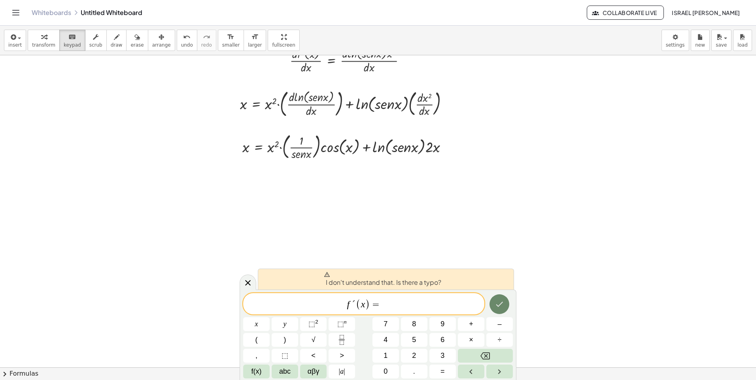
click at [500, 307] on icon "Done" at bounding box center [499, 304] width 9 height 9
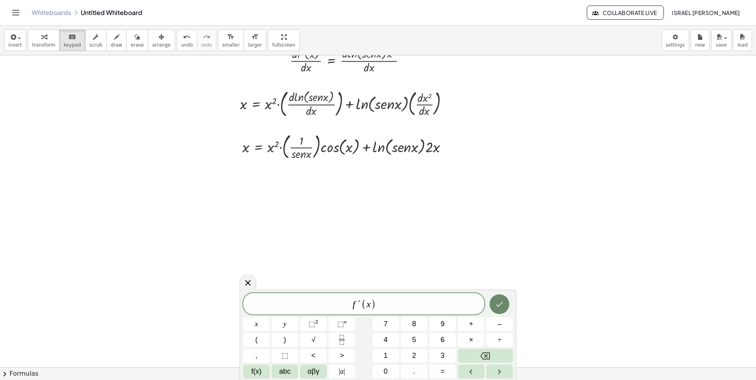
click at [495, 304] on icon "Done" at bounding box center [499, 304] width 9 height 9
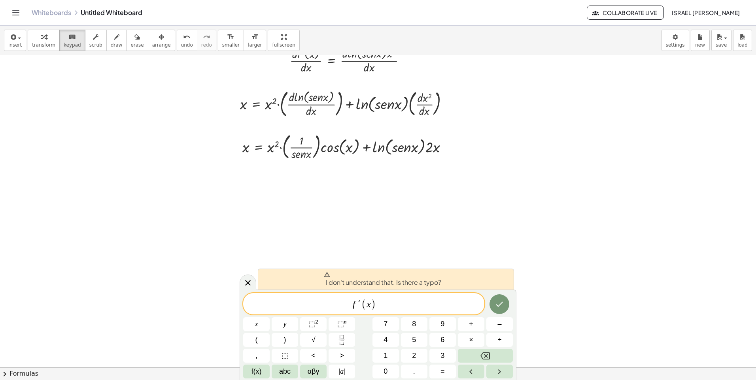
click at [361, 305] on span "f ´ ( x ) ​" at bounding box center [363, 304] width 241 height 13
click at [506, 307] on button "Done" at bounding box center [499, 304] width 20 height 20
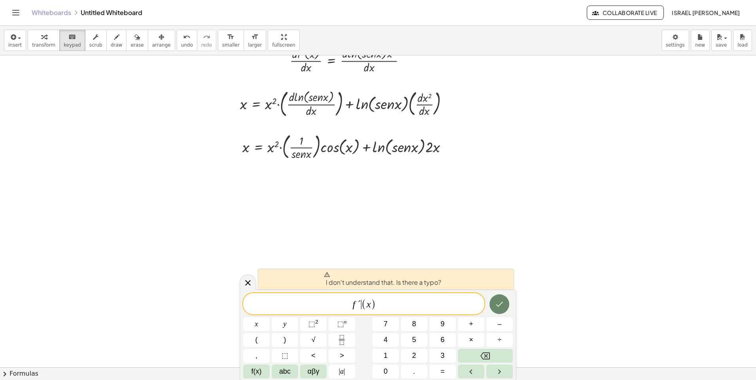
click at [506, 307] on button "Done" at bounding box center [499, 304] width 20 height 20
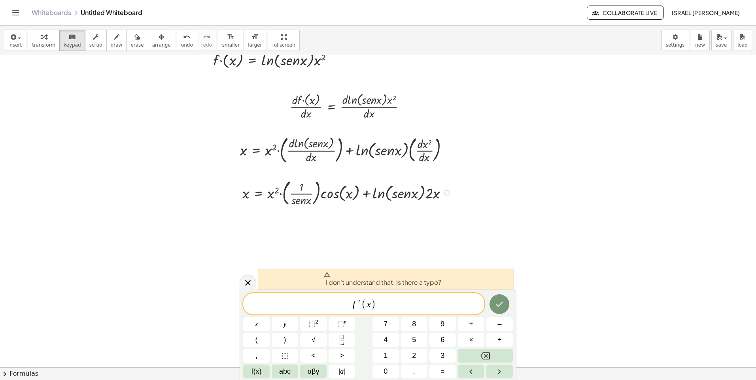
scroll to position [79, 0]
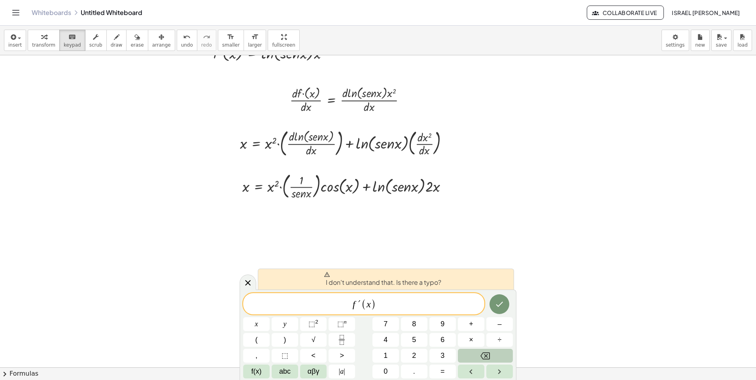
click at [470, 359] on button "Backspace" at bounding box center [485, 356] width 55 height 14
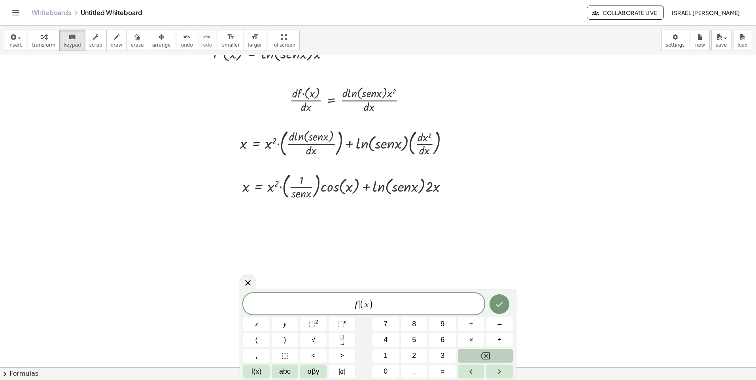
click at [470, 359] on button "Backspace" at bounding box center [485, 356] width 55 height 14
drag, startPoint x: 372, startPoint y: 309, endPoint x: 322, endPoint y: 317, distance: 50.5
click at [322, 317] on div "**********" at bounding box center [378, 335] width 270 height 85
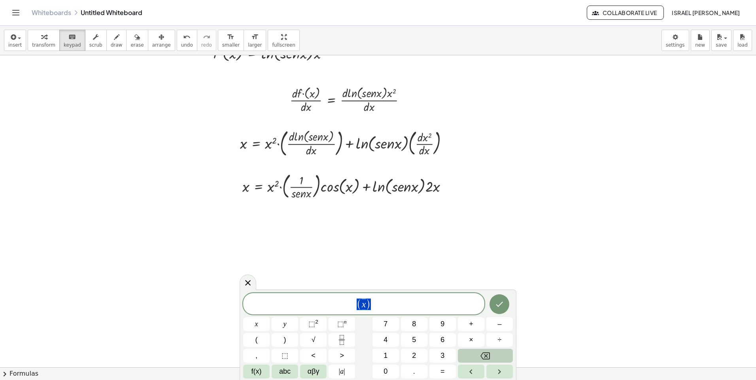
click at [472, 354] on button "Backspace" at bounding box center [485, 356] width 55 height 14
click at [333, 204] on div at bounding box center [378, 314] width 756 height 676
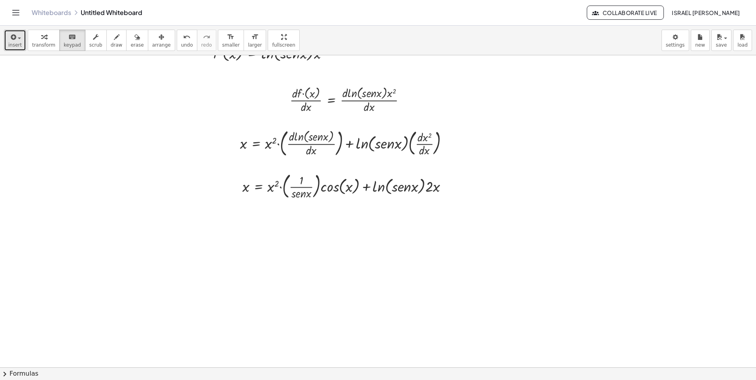
click at [15, 42] on button "insert" at bounding box center [15, 40] width 22 height 21
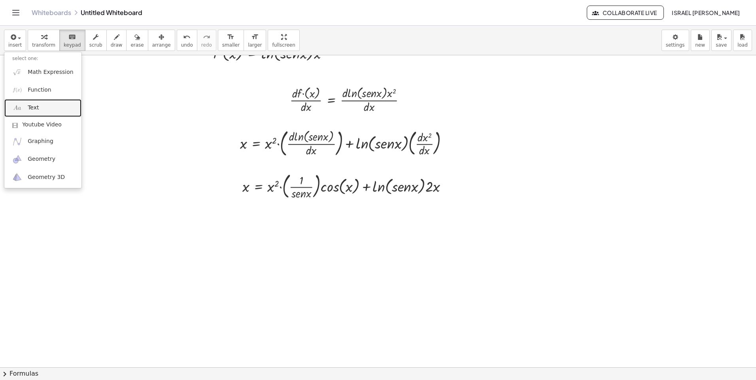
click at [32, 110] on span "Text" at bounding box center [33, 108] width 11 height 8
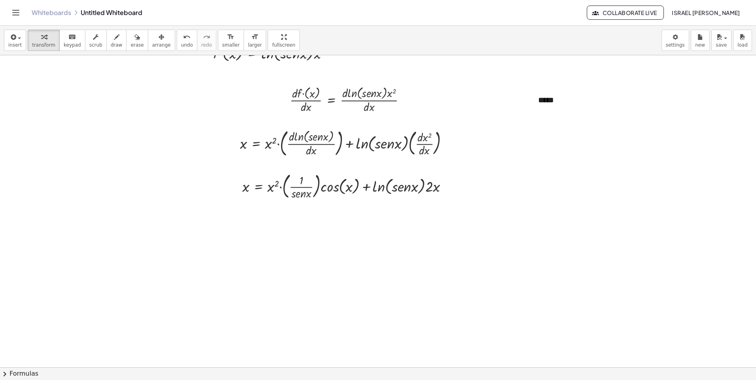
click at [581, 153] on div at bounding box center [378, 314] width 756 height 676
click at [544, 105] on div "*****" at bounding box center [589, 100] width 119 height 27
click at [557, 102] on div "*****" at bounding box center [589, 100] width 119 height 27
click at [591, 181] on div at bounding box center [378, 314] width 756 height 676
click at [152, 33] on div "button" at bounding box center [161, 36] width 19 height 9
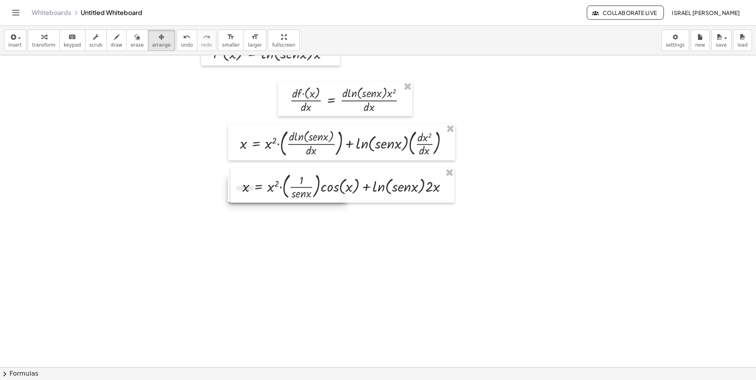
drag, startPoint x: 541, startPoint y: 98, endPoint x: 251, endPoint y: 211, distance: 311.0
click at [239, 185] on div "**********" at bounding box center [378, 314] width 756 height 676
click at [257, 232] on div at bounding box center [378, 314] width 756 height 676
click at [115, 45] on button "draw" at bounding box center [116, 40] width 21 height 21
click at [159, 40] on icon "button" at bounding box center [162, 36] width 6 height 9
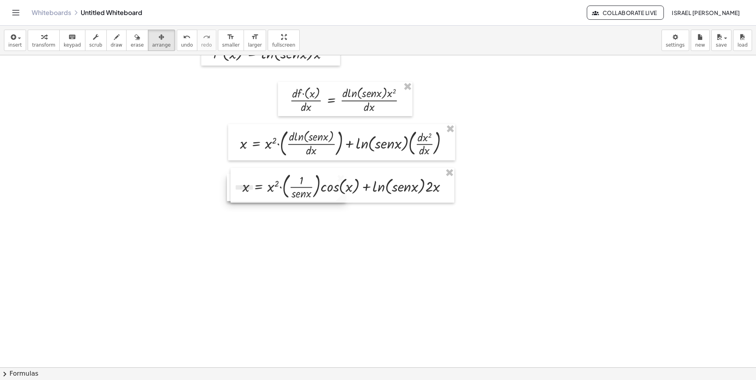
click at [228, 192] on div at bounding box center [286, 187] width 119 height 27
click at [243, 226] on div at bounding box center [378, 314] width 756 height 676
click at [134, 40] on button "erase" at bounding box center [137, 40] width 22 height 21
click at [235, 186] on div at bounding box center [378, 314] width 756 height 676
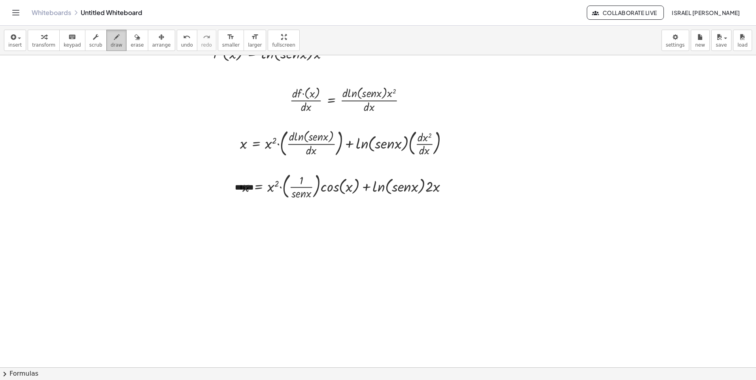
click at [111, 38] on div "button" at bounding box center [117, 36] width 12 height 9
click at [152, 36] on div "button" at bounding box center [161, 36] width 19 height 9
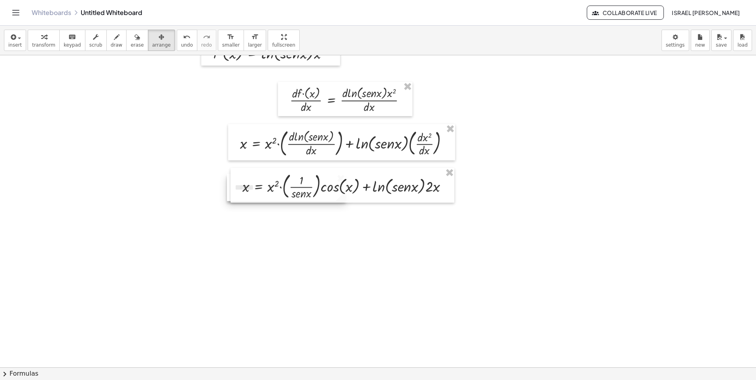
click at [229, 195] on div at bounding box center [286, 187] width 119 height 27
click at [251, 39] on icon "format_size" at bounding box center [255, 36] width 8 height 9
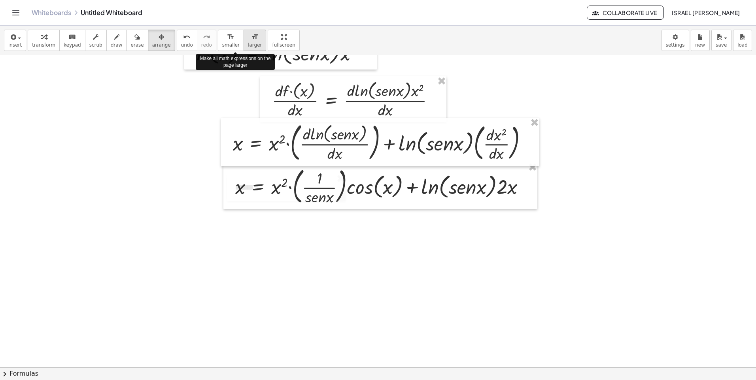
click at [251, 40] on icon "format_size" at bounding box center [255, 36] width 8 height 9
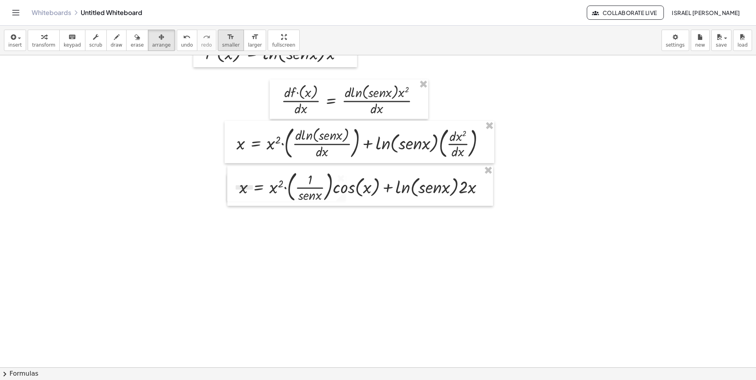
click at [222, 41] on div "format_size" at bounding box center [230, 36] width 17 height 9
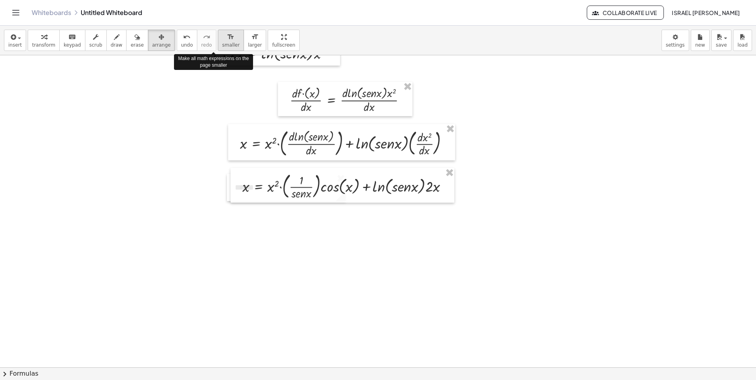
click at [222, 41] on div "format_size" at bounding box center [230, 36] width 17 height 9
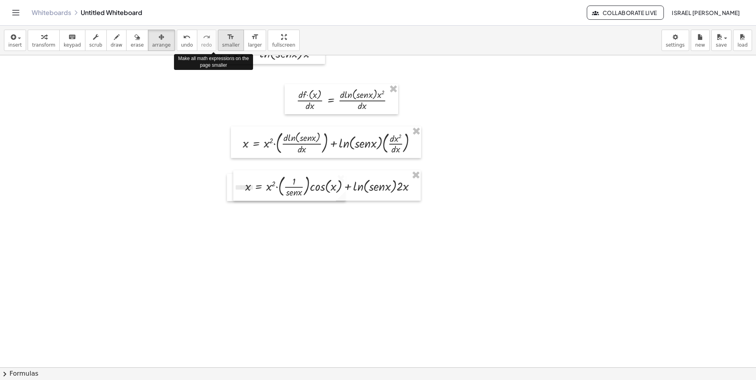
click at [222, 41] on div "format_size" at bounding box center [230, 36] width 17 height 9
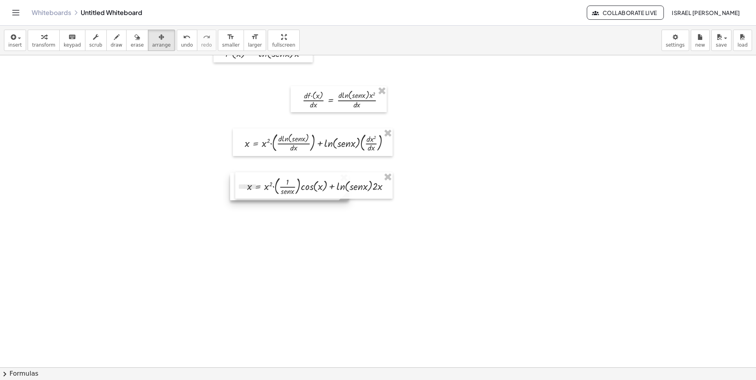
click at [232, 191] on div at bounding box center [289, 186] width 119 height 27
click at [249, 224] on div at bounding box center [378, 314] width 756 height 676
click at [130, 45] on span "erase" at bounding box center [136, 45] width 13 height 6
click at [152, 42] on span "arrange" at bounding box center [161, 45] width 19 height 6
click at [231, 187] on div at bounding box center [290, 187] width 119 height 27
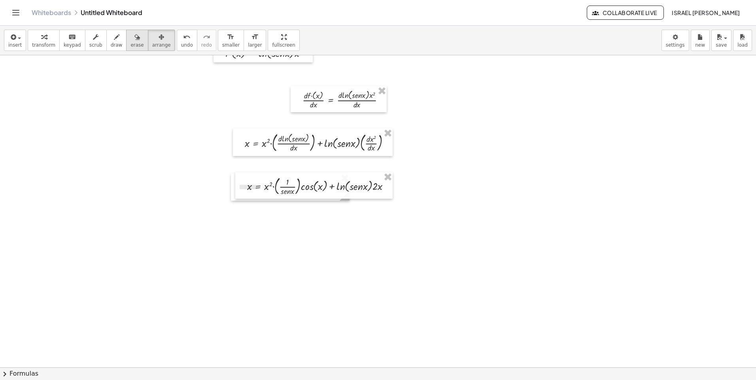
click at [127, 30] on button "erase" at bounding box center [137, 40] width 22 height 21
click at [68, 44] on span "keypad" at bounding box center [72, 45] width 17 height 6
click at [111, 44] on span "draw" at bounding box center [117, 45] width 12 height 6
click at [155, 40] on div "button" at bounding box center [161, 36] width 19 height 9
click at [232, 195] on div at bounding box center [290, 187] width 119 height 27
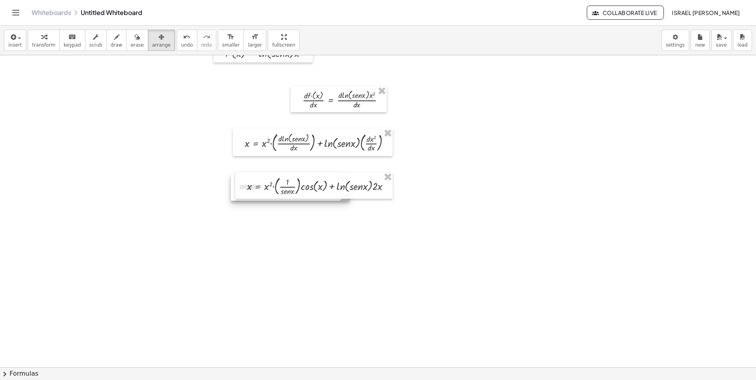
click at [232, 195] on div at bounding box center [290, 187] width 119 height 27
click at [16, 46] on span "insert" at bounding box center [14, 45] width 13 height 6
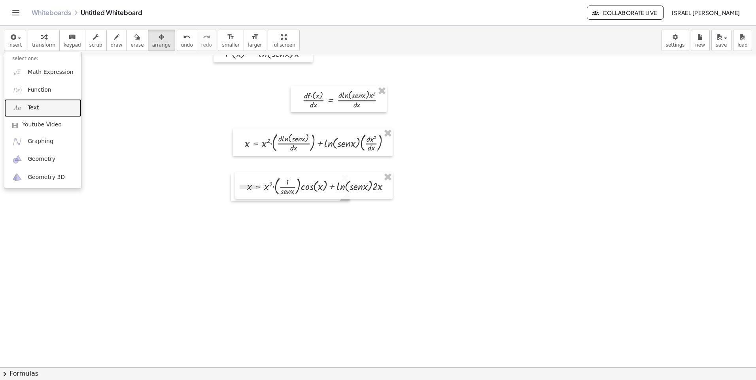
click at [37, 108] on span "Text" at bounding box center [33, 108] width 11 height 8
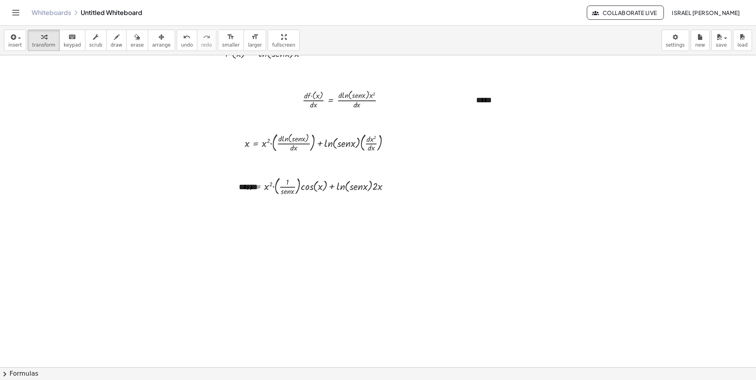
click at [514, 164] on div at bounding box center [378, 314] width 756 height 676
click at [159, 37] on icon "button" at bounding box center [162, 36] width 6 height 9
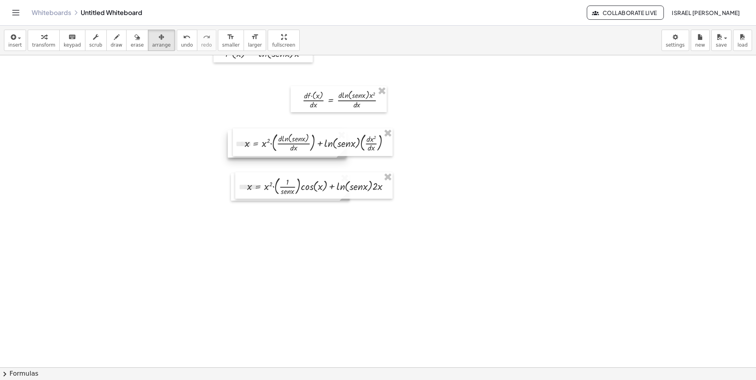
drag, startPoint x: 528, startPoint y: 108, endPoint x: 289, endPoint y: 152, distance: 242.9
click at [289, 152] on div "**********" at bounding box center [378, 314] width 756 height 676
click at [408, 149] on div at bounding box center [378, 314] width 756 height 676
click at [126, 41] on button "erase" at bounding box center [137, 40] width 22 height 21
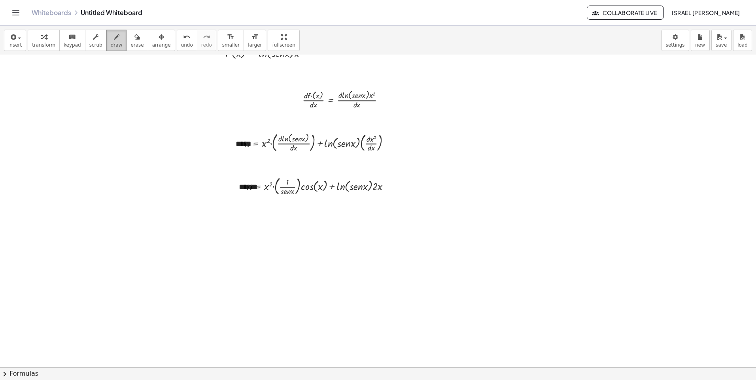
click at [106, 38] on button "draw" at bounding box center [116, 40] width 21 height 21
click at [18, 45] on span "insert" at bounding box center [14, 45] width 13 height 6
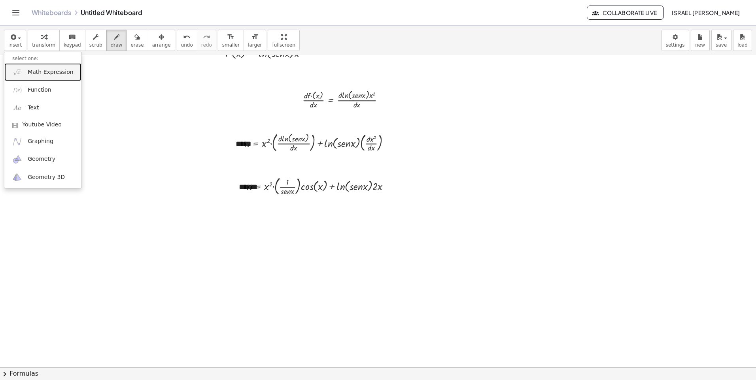
click at [47, 76] on link "Math Expression" at bounding box center [42, 72] width 77 height 18
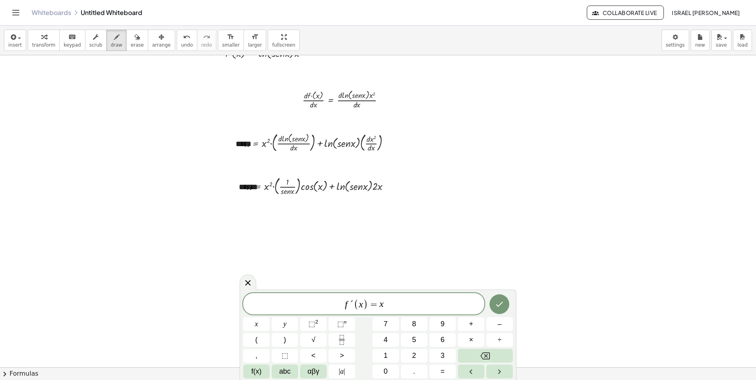
click at [308, 332] on div "f ´ ( x ) = x ​ x y ⬚ 2 ⬚ n 7 8 9 + – ( ) √ 4 5 6 × ÷ , ⬚ < > 1 2 3 f(x) abc αβ…" at bounding box center [378, 335] width 270 height 85
click at [312, 327] on span "⬚" at bounding box center [311, 324] width 7 height 8
click at [495, 312] on button "Done" at bounding box center [499, 303] width 20 height 20
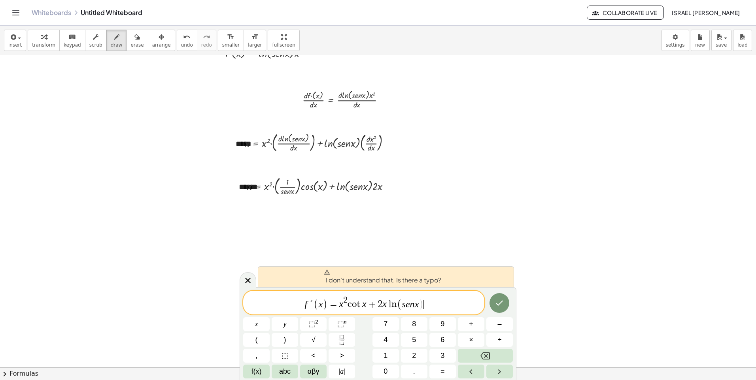
click at [429, 303] on span "f ´ ( x ) = x 2 c o t x + 2 x l n ( s e n x ) ​" at bounding box center [363, 303] width 241 height 15
click at [506, 299] on button "Done" at bounding box center [499, 303] width 20 height 20
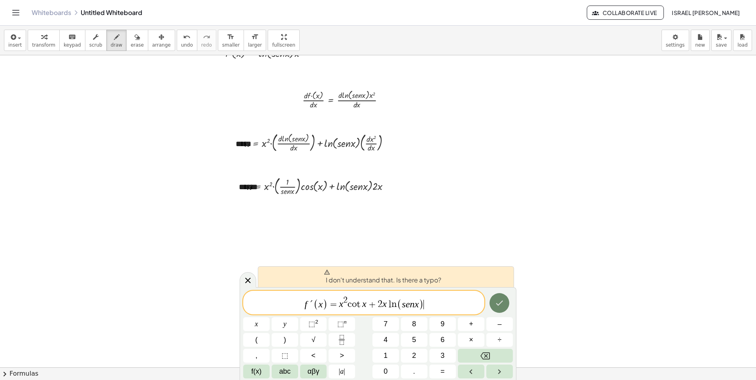
click at [506, 299] on button "Done" at bounding box center [499, 303] width 20 height 20
click at [506, 300] on button "Done" at bounding box center [499, 303] width 20 height 20
click at [506, 302] on button "Done" at bounding box center [499, 303] width 20 height 20
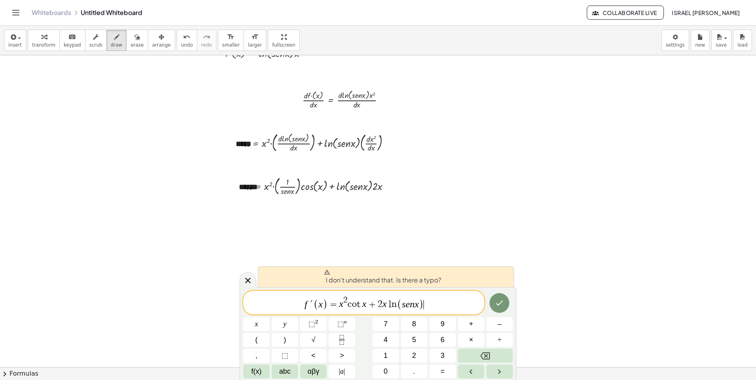
click at [311, 305] on span "´" at bounding box center [311, 304] width 4 height 9
click at [316, 302] on span "(" at bounding box center [315, 304] width 5 height 11
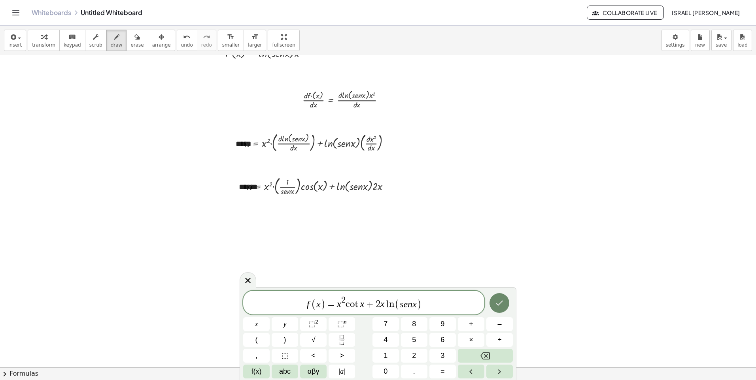
click at [500, 301] on icon "Done" at bounding box center [499, 302] width 9 height 9
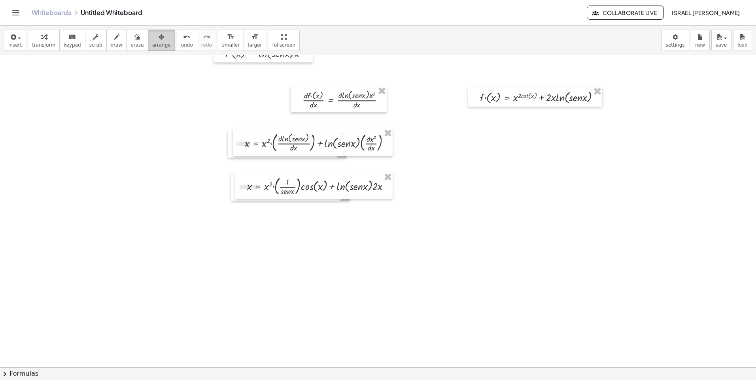
click at [152, 36] on div "button" at bounding box center [161, 36] width 19 height 9
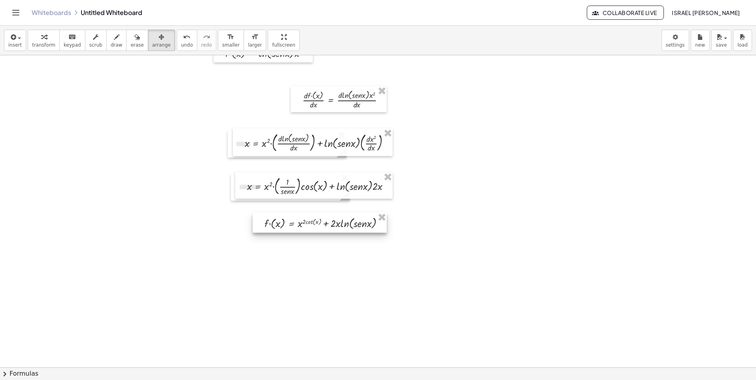
drag, startPoint x: 513, startPoint y: 95, endPoint x: 298, endPoint y: 221, distance: 249.3
click at [298, 221] on div at bounding box center [320, 223] width 134 height 20
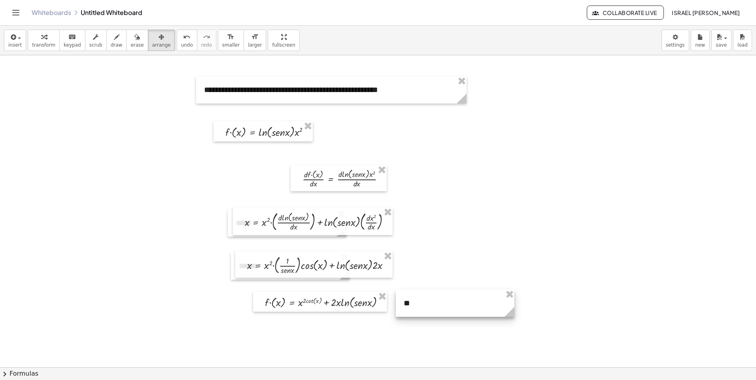
drag, startPoint x: 604, startPoint y: 97, endPoint x: 458, endPoint y: 300, distance: 250.1
click at [458, 300] on div at bounding box center [455, 303] width 119 height 27
click at [430, 311] on div at bounding box center [455, 303] width 119 height 27
click at [416, 306] on div at bounding box center [455, 303] width 119 height 27
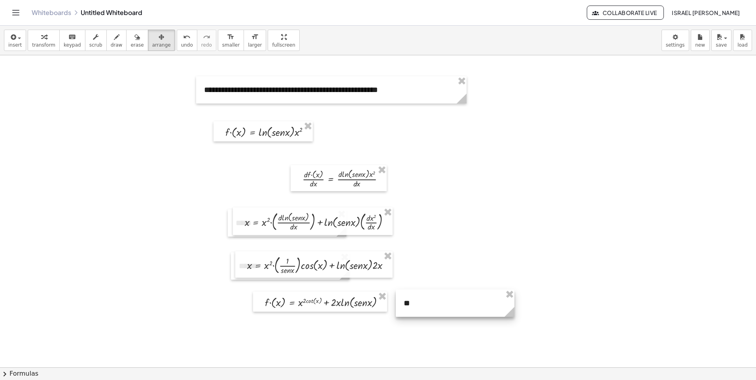
click at [412, 304] on div at bounding box center [455, 303] width 119 height 27
click at [111, 41] on div "button" at bounding box center [117, 36] width 12 height 9
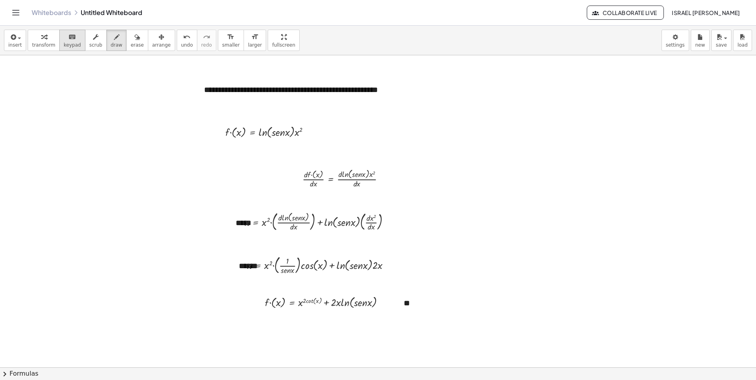
click at [68, 43] on span "keypad" at bounding box center [72, 45] width 17 height 6
click at [415, 306] on div "**" at bounding box center [455, 303] width 119 height 27
click at [22, 36] on button "insert" at bounding box center [15, 40] width 22 height 21
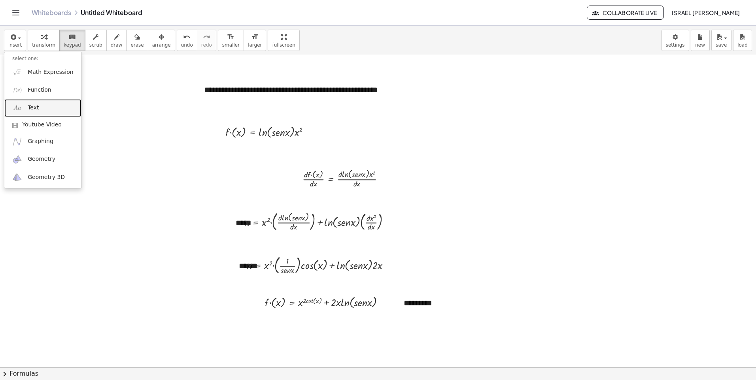
click at [33, 108] on span "Text" at bounding box center [33, 108] width 11 height 8
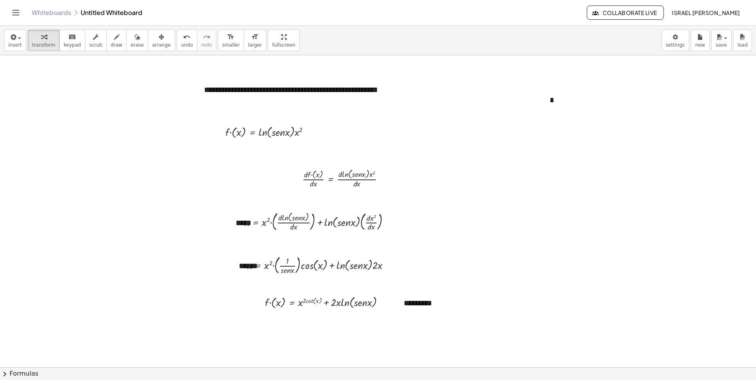
click at [71, 37] on div "keyboard" at bounding box center [72, 36] width 17 height 9
click at [152, 40] on div "button" at bounding box center [161, 36] width 19 height 9
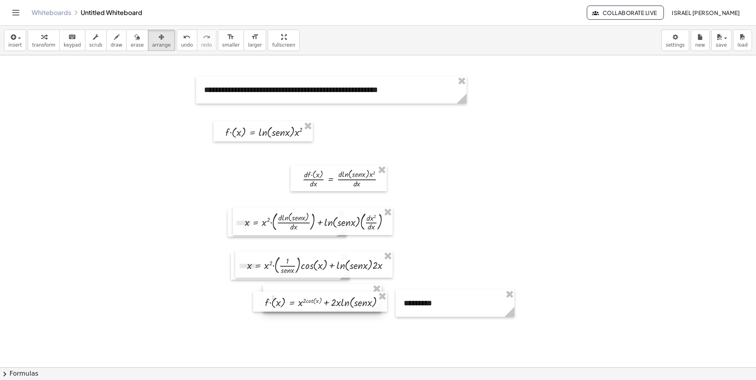
drag, startPoint x: 619, startPoint y: 106, endPoint x: 341, endPoint y: 303, distance: 341.6
click at [126, 38] on button "erase" at bounding box center [137, 40] width 22 height 21
click at [159, 39] on icon "button" at bounding box center [162, 36] width 6 height 9
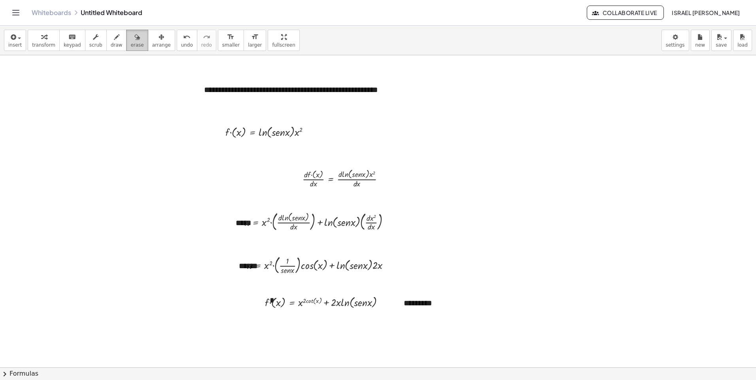
click at [130, 39] on div "button" at bounding box center [136, 36] width 13 height 9
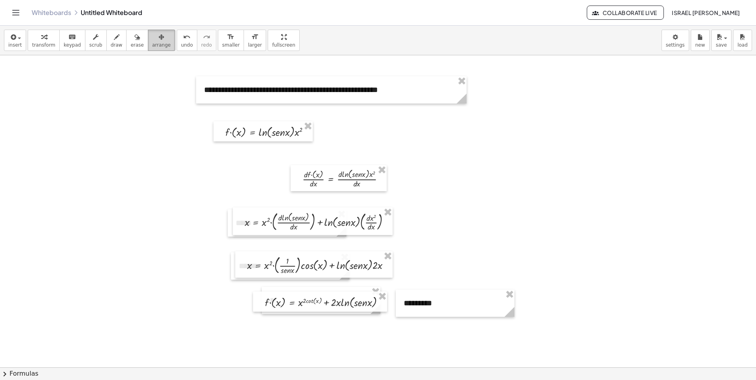
click at [154, 38] on div "button" at bounding box center [161, 36] width 19 height 9
click at [267, 289] on div at bounding box center [323, 300] width 119 height 27
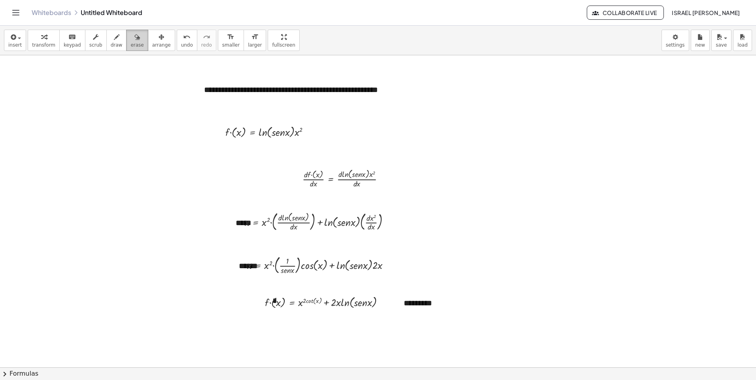
click at [130, 47] on span "erase" at bounding box center [136, 45] width 13 height 6
click at [159, 40] on button "arrange" at bounding box center [161, 40] width 27 height 21
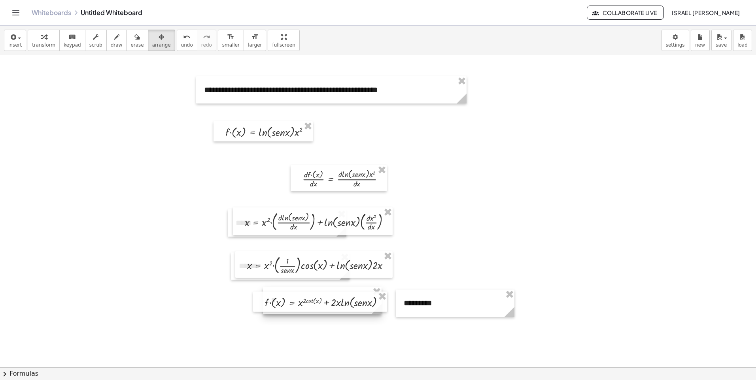
click at [268, 288] on div at bounding box center [322, 300] width 119 height 27
click at [130, 46] on span "erase" at bounding box center [136, 45] width 13 height 6
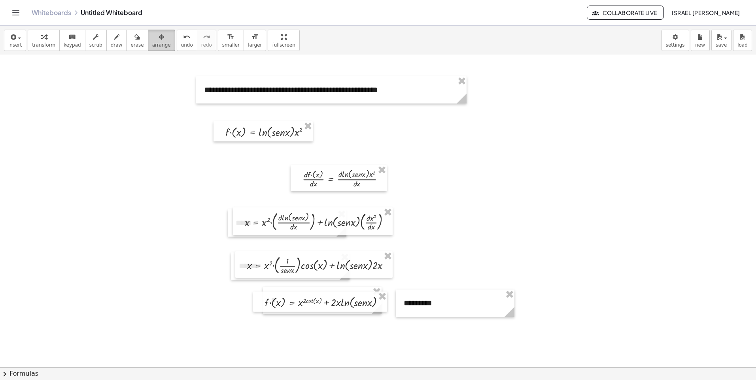
click at [153, 49] on button "arrange" at bounding box center [161, 40] width 27 height 21
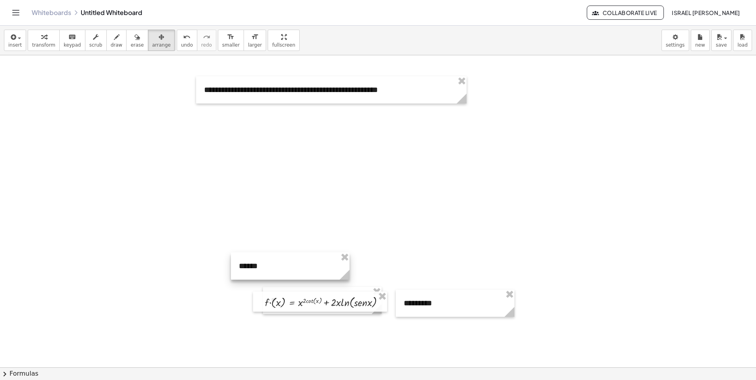
click at [334, 254] on div at bounding box center [290, 266] width 119 height 27
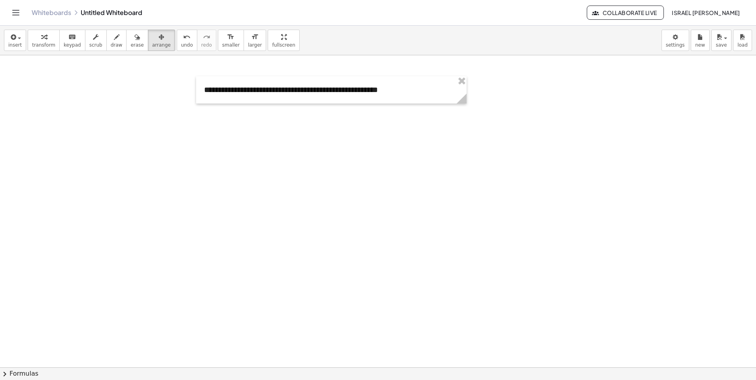
click at [181, 44] on span "undo" at bounding box center [187, 45] width 12 height 6
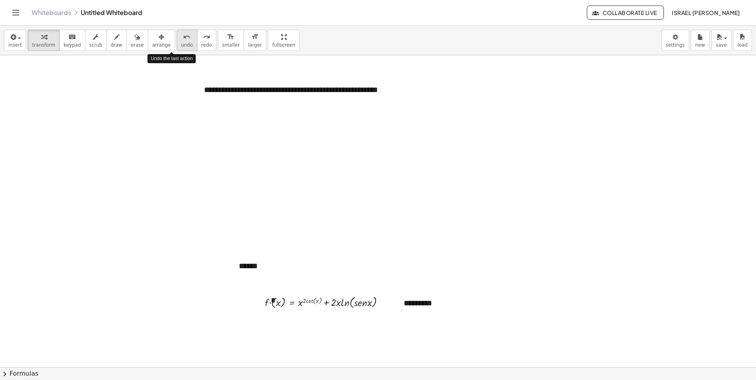
click at [181, 44] on span "undo" at bounding box center [187, 45] width 12 height 6
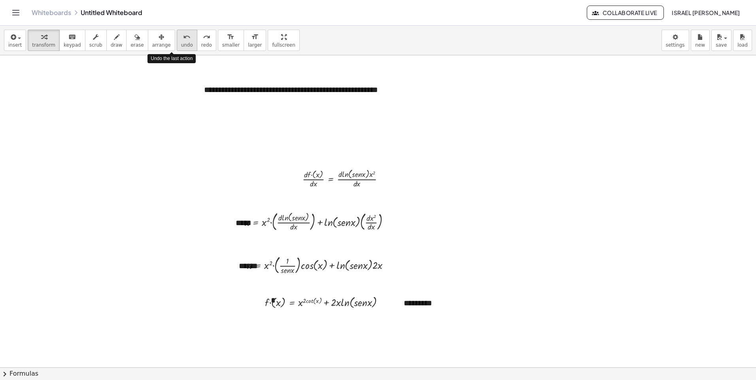
click at [181, 44] on span "undo" at bounding box center [187, 45] width 12 height 6
click at [307, 296] on div at bounding box center [328, 302] width 134 height 16
click at [307, 298] on div at bounding box center [328, 302] width 134 height 16
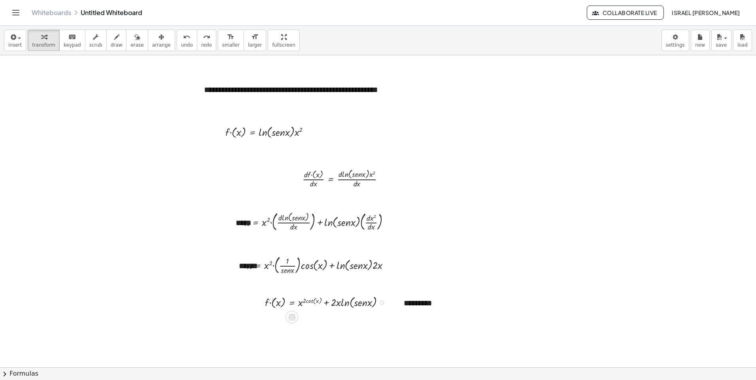
click at [307, 298] on div at bounding box center [328, 302] width 134 height 16
click at [157, 34] on button "arrange" at bounding box center [161, 40] width 27 height 21
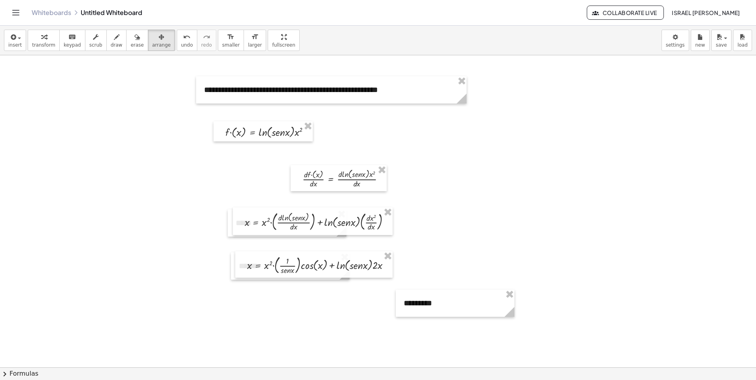
click at [2, 38] on div "insert select one: Math Expression Function Text Youtube Video Graphing Geometr…" at bounding box center [378, 41] width 756 height 30
click at [12, 34] on icon "button" at bounding box center [12, 36] width 7 height 9
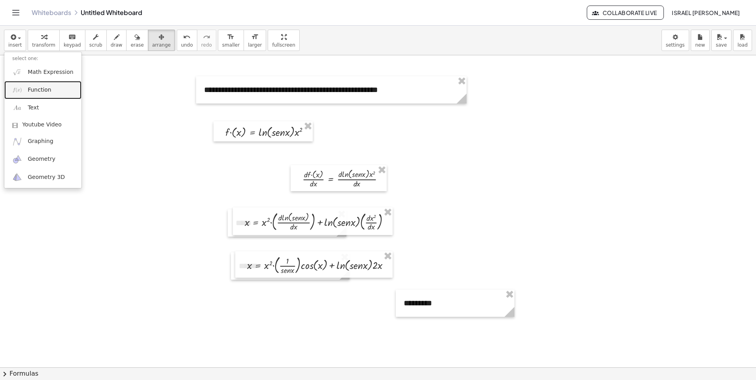
click at [33, 85] on link "Function" at bounding box center [42, 90] width 77 height 18
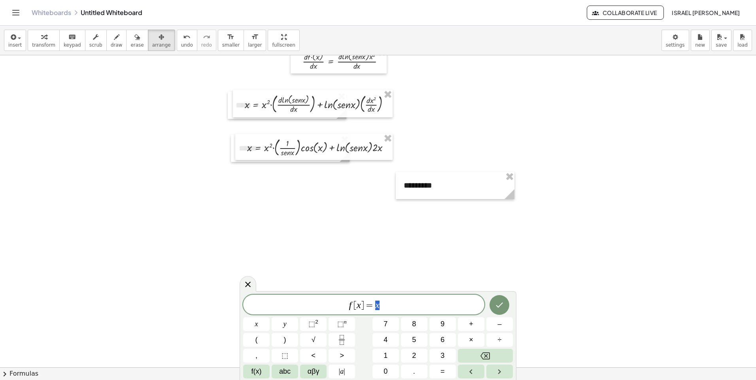
scroll to position [119, 0]
click at [352, 307] on span "f ​ [ x ] = x" at bounding box center [363, 305] width 241 height 11
click at [496, 306] on icon "Done" at bounding box center [499, 304] width 9 height 9
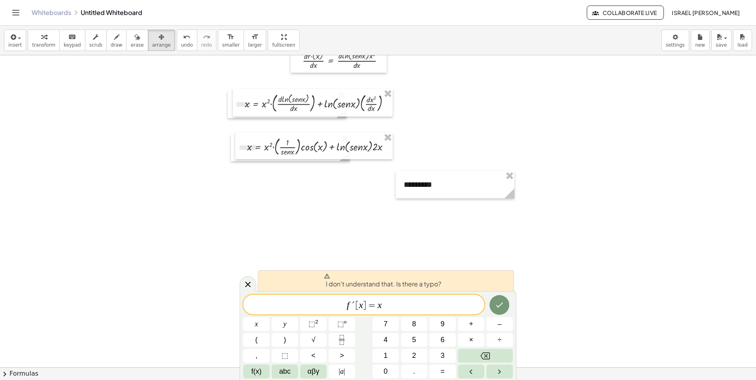
drag, startPoint x: 319, startPoint y: 313, endPoint x: 302, endPoint y: 313, distance: 17.4
click at [303, 313] on div "******* f ´ ​ [ x ] = x" at bounding box center [363, 305] width 241 height 20
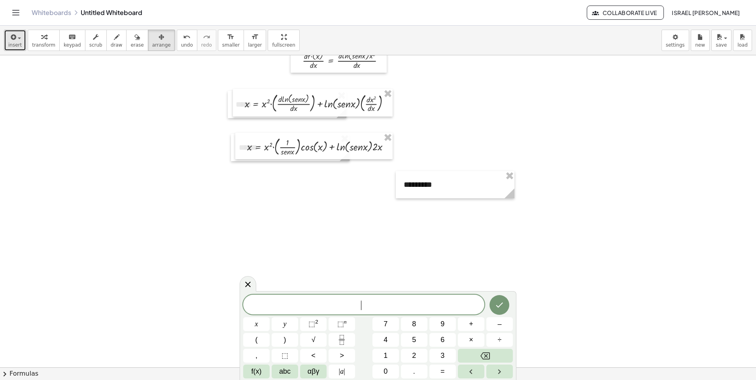
click at [8, 51] on button "insert" at bounding box center [15, 40] width 22 height 21
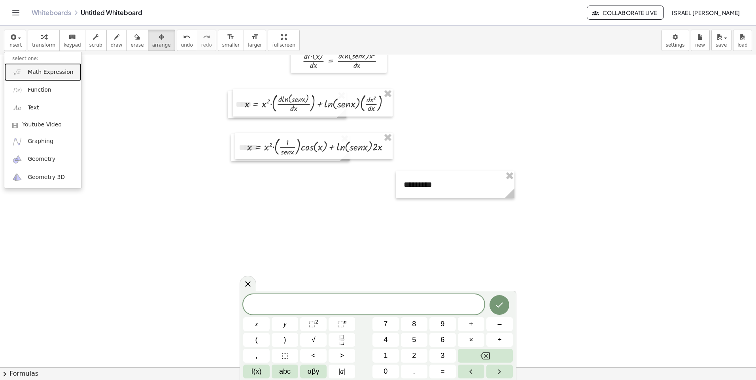
click at [52, 70] on span "Math Expression" at bounding box center [50, 72] width 45 height 8
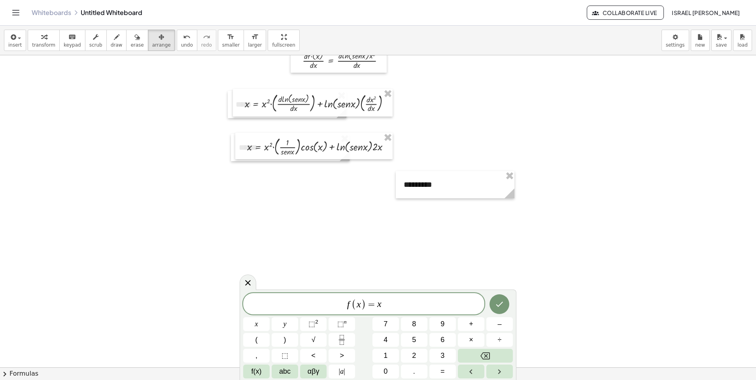
click at [316, 317] on div "f ( x ) = x ​ x y ⬚ 2 ⬚ n 7 8 9 + – ( ) √ 4 5 6 × ÷ , ⬚ < > 1 2 3 f(x) abc αβγ …" at bounding box center [378, 335] width 270 height 85
click at [323, 328] on button "⬚ 2" at bounding box center [313, 324] width 26 height 14
click at [368, 310] on span "f ( x ) = x 2 c o t x + ​" at bounding box center [363, 303] width 241 height 15
click at [398, 303] on span "​ c o t x +" at bounding box center [383, 304] width 30 height 9
click at [498, 309] on button "Done" at bounding box center [499, 303] width 20 height 20
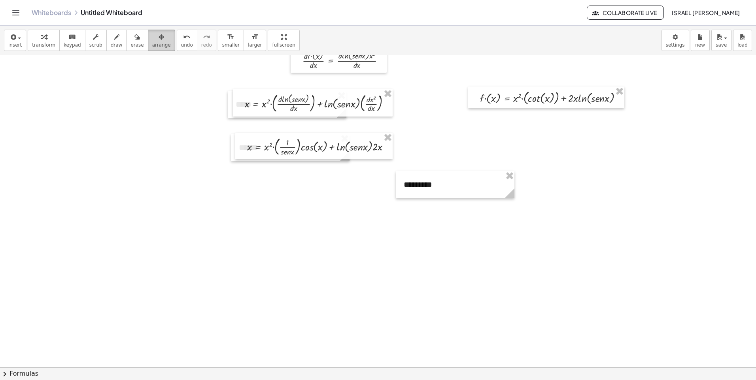
click at [159, 41] on icon "button" at bounding box center [162, 36] width 6 height 9
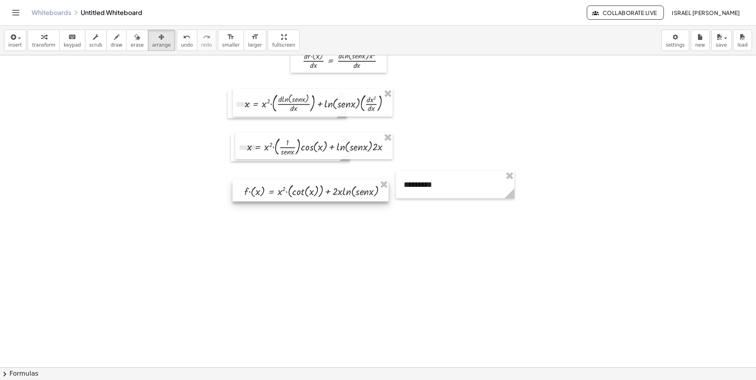
drag, startPoint x: 519, startPoint y: 95, endPoint x: 283, endPoint y: 188, distance: 253.4
click at [283, 188] on div at bounding box center [310, 191] width 156 height 22
click at [303, 254] on div at bounding box center [378, 275] width 756 height 676
click at [111, 45] on span "draw" at bounding box center [117, 45] width 12 height 6
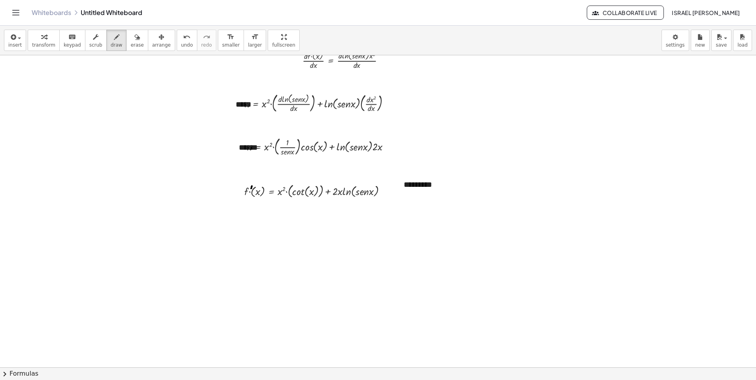
click at [251, 189] on div at bounding box center [378, 275] width 756 height 676
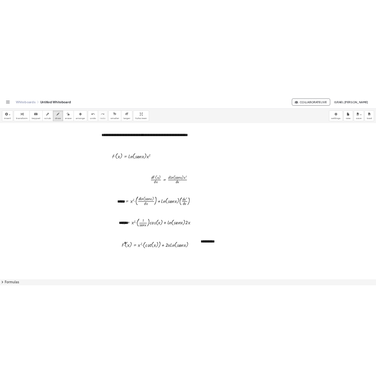
scroll to position [0, 0]
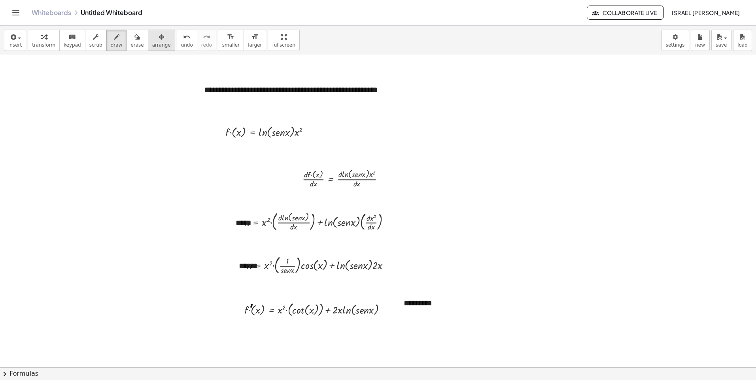
click at [152, 47] on span "arrange" at bounding box center [161, 45] width 19 height 6
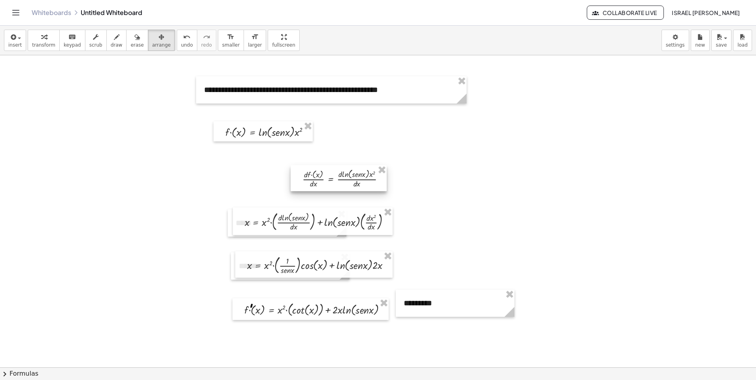
click at [383, 177] on div at bounding box center [339, 178] width 96 height 26
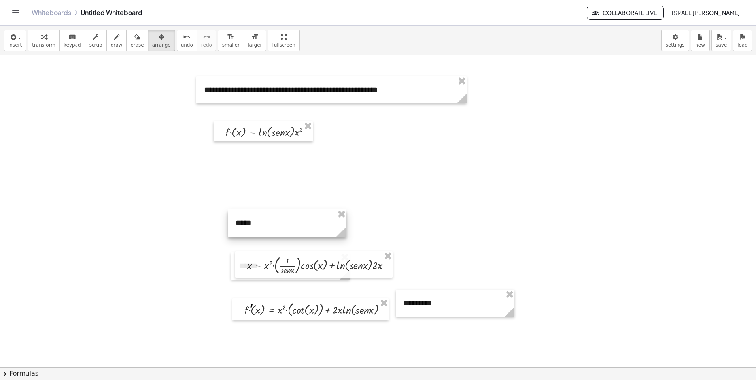
drag, startPoint x: 338, startPoint y: 213, endPoint x: 357, endPoint y: 227, distance: 24.4
drag, startPoint x: 385, startPoint y: 251, endPoint x: 387, endPoint y: 256, distance: 5.1
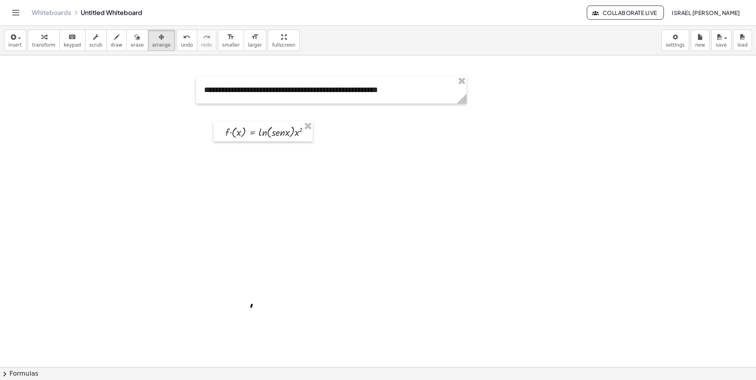
drag, startPoint x: 266, startPoint y: 315, endPoint x: 245, endPoint y: 263, distance: 55.5
click at [126, 42] on button "erase" at bounding box center [137, 40] width 22 height 21
drag, startPoint x: 253, startPoint y: 285, endPoint x: 257, endPoint y: 323, distance: 38.2
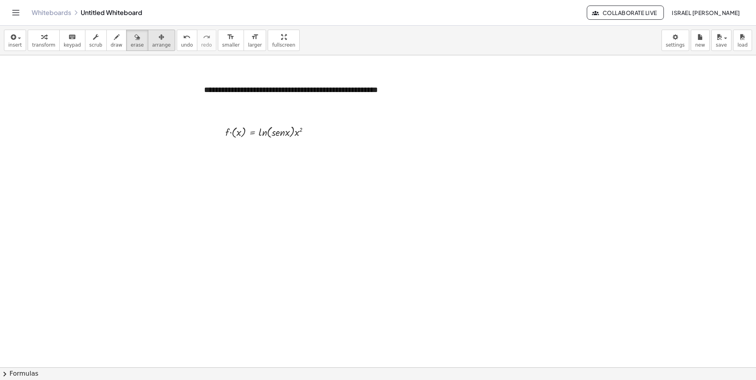
click at [157, 32] on button "arrange" at bounding box center [161, 40] width 27 height 21
click at [21, 41] on button "insert" at bounding box center [15, 40] width 22 height 21
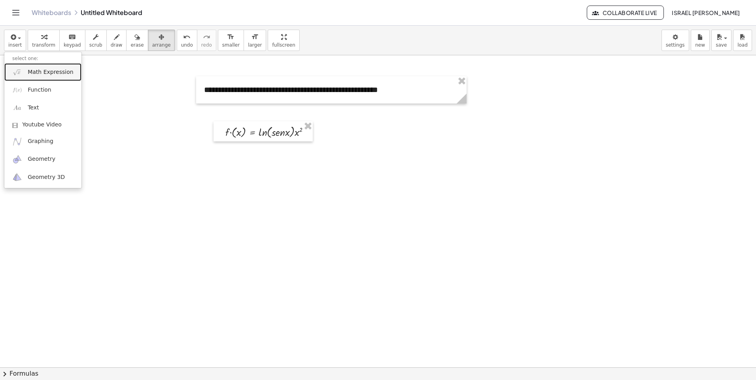
click at [40, 73] on span "Math Expression" at bounding box center [50, 72] width 45 height 8
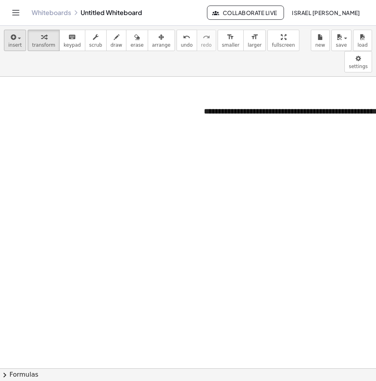
drag, startPoint x: 28, startPoint y: 42, endPoint x: 15, endPoint y: 46, distance: 13.9
click at [18, 46] on div "insert select one: Math Expression Function Text Youtube Video Graphing Geometr…" at bounding box center [188, 51] width 376 height 51
click at [14, 46] on span "insert" at bounding box center [14, 45] width 13 height 6
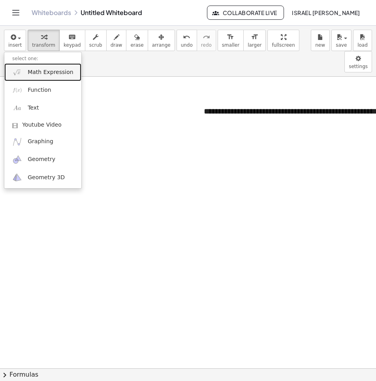
click at [49, 78] on link "Math Expression" at bounding box center [42, 72] width 77 height 18
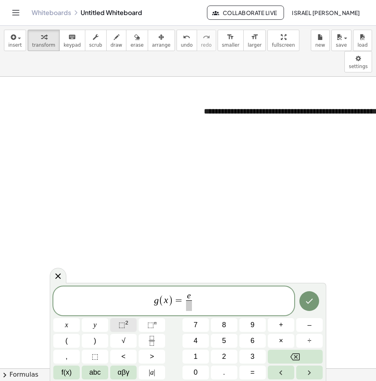
click at [129, 327] on button "⬚ 2" at bounding box center [123, 325] width 26 height 14
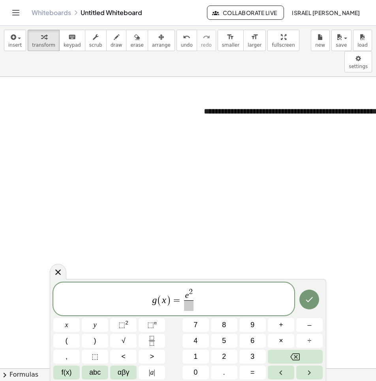
click at [189, 291] on var "e" at bounding box center [187, 295] width 4 height 9
click at [194, 290] on span "e ​ 2" at bounding box center [188, 294] width 9 height 12
click at [130, 345] on button "√" at bounding box center [123, 341] width 26 height 14
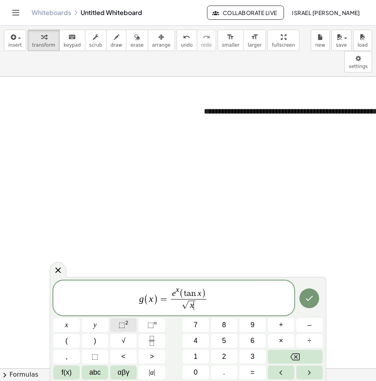
click at [128, 320] on button "⬚ 2" at bounding box center [123, 325] width 26 height 14
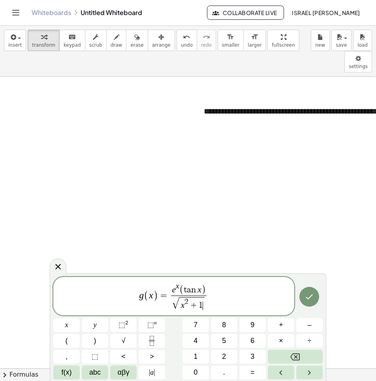
click at [80, 318] on div at bounding box center [66, 325] width 26 height 14
click at [309, 305] on button "Done" at bounding box center [310, 297] width 20 height 20
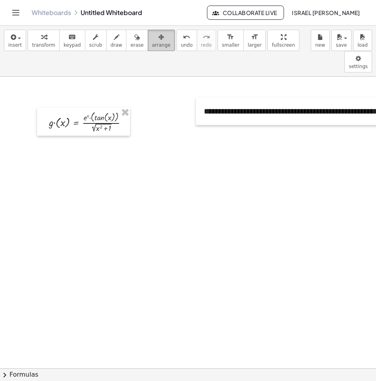
click at [159, 38] on icon "button" at bounding box center [162, 36] width 6 height 9
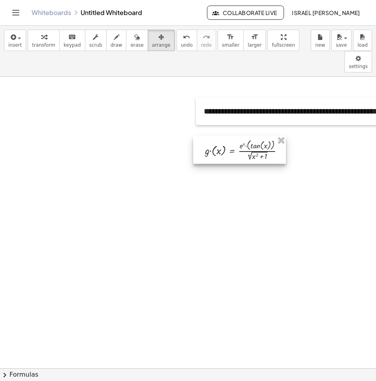
drag, startPoint x: 88, startPoint y: 105, endPoint x: 247, endPoint y: 134, distance: 161.8
click at [247, 136] on div at bounding box center [239, 150] width 93 height 28
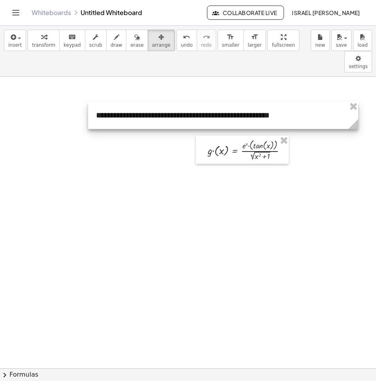
drag, startPoint x: 160, startPoint y: 91, endPoint x: 52, endPoint y: 95, distance: 108.0
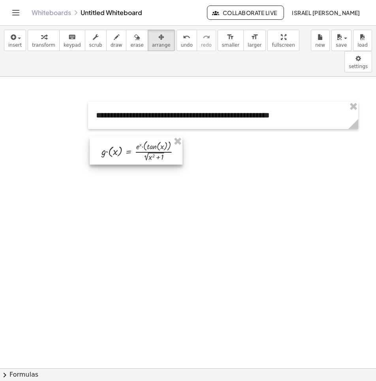
drag, startPoint x: 232, startPoint y: 132, endPoint x: 125, endPoint y: 133, distance: 107.1
click at [125, 136] on div at bounding box center [136, 150] width 93 height 28
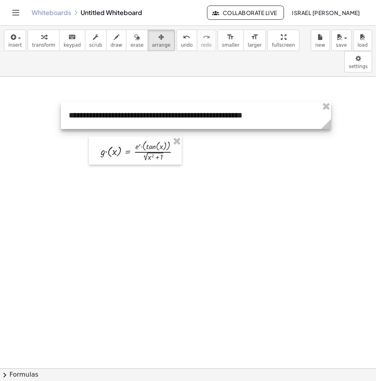
drag, startPoint x: 196, startPoint y: 102, endPoint x: 169, endPoint y: 102, distance: 27.3
click at [169, 102] on div at bounding box center [196, 115] width 270 height 27
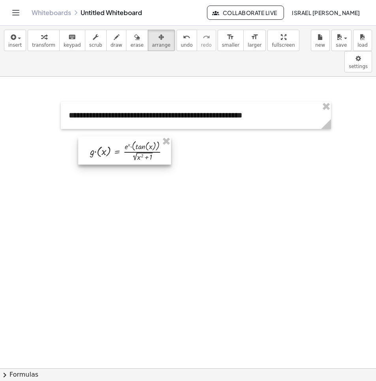
click at [143, 136] on div at bounding box center [124, 150] width 93 height 28
drag, startPoint x: 143, startPoint y: 127, endPoint x: 127, endPoint y: 127, distance: 16.2
click at [127, 136] on div at bounding box center [107, 150] width 93 height 28
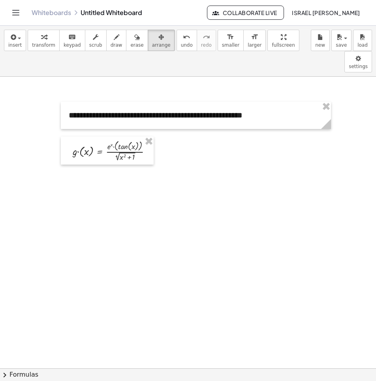
click at [9, 42] on span "insert" at bounding box center [14, 45] width 13 height 6
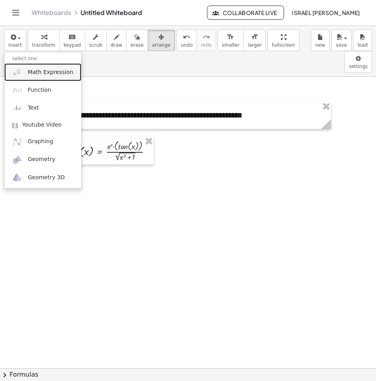
click at [52, 72] on span "Math Expression" at bounding box center [50, 72] width 45 height 8
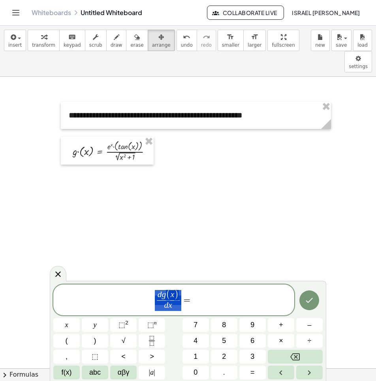
drag, startPoint x: 180, startPoint y: 300, endPoint x: 141, endPoint y: 292, distance: 40.0
click at [193, 300] on span "d g ( x ) d x ​ =" at bounding box center [173, 300] width 241 height 23
drag, startPoint x: 201, startPoint y: 292, endPoint x: 187, endPoint y: 291, distance: 14.7
click at [133, 343] on button "√" at bounding box center [123, 341] width 26 height 14
click at [128, 323] on span "⬚ 2" at bounding box center [124, 324] width 10 height 11
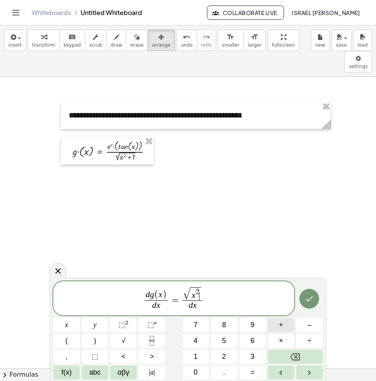
click at [280, 325] on span "+" at bounding box center [281, 324] width 4 height 11
click at [204, 355] on button "1" at bounding box center [196, 356] width 26 height 14
click at [311, 374] on icon "Right arrow" at bounding box center [309, 372] width 9 height 9
click at [160, 338] on button "Fraction" at bounding box center [152, 341] width 26 height 14
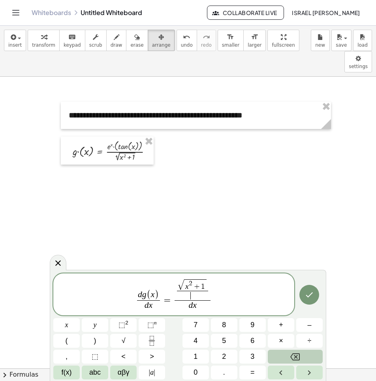
click at [287, 358] on button "Backspace" at bounding box center [295, 356] width 55 height 14
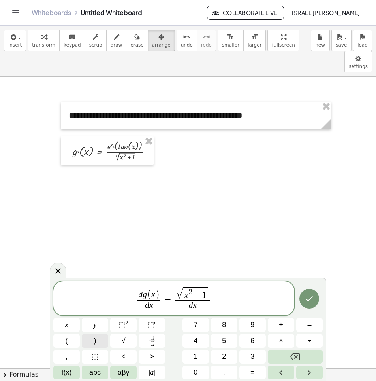
click at [95, 342] on span ")" at bounding box center [95, 340] width 2 height 11
click at [150, 338] on icon "Fraction" at bounding box center [152, 341] width 10 height 10
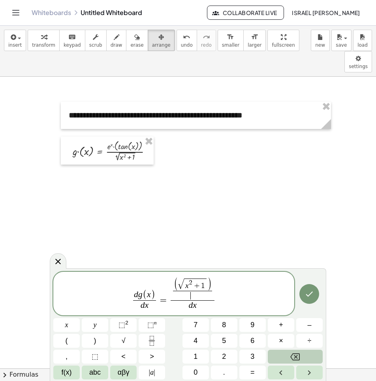
click at [283, 354] on button "Backspace" at bounding box center [295, 356] width 55 height 14
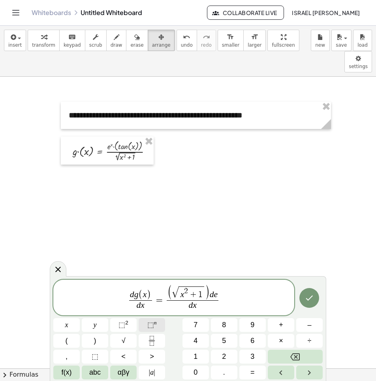
click at [155, 330] on button "⬚ n" at bounding box center [152, 325] width 26 height 14
click at [208, 286] on span ")" at bounding box center [205, 293] width 5 height 16
click at [210, 288] on span "( √ x 2 + 1 ) d e x" at bounding box center [192, 292] width 55 height 15
click at [217, 292] on var "x" at bounding box center [218, 290] width 4 height 8
click at [214, 297] on var "e" at bounding box center [214, 293] width 4 height 9
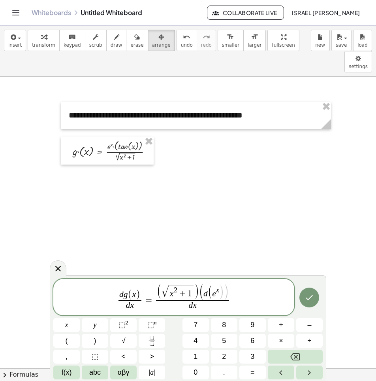
click at [221, 292] on span ")" at bounding box center [221, 292] width 5 height 15
click at [224, 292] on span "( d ( e x ​ ) )" at bounding box center [213, 292] width 29 height 15
click at [190, 288] on span "(" at bounding box center [192, 292] width 5 height 16
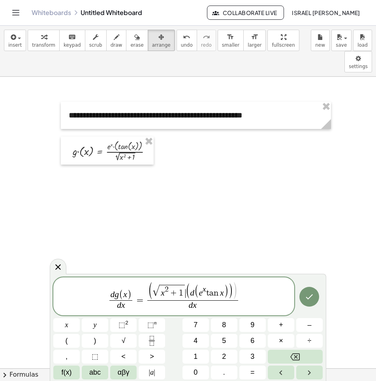
click at [155, 287] on span "√" at bounding box center [156, 290] width 7 height 11
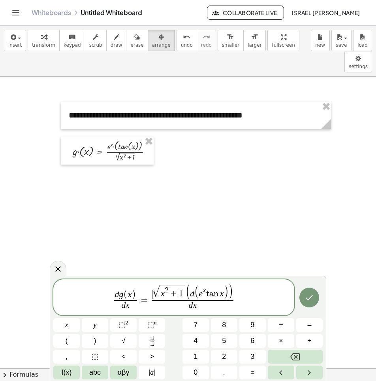
click at [237, 285] on span "d g ( x ) d x ​ = ​ √ x 2 + 1 ( d ( e x t a n x ) ) d x ​" at bounding box center [173, 298] width 241 height 28
click at [232, 288] on span ")" at bounding box center [230, 292] width 5 height 16
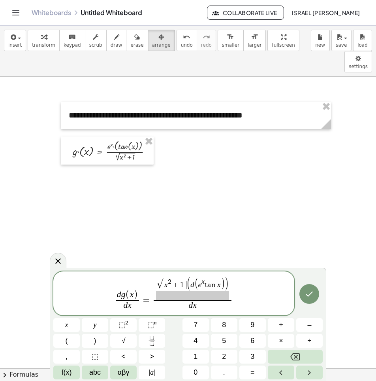
click at [187, 288] on span "(" at bounding box center [189, 283] width 4 height 15
click at [170, 292] on span at bounding box center [192, 295] width 73 height 9
click at [187, 286] on span "(" at bounding box center [189, 283] width 4 height 15
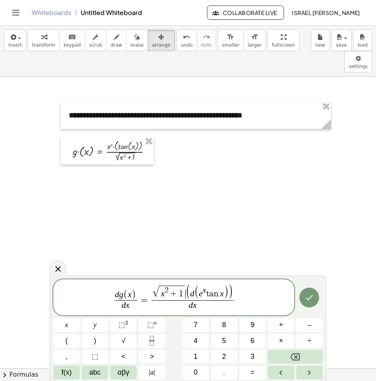
click at [185, 291] on span "√ x 2 + 1 ​ ( d ( e x t a n x ) )" at bounding box center [193, 292] width 82 height 15
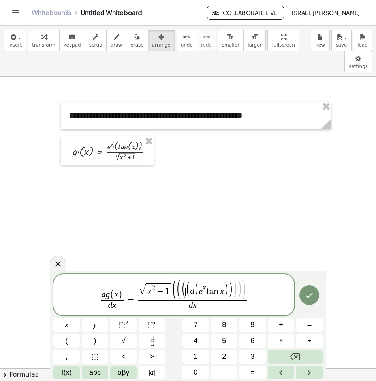
click at [261, 283] on span "d g ( x ) d x ​ = √ x 2 + 1 ( ( ( ​ ( d ( e x t a n x ) ) ) ) ) d x ​" at bounding box center [173, 295] width 241 height 33
click at [246, 284] on span ")" at bounding box center [245, 290] width 6 height 23
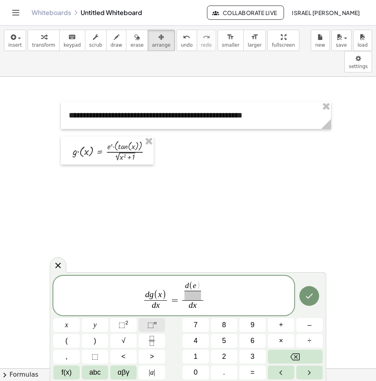
click at [151, 329] on span "⬚ n" at bounding box center [151, 324] width 9 height 11
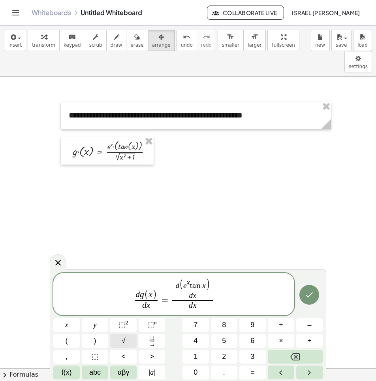
click at [132, 341] on button "√" at bounding box center [123, 341] width 26 height 14
click at [115, 321] on button "⬚ 2" at bounding box center [123, 325] width 26 height 14
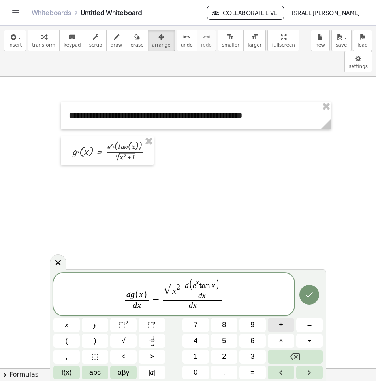
click at [276, 329] on button "+" at bounding box center [281, 325] width 26 height 14
click at [192, 355] on button "1" at bounding box center [196, 356] width 26 height 14
click at [232, 292] on span "d g ( x ) d x ​ = √ x 2 + 1 ​ d ( e x t a n x ) d x ​ d x ​" at bounding box center [173, 294] width 241 height 34
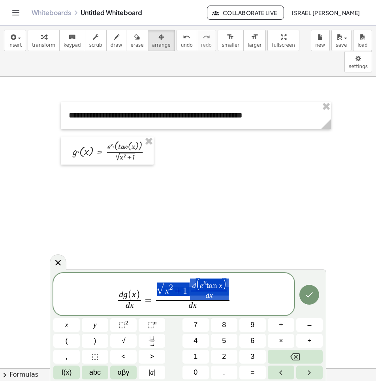
drag, startPoint x: 228, startPoint y: 296, endPoint x: 166, endPoint y: 288, distance: 62.3
click at [234, 291] on span "d g ( x ) d x ​ = √ x 2 + 1 d ( e x t a n x ) d x ​ d x ​" at bounding box center [173, 294] width 241 height 34
click at [223, 287] on span ")" at bounding box center [225, 284] width 4 height 13
click at [229, 291] on span "√ x 2 + 1 d ( e x t a n x ) d x ​" at bounding box center [193, 289] width 74 height 22
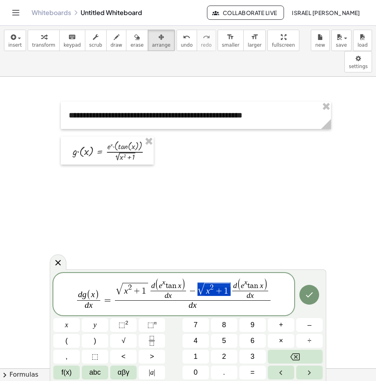
drag, startPoint x: 228, startPoint y: 291, endPoint x: 197, endPoint y: 287, distance: 31.0
drag, startPoint x: 181, startPoint y: 283, endPoint x: 160, endPoint y: 284, distance: 21.0
drag, startPoint x: 228, startPoint y: 291, endPoint x: 197, endPoint y: 291, distance: 31.6
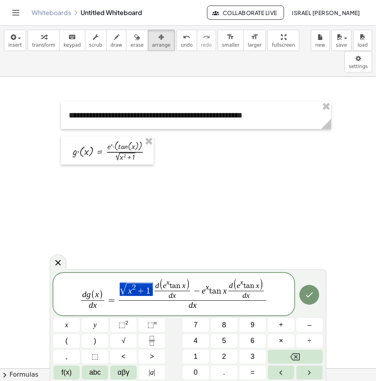
drag, startPoint x: 150, startPoint y: 289, endPoint x: 122, endPoint y: 292, distance: 27.8
drag, startPoint x: 260, startPoint y: 287, endPoint x: 236, endPoint y: 286, distance: 24.9
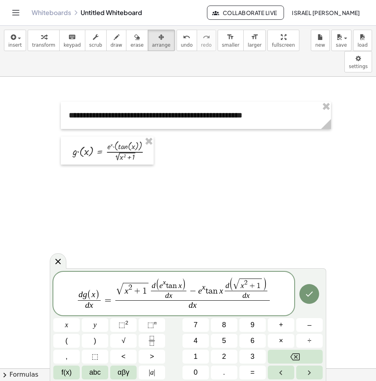
click at [224, 305] on span "d x" at bounding box center [192, 305] width 155 height 11
drag, startPoint x: 202, startPoint y: 306, endPoint x: 189, endPoint y: 306, distance: 12.7
click at [189, 306] on span "d x" at bounding box center [192, 305] width 155 height 11
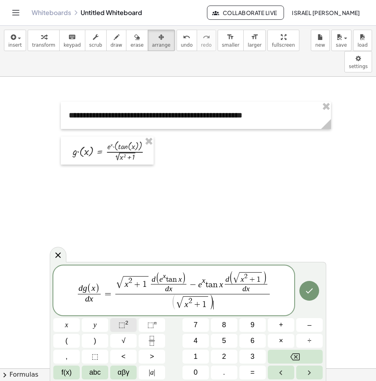
click at [129, 320] on button "⬚ 2" at bounding box center [123, 325] width 26 height 14
click at [174, 304] on span "( √ x 2 + 1 )" at bounding box center [191, 302] width 42 height 15
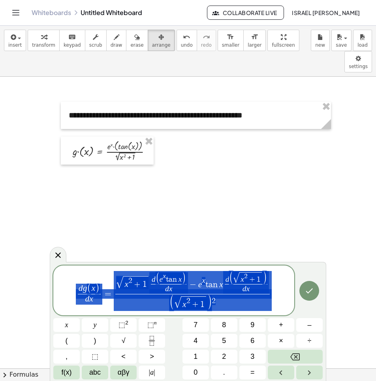
drag, startPoint x: 223, startPoint y: 305, endPoint x: 24, endPoint y: 294, distance: 199.9
click at [310, 297] on button "Done" at bounding box center [310, 291] width 20 height 20
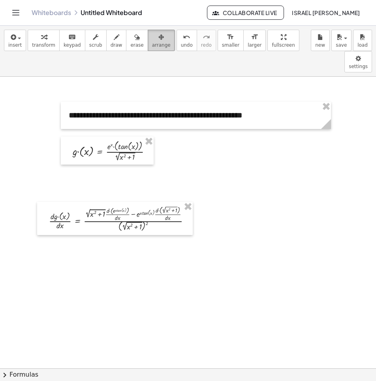
click at [155, 35] on div "button" at bounding box center [161, 36] width 19 height 9
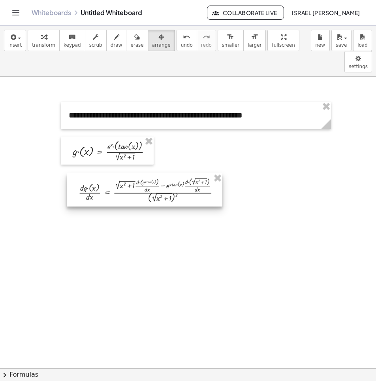
drag, startPoint x: 117, startPoint y: 203, endPoint x: 147, endPoint y: 175, distance: 41.1
click at [147, 175] on div at bounding box center [145, 189] width 156 height 33
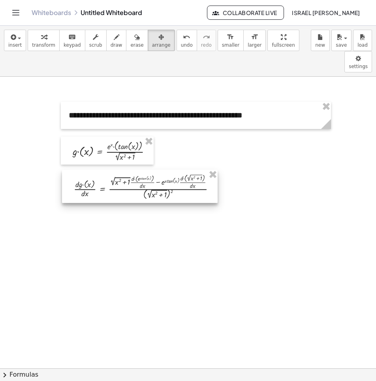
drag, startPoint x: 155, startPoint y: 170, endPoint x: 150, endPoint y: 166, distance: 5.9
click at [150, 170] on div at bounding box center [140, 186] width 156 height 33
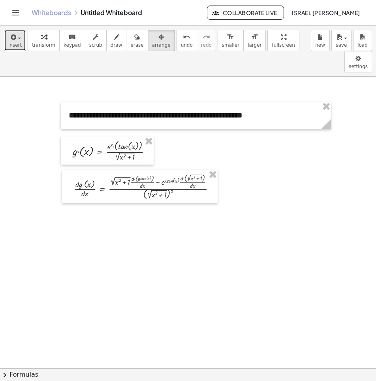
click at [23, 34] on button "insert" at bounding box center [15, 40] width 22 height 21
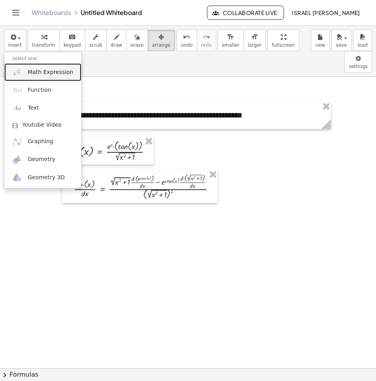
click at [36, 68] on span "Math Expression" at bounding box center [50, 72] width 45 height 8
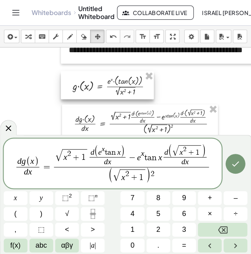
scroll to position [53, 0]
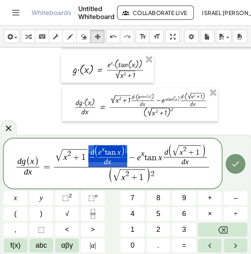
drag, startPoint x: 120, startPoint y: 164, endPoint x: 103, endPoint y: 157, distance: 18.7
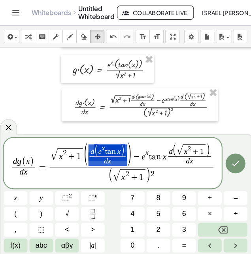
drag, startPoint x: 121, startPoint y: 160, endPoint x: 103, endPoint y: 154, distance: 19.3
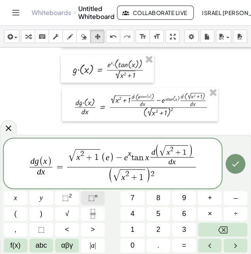
click at [92, 196] on span "⬚" at bounding box center [91, 198] width 7 height 8
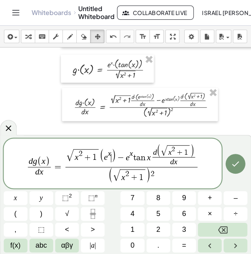
click at [111, 158] on span ")" at bounding box center [113, 156] width 5 height 14
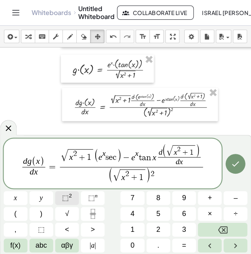
click at [61, 198] on button "⬚ 2" at bounding box center [67, 198] width 24 height 14
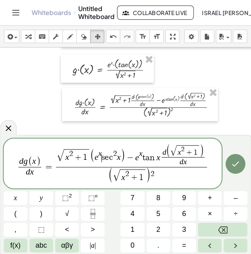
click at [102, 160] on var "s" at bounding box center [103, 157] width 3 height 9
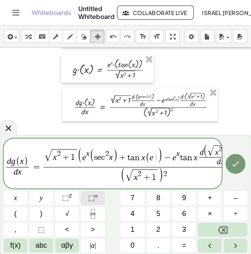
click at [92, 198] on span "⬚" at bounding box center [91, 198] width 7 height 8
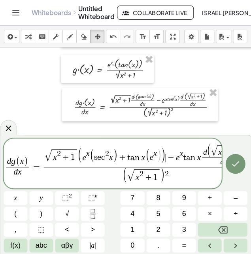
click at [165, 160] on span ")" at bounding box center [163, 156] width 5 height 16
click at [160, 158] on span ")" at bounding box center [159, 156] width 5 height 14
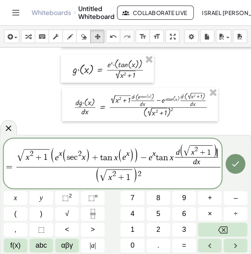
scroll to position [0, 29]
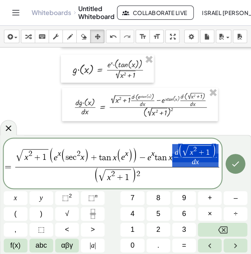
drag, startPoint x: 198, startPoint y: 164, endPoint x: 187, endPoint y: 152, distance: 15.7
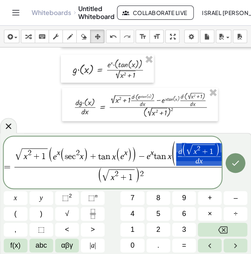
drag, startPoint x: 211, startPoint y: 163, endPoint x: 191, endPoint y: 155, distance: 21.1
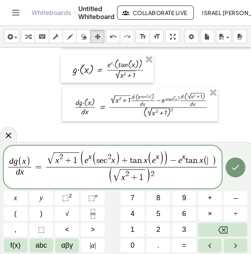
click at [202, 160] on var "x" at bounding box center [201, 159] width 4 height 9
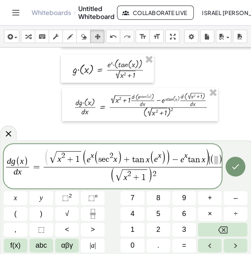
click at [187, 159] on span "x" at bounding box center [186, 156] width 4 height 8
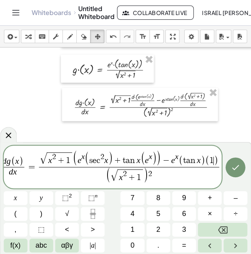
scroll to position [0, 5]
click at [91, 218] on icon "Fraction" at bounding box center [93, 216] width 4 height 4
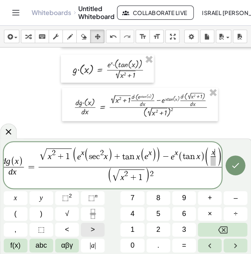
scroll to position [0, 7]
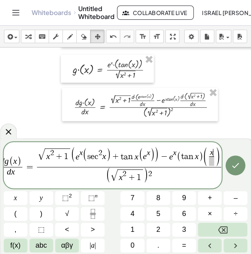
click at [211, 165] on span at bounding box center [211, 160] width 5 height 9
click at [66, 215] on span "√" at bounding box center [67, 213] width 4 height 11
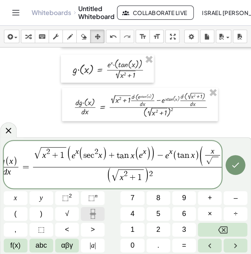
scroll to position [0, 14]
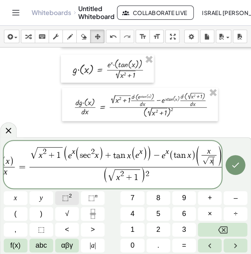
click at [68, 198] on span "⬚" at bounding box center [65, 198] width 7 height 8
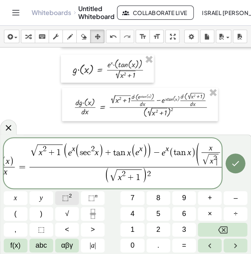
scroll to position [0, 18]
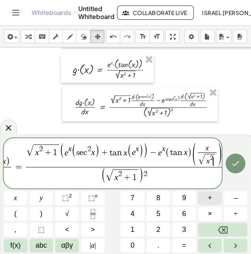
click at [205, 204] on button "+" at bounding box center [210, 198] width 24 height 14
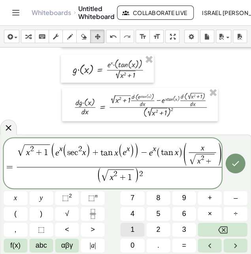
click at [139, 227] on button "1" at bounding box center [133, 230] width 24 height 14
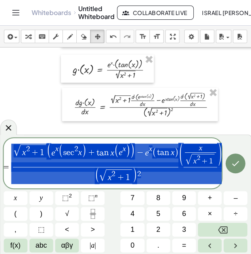
drag, startPoint x: 140, startPoint y: 173, endPoint x: 55, endPoint y: 160, distance: 86.0
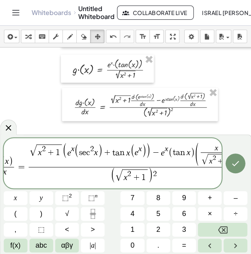
scroll to position [0, 0]
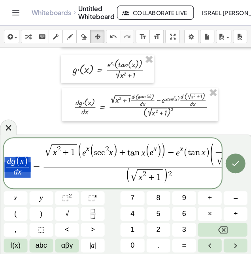
drag, startPoint x: 23, startPoint y: 172, endPoint x: 9, endPoint y: 164, distance: 15.9
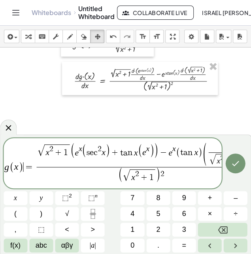
scroll to position [79, 0]
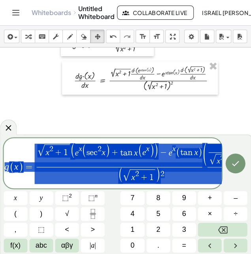
drag, startPoint x: 171, startPoint y: 176, endPoint x: 0, endPoint y: 168, distance: 170.9
click at [239, 170] on button "Done" at bounding box center [236, 163] width 20 height 20
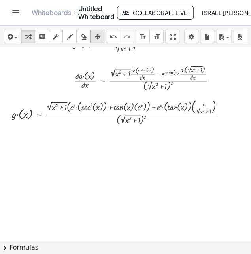
click at [98, 36] on icon "button" at bounding box center [97, 36] width 6 height 9
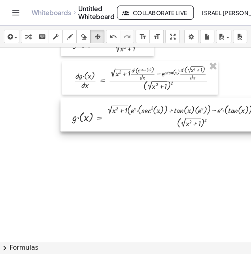
drag, startPoint x: 60, startPoint y: 115, endPoint x: 119, endPoint y: 117, distance: 58.9
click at [119, 117] on div at bounding box center [174, 115] width 228 height 34
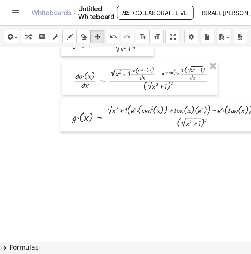
click at [148, 242] on button "chevron_right Formulas" at bounding box center [125, 247] width 251 height 13
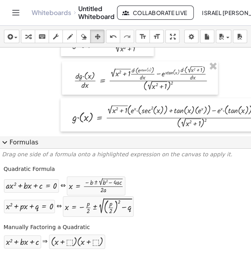
click at [23, 147] on button "expand_more Formulas" at bounding box center [125, 142] width 251 height 13
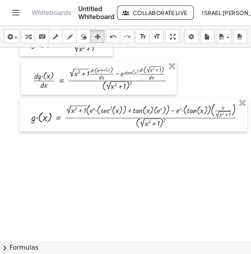
scroll to position [79, 47]
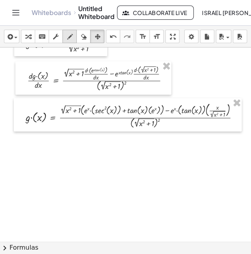
click at [70, 40] on icon "button" at bounding box center [70, 36] width 6 height 9
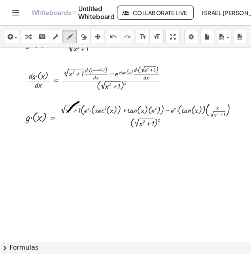
drag, startPoint x: 71, startPoint y: 108, endPoint x: 67, endPoint y: 111, distance: 5.6
drag, startPoint x: 194, startPoint y: 107, endPoint x: 140, endPoint y: 113, distance: 54.0
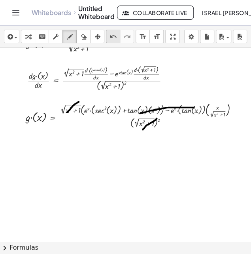
click at [115, 38] on icon "undo" at bounding box center [113, 36] width 8 height 9
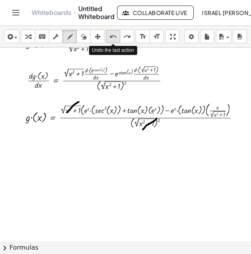
click at [115, 38] on icon "undo" at bounding box center [113, 36] width 8 height 9
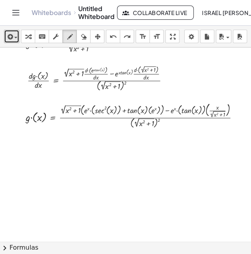
click at [17, 35] on div "button" at bounding box center [11, 36] width 11 height 9
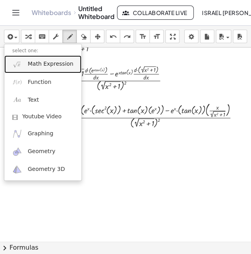
click at [37, 62] on span "Math Expression" at bounding box center [50, 64] width 45 height 8
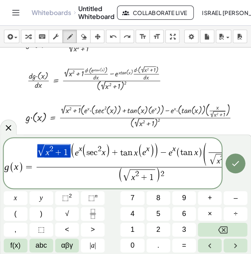
drag, startPoint x: 66, startPoint y: 152, endPoint x: 35, endPoint y: 149, distance: 31.0
click at [65, 150] on span "1" at bounding box center [66, 152] width 4 height 9
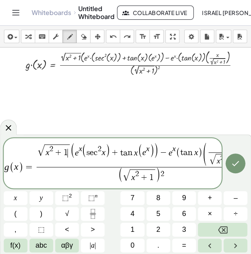
scroll to position [105, 47]
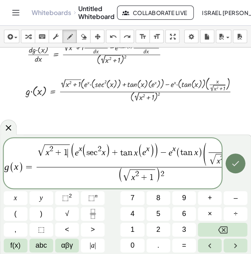
click at [231, 170] on button "Done" at bounding box center [236, 163] width 20 height 20
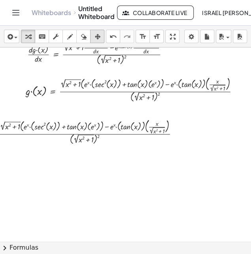
click at [97, 38] on icon "button" at bounding box center [97, 36] width 6 height 9
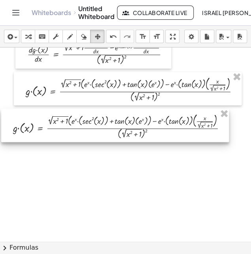
drag, startPoint x: 111, startPoint y: 130, endPoint x: 159, endPoint y: 125, distance: 48.1
click at [159, 125] on div at bounding box center [115, 126] width 228 height 34
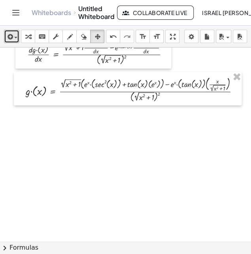
click at [15, 36] on div "button" at bounding box center [11, 36] width 11 height 9
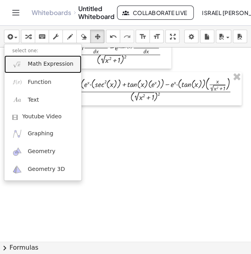
click at [29, 62] on span "Math Expression" at bounding box center [50, 64] width 45 height 8
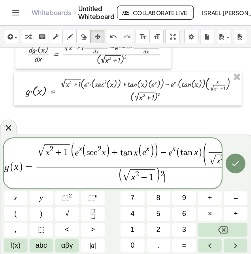
click at [167, 177] on span "( √ x 2 + 1 ) 2 ​" at bounding box center [141, 175] width 210 height 17
click at [167, 175] on span "( √ x 2 + 1 ) 2 ​" at bounding box center [141, 175] width 210 height 17
click at [132, 174] on span "√" at bounding box center [128, 175] width 7 height 11
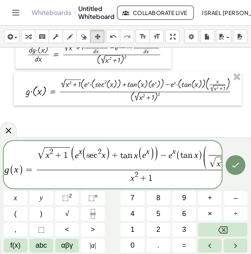
click at [163, 180] on span "​ x 2 + 1" at bounding box center [141, 177] width 210 height 14
drag, startPoint x: 68, startPoint y: 153, endPoint x: 36, endPoint y: 155, distance: 31.7
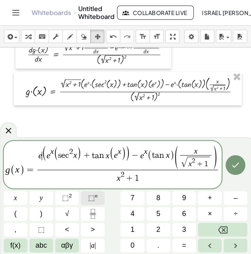
click at [83, 200] on button "⬚ n" at bounding box center [93, 198] width 24 height 14
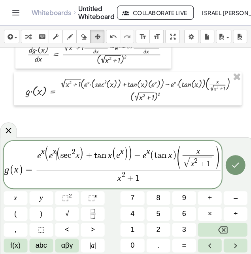
click at [56, 154] on span "(" at bounding box center [58, 154] width 5 height 14
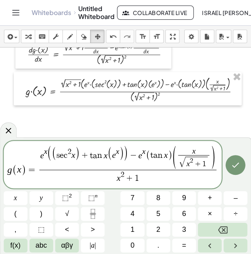
click at [117, 154] on var "x" at bounding box center [118, 151] width 4 height 8
click at [118, 155] on var "x" at bounding box center [118, 151] width 4 height 8
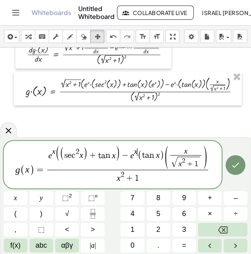
click at [136, 155] on var "x" at bounding box center [136, 151] width 4 height 8
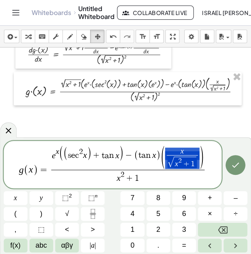
drag, startPoint x: 195, startPoint y: 165, endPoint x: 177, endPoint y: 154, distance: 21.1
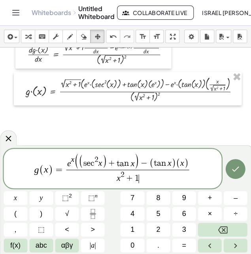
click at [143, 177] on span "x 2 + 1 ​" at bounding box center [127, 177] width 123 height 14
click at [47, 213] on button ")" at bounding box center [41, 214] width 24 height 14
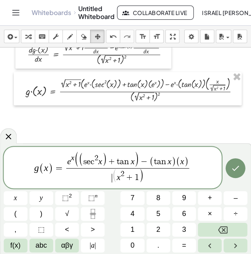
click at [114, 177] on span "(" at bounding box center [114, 176] width 5 height 14
click at [154, 173] on span "( ​ x 2 + 1 )" at bounding box center [127, 176] width 123 height 16
click at [88, 199] on button "⬚ n" at bounding box center [93, 198] width 24 height 14
click at [86, 216] on button "Fraction" at bounding box center [93, 214] width 24 height 14
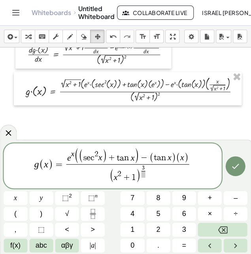
click at [142, 172] on span at bounding box center [144, 174] width 4 height 7
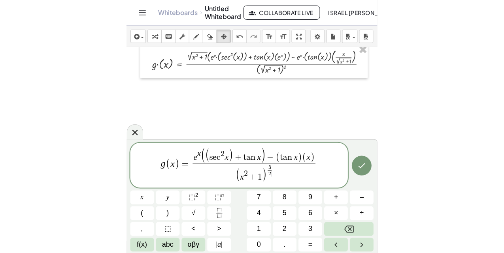
scroll to position [132, 47]
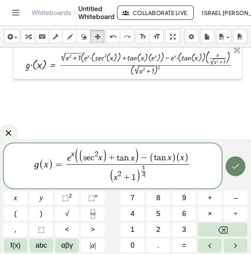
click at [232, 168] on icon "Done" at bounding box center [235, 165] width 9 height 9
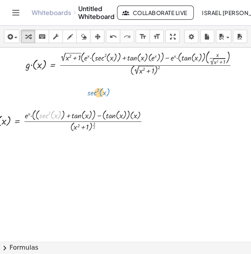
drag, startPoint x: 59, startPoint y: 114, endPoint x: 87, endPoint y: 85, distance: 40.0
click at [89, 85] on div "**********" at bounding box center [98, 110] width 290 height 389
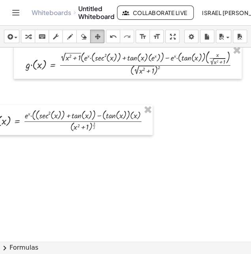
click at [100, 36] on div "button" at bounding box center [97, 36] width 10 height 9
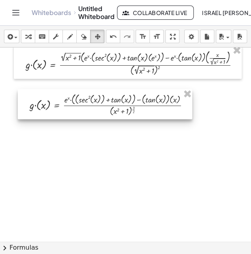
drag, startPoint x: 85, startPoint y: 122, endPoint x: 124, endPoint y: 106, distance: 42.6
click at [124, 106] on div at bounding box center [105, 104] width 174 height 30
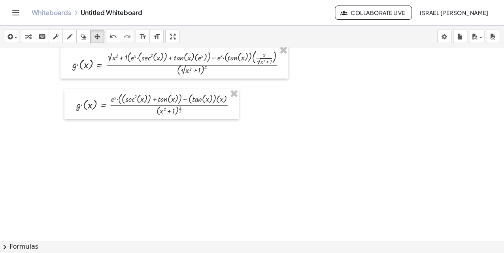
scroll to position [132, 0]
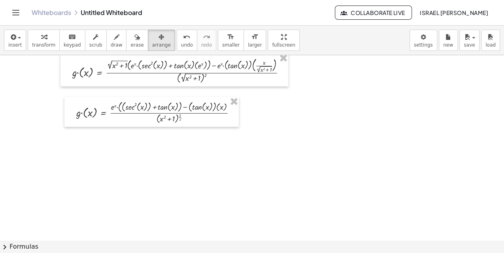
click at [272, 128] on div at bounding box center [252, 118] width 504 height 389
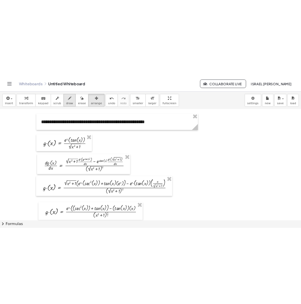
scroll to position [26, 0]
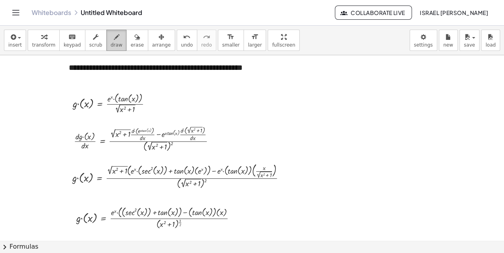
click at [114, 35] on icon "button" at bounding box center [117, 36] width 6 height 9
click at [80, 176] on div at bounding box center [252, 223] width 504 height 389
click at [84, 216] on div at bounding box center [252, 223] width 504 height 389
click at [15, 43] on span "insert" at bounding box center [14, 45] width 13 height 6
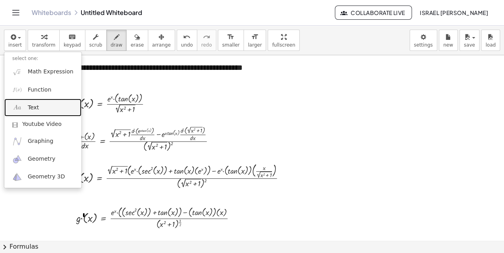
click at [43, 113] on link "Text" at bounding box center [42, 108] width 77 height 18
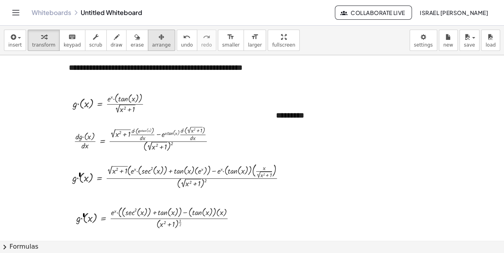
click at [152, 36] on div "button" at bounding box center [161, 36] width 19 height 9
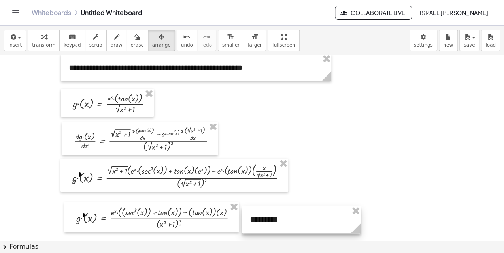
drag, startPoint x: 315, startPoint y: 123, endPoint x: 288, endPoint y: 227, distance: 107.9
click at [288, 227] on div at bounding box center [301, 219] width 119 height 27
click at [344, 188] on div at bounding box center [252, 223] width 504 height 389
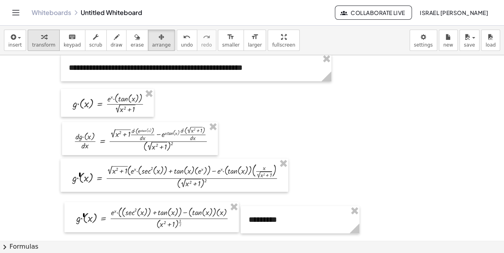
click at [45, 36] on div "button" at bounding box center [43, 36] width 23 height 9
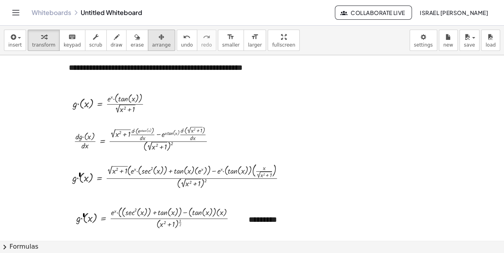
click at [159, 37] on icon "button" at bounding box center [162, 36] width 6 height 9
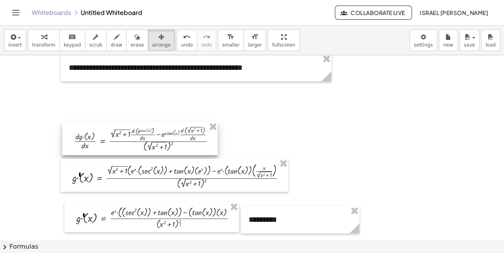
drag, startPoint x: 211, startPoint y: 123, endPoint x: 250, endPoint y: 147, distance: 45.3
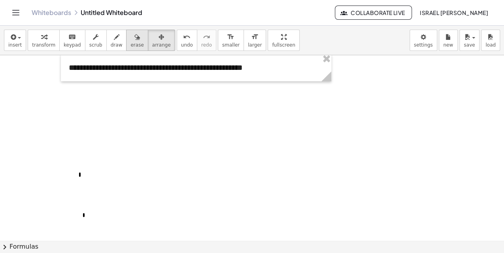
click at [130, 39] on div "button" at bounding box center [136, 36] width 13 height 9
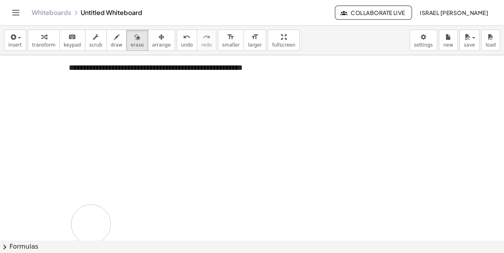
drag, startPoint x: 79, startPoint y: 168, endPoint x: 91, endPoint y: 224, distance: 56.5
click at [91, 224] on div at bounding box center [252, 223] width 504 height 389
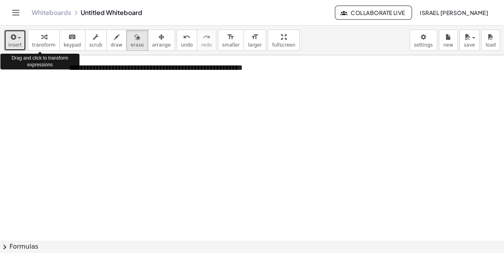
click at [13, 40] on icon "button" at bounding box center [12, 36] width 7 height 9
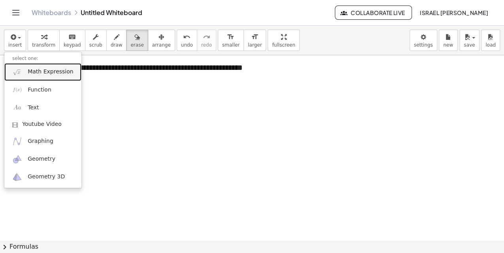
click at [29, 70] on span "Math Expression" at bounding box center [50, 72] width 45 height 8
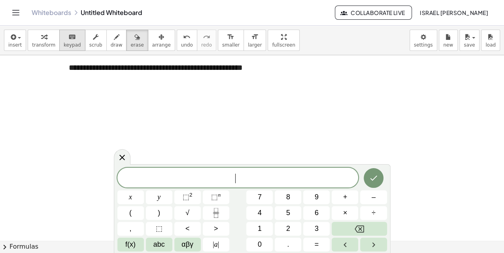
click at [64, 39] on div "keyboard" at bounding box center [72, 36] width 17 height 9
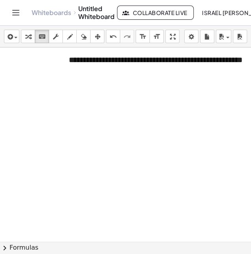
click at [14, 43] on div "insert select one: Math Expression Function Text Youtube Video Graphing Geometr…" at bounding box center [125, 37] width 251 height 22
click at [14, 40] on div "button" at bounding box center [11, 36] width 11 height 9
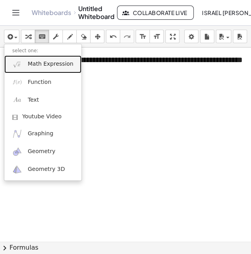
click at [26, 60] on link "Math Expression" at bounding box center [42, 64] width 77 height 18
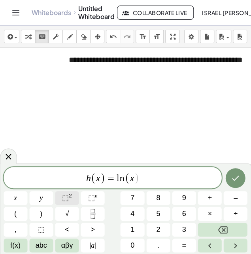
click at [71, 195] on span "⬚ 2" at bounding box center [67, 198] width 10 height 11
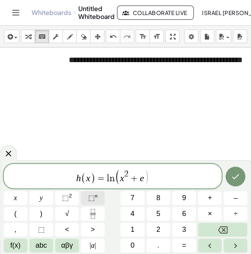
click at [102, 197] on button "⬚ n" at bounding box center [93, 198] width 24 height 14
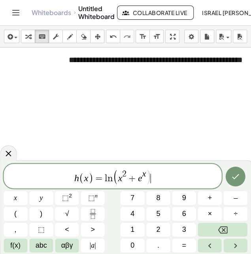
click at [155, 180] on span "h ( x ) = l n ( x 2 + e x ) ​" at bounding box center [113, 176] width 218 height 16
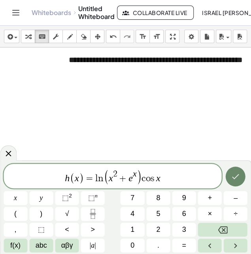
click at [236, 176] on icon "Done" at bounding box center [235, 176] width 7 height 5
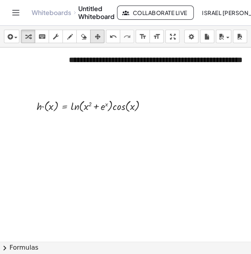
click at [101, 40] on div "button" at bounding box center [97, 36] width 10 height 9
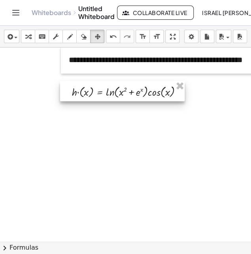
drag, startPoint x: 87, startPoint y: 101, endPoint x: 123, endPoint y: 87, distance: 38.3
click at [123, 87] on div at bounding box center [122, 91] width 125 height 20
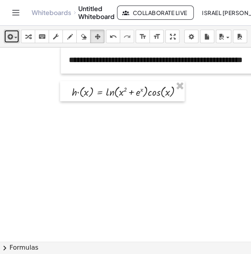
click at [11, 40] on icon "button" at bounding box center [9, 36] width 7 height 9
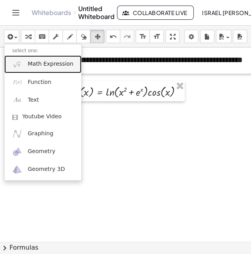
click at [47, 68] on link "Math Expression" at bounding box center [42, 64] width 77 height 18
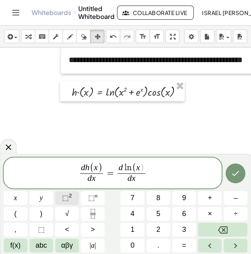
click at [74, 200] on button "⬚ 2" at bounding box center [67, 198] width 24 height 14
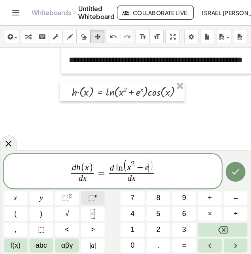
click at [96, 200] on span "⬚ n" at bounding box center [92, 198] width 9 height 11
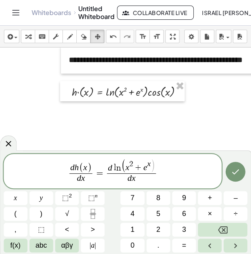
click at [157, 172] on span "d l n ( x 2 + e x ​ ) d x ​" at bounding box center [132, 171] width 52 height 25
click at [155, 166] on span "d l n ( x 2 + e x ) ​" at bounding box center [131, 166] width 49 height 14
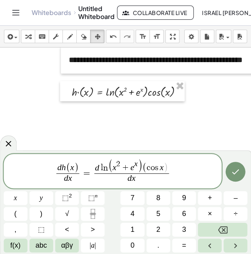
click at [101, 165] on var "l" at bounding box center [101, 167] width 4 height 9
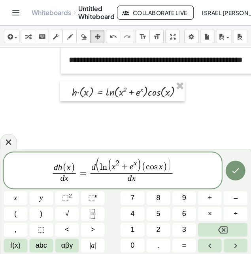
click at [172, 166] on span ")" at bounding box center [169, 165] width 5 height 16
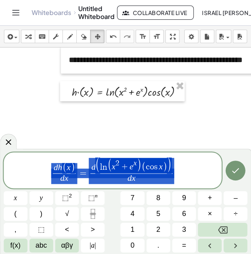
drag, startPoint x: 164, startPoint y: 182, endPoint x: 46, endPoint y: 172, distance: 118.2
click at [234, 168] on icon "Done" at bounding box center [235, 170] width 9 height 9
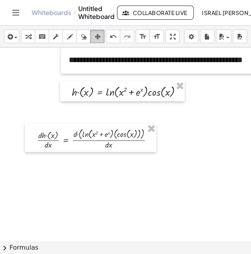
click at [100, 40] on icon "button" at bounding box center [97, 36] width 6 height 9
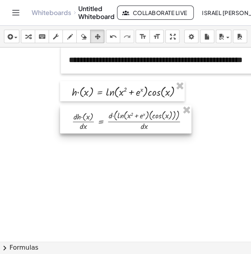
drag, startPoint x: 71, startPoint y: 141, endPoint x: 106, endPoint y: 122, distance: 39.6
click at [106, 122] on div at bounding box center [125, 119] width 131 height 28
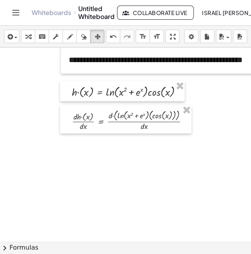
click at [11, 43] on div "insert select one: Math Expression Function Text Youtube Video Graphing Geometr…" at bounding box center [125, 37] width 251 height 22
click at [11, 41] on icon "button" at bounding box center [9, 36] width 7 height 9
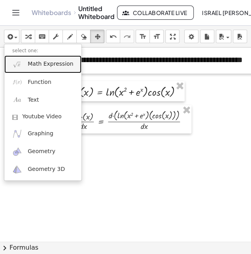
click at [28, 65] on span "Math Expression" at bounding box center [50, 64] width 45 height 8
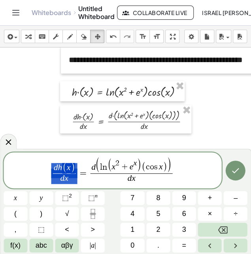
drag, startPoint x: 72, startPoint y: 180, endPoint x: 59, endPoint y: 166, distance: 19.3
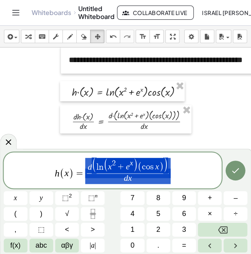
drag, startPoint x: 140, startPoint y: 179, endPoint x: 85, endPoint y: 171, distance: 55.1
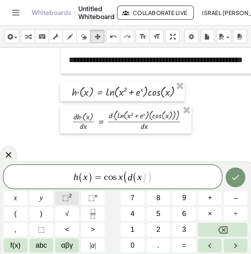
click at [72, 196] on button "⬚ 2" at bounding box center [67, 198] width 24 height 14
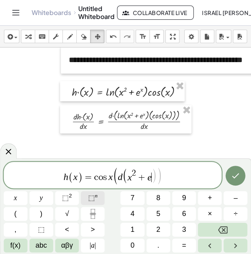
click at [95, 201] on span "⬚ n" at bounding box center [92, 198] width 9 height 11
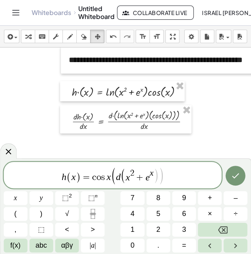
click at [160, 179] on span ")" at bounding box center [161, 176] width 6 height 18
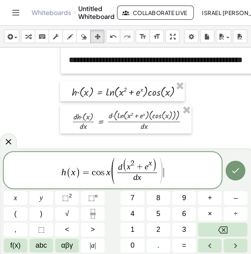
click at [165, 173] on span "h ( x ) = c o s x ( d ( x 2 + e x ) d x ​ ) ​" at bounding box center [113, 171] width 218 height 28
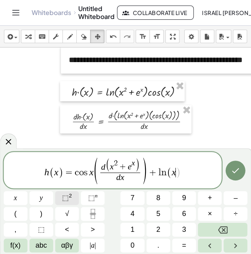
click at [73, 200] on button "⬚ 2" at bounding box center [67, 198] width 24 height 14
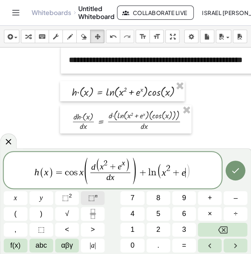
click at [96, 201] on span "⬚ n" at bounding box center [92, 198] width 9 height 11
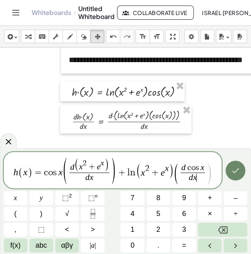
click at [228, 174] on button "Done" at bounding box center [236, 170] width 20 height 20
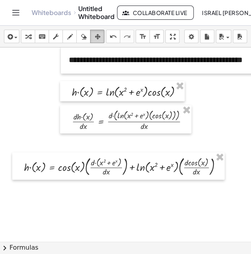
click at [92, 41] on button "arrange" at bounding box center [97, 36] width 14 height 13
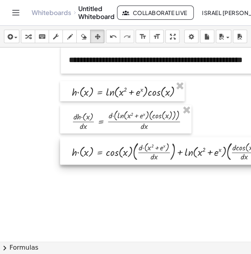
drag, startPoint x: 54, startPoint y: 172, endPoint x: 102, endPoint y: 157, distance: 50.1
click at [102, 157] on div at bounding box center [166, 151] width 212 height 28
click at [100, 152] on div at bounding box center [166, 151] width 212 height 28
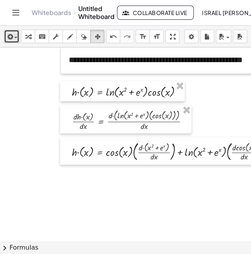
click at [14, 37] on span "button" at bounding box center [15, 38] width 3 height 2
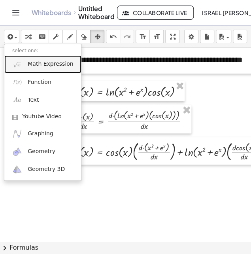
drag, startPoint x: 39, startPoint y: 61, endPoint x: 42, endPoint y: 67, distance: 6.4
click at [39, 61] on span "Math Expression" at bounding box center [50, 64] width 45 height 8
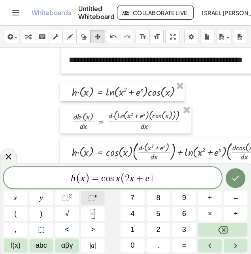
click at [102, 194] on button "⬚ n" at bounding box center [93, 198] width 24 height 14
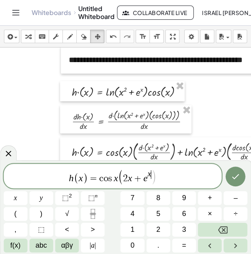
click at [160, 181] on span "h ( x ) = c o s x ( 2 x + e x ​ )" at bounding box center [113, 176] width 218 height 16
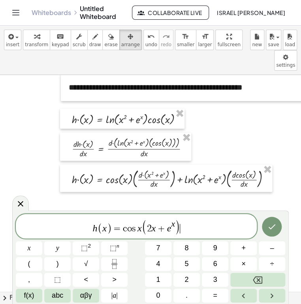
click at [187, 228] on span "h ( x ) = c o s x ( 2 x + e x ) ​" at bounding box center [136, 227] width 241 height 16
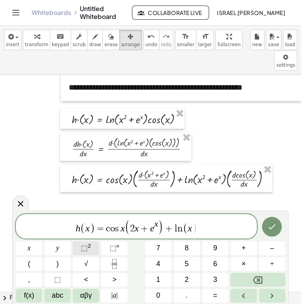
click at [90, 245] on sup "2" at bounding box center [89, 246] width 3 height 6
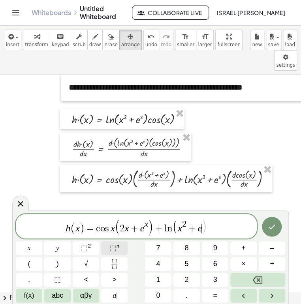
click at [113, 247] on span "⬚" at bounding box center [113, 248] width 7 height 8
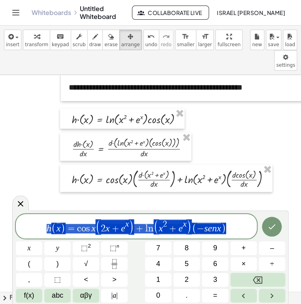
drag, startPoint x: 228, startPoint y: 229, endPoint x: 44, endPoint y: 219, distance: 183.7
click at [44, 219] on span "h ( x ) = c o s x ( 2 x + e x ) + l n ( x 2 + e x ) ( − s e n x )" at bounding box center [136, 227] width 241 height 16
click at [268, 232] on button "Done" at bounding box center [272, 227] width 20 height 20
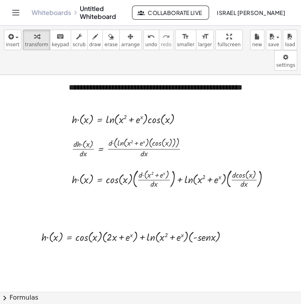
drag, startPoint x: 211, startPoint y: 36, endPoint x: 212, endPoint y: 60, distance: 23.3
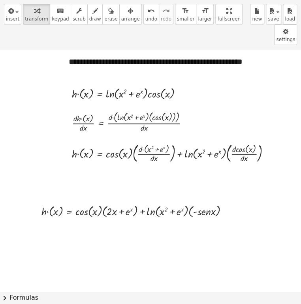
click at [213, 59] on div "**********" at bounding box center [150, 152] width 301 height 304
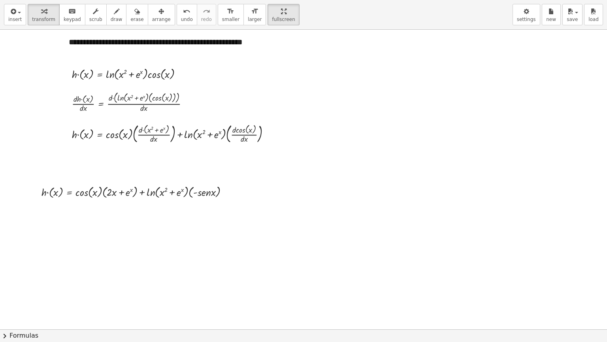
drag, startPoint x: 261, startPoint y: 10, endPoint x: 259, endPoint y: -13, distance: 23.0
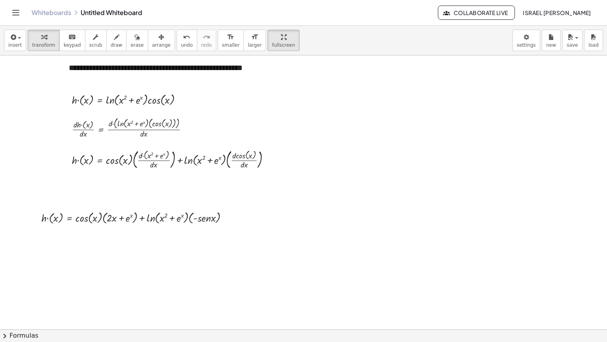
click at [259, 0] on html "**********" at bounding box center [303, 171] width 607 height 342
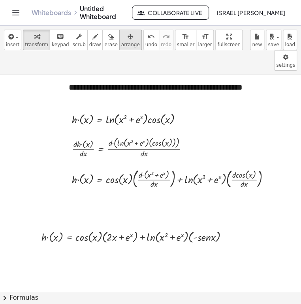
click at [121, 45] on span "arrange" at bounding box center [130, 45] width 19 height 6
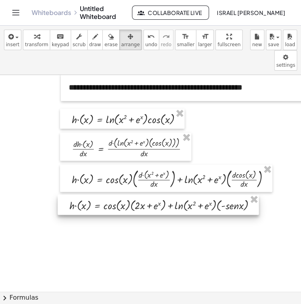
drag, startPoint x: 132, startPoint y: 217, endPoint x: 160, endPoint y: 185, distance: 42.3
click at [160, 195] on div at bounding box center [158, 205] width 201 height 20
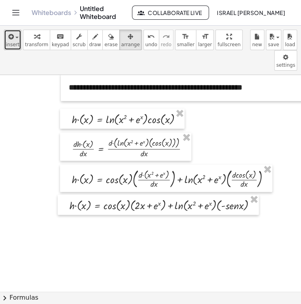
click at [14, 49] on button "insert" at bounding box center [12, 40] width 17 height 21
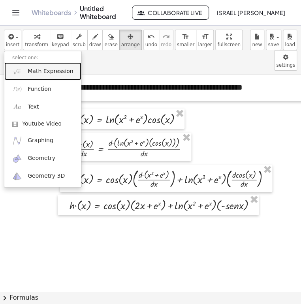
click at [28, 69] on span "Math Expression" at bounding box center [50, 72] width 45 height 8
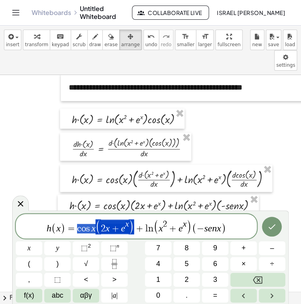
drag, startPoint x: 134, startPoint y: 227, endPoint x: 79, endPoint y: 227, distance: 55.3
click at [79, 227] on span "h ( x ) = c o s x ( 2 x + e x ) + l n ( x 2 + e x ) ( − s e n x )" at bounding box center [136, 227] width 241 height 16
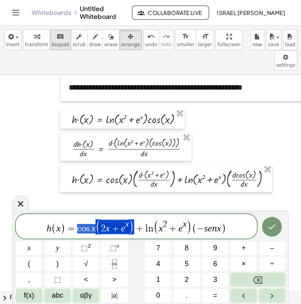
click at [58, 42] on span "keypad" at bounding box center [60, 45] width 17 height 6
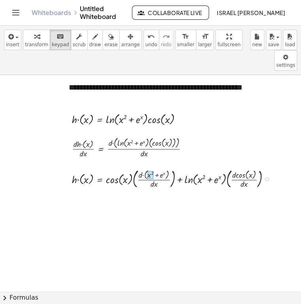
click at [148, 171] on div at bounding box center [150, 175] width 6 height 8
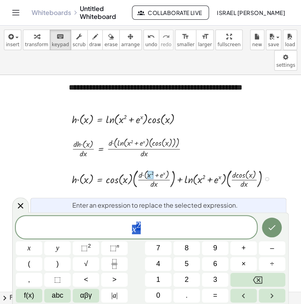
click at [130, 232] on span "x 2" at bounding box center [136, 228] width 241 height 14
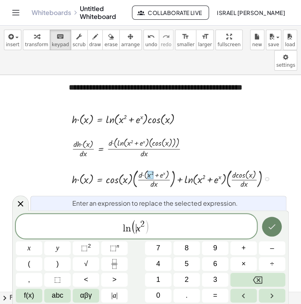
click at [274, 227] on icon "Done" at bounding box center [272, 226] width 7 height 5
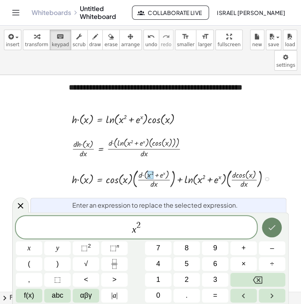
click at [272, 228] on icon "Done" at bounding box center [272, 227] width 7 height 5
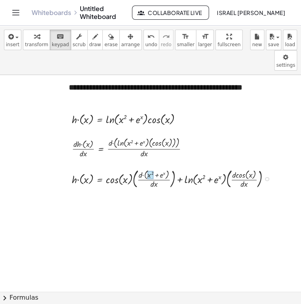
click at [147, 171] on div at bounding box center [150, 175] width 6 height 8
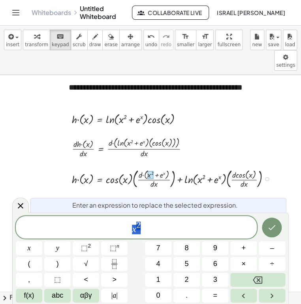
click at [150, 188] on div at bounding box center [150, 265] width 301 height 433
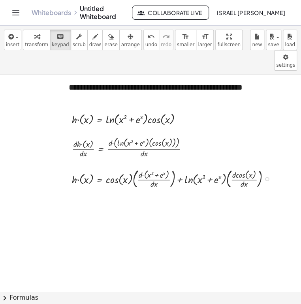
click at [72, 167] on div at bounding box center [174, 179] width 212 height 24
click at [75, 167] on div at bounding box center [174, 179] width 212 height 24
drag, startPoint x: 75, startPoint y: 159, endPoint x: 134, endPoint y: 160, distance: 58.9
click at [129, 167] on div at bounding box center [174, 179] width 212 height 24
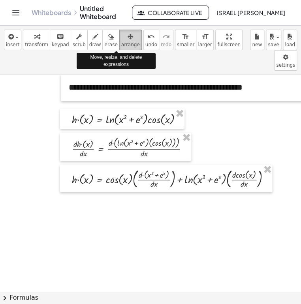
click at [119, 49] on button "arrange" at bounding box center [130, 40] width 23 height 21
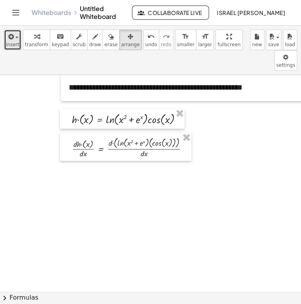
click at [12, 39] on icon "button" at bounding box center [10, 36] width 7 height 9
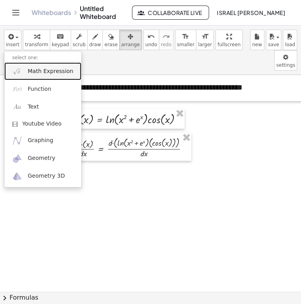
click at [27, 69] on link "Math Expression" at bounding box center [42, 71] width 77 height 18
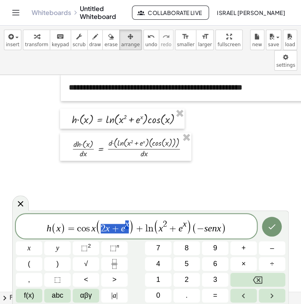
drag, startPoint x: 128, startPoint y: 228, endPoint x: 102, endPoint y: 230, distance: 26.6
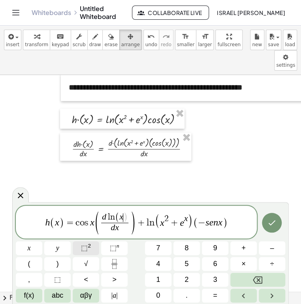
click at [86, 245] on span "⬚" at bounding box center [84, 248] width 7 height 8
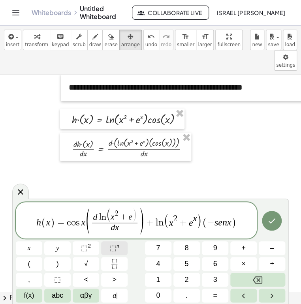
click at [107, 249] on button "⬚ n" at bounding box center [114, 249] width 26 height 14
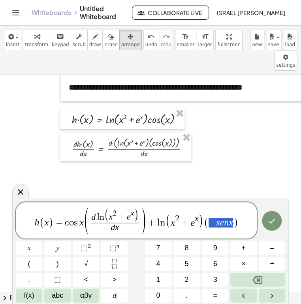
drag, startPoint x: 232, startPoint y: 225, endPoint x: 210, endPoint y: 225, distance: 22.1
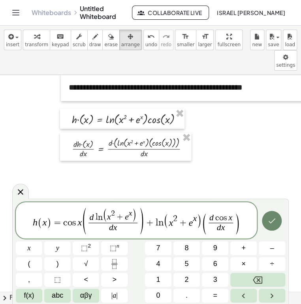
click at [267, 219] on button "Done" at bounding box center [272, 221] width 20 height 20
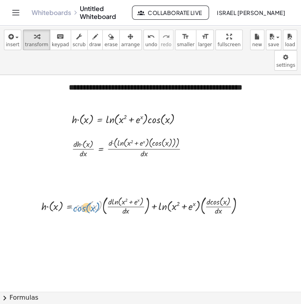
click at [89, 194] on div at bounding box center [146, 206] width 217 height 24
click at [121, 42] on span "arrange" at bounding box center [130, 45] width 19 height 6
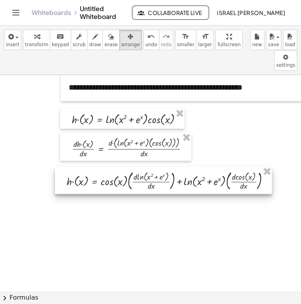
drag, startPoint x: 108, startPoint y: 183, endPoint x: 132, endPoint y: 157, distance: 34.9
click at [132, 167] on div at bounding box center [163, 181] width 217 height 28
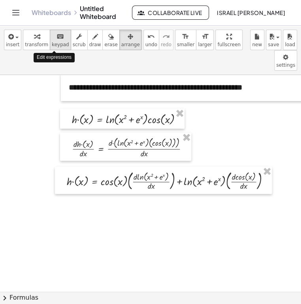
click at [59, 38] on div "keyboard" at bounding box center [60, 36] width 17 height 9
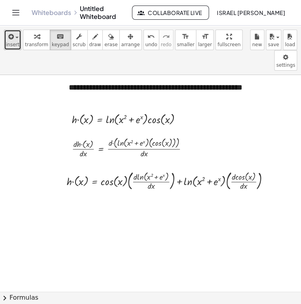
click at [13, 32] on div "button" at bounding box center [12, 36] width 13 height 9
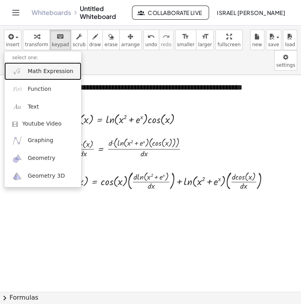
click at [43, 71] on span "Math Expression" at bounding box center [50, 72] width 45 height 8
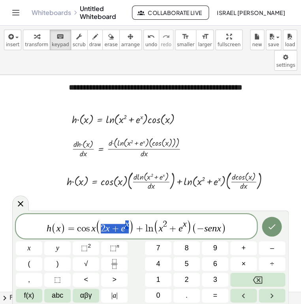
drag, startPoint x: 130, startPoint y: 226, endPoint x: 101, endPoint y: 226, distance: 28.5
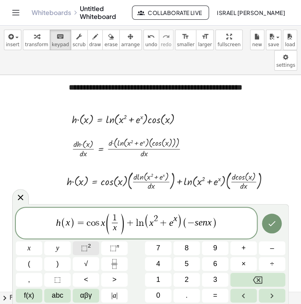
click at [84, 251] on span "⬚" at bounding box center [84, 248] width 7 height 8
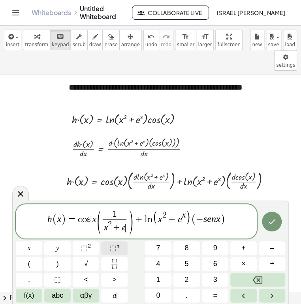
click at [123, 243] on button "⬚ n" at bounding box center [114, 249] width 26 height 14
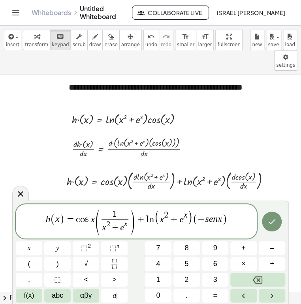
click at [131, 223] on span ")" at bounding box center [133, 222] width 6 height 27
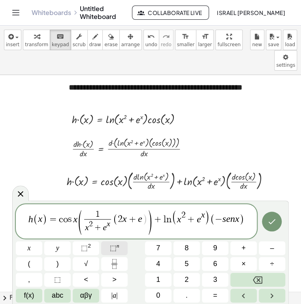
click at [124, 253] on button "⬚ n" at bounding box center [114, 249] width 26 height 14
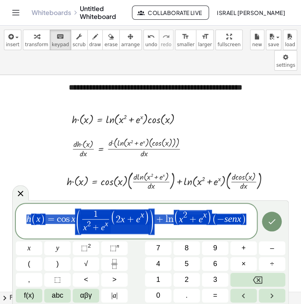
drag, startPoint x: 245, startPoint y: 221, endPoint x: 17, endPoint y: 219, distance: 228.5
click at [267, 228] on button "Done" at bounding box center [272, 222] width 20 height 20
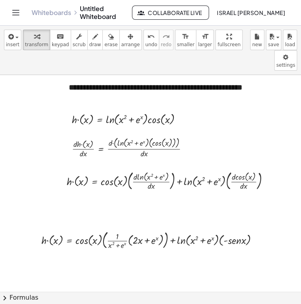
drag, startPoint x: 203, startPoint y: 43, endPoint x: 204, endPoint y: 66, distance: 23.0
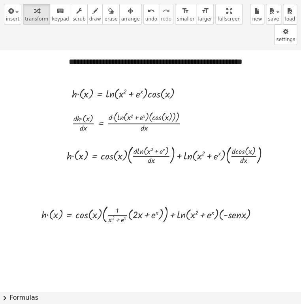
click at [204, 66] on div "**********" at bounding box center [150, 152] width 301 height 304
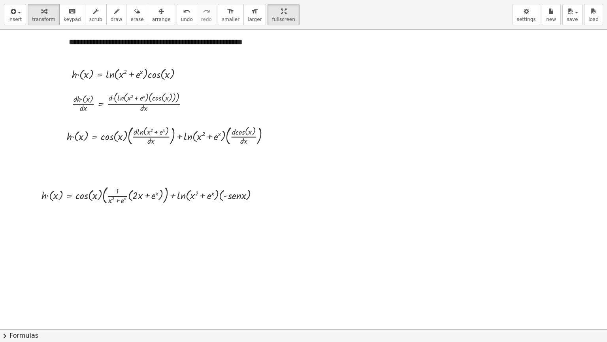
drag, startPoint x: 260, startPoint y: 9, endPoint x: 259, endPoint y: -14, distance: 23.4
click at [259, 0] on html "**********" at bounding box center [303, 171] width 607 height 342
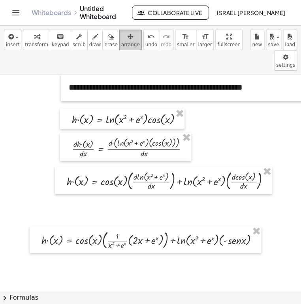
click at [121, 44] on span "arrange" at bounding box center [130, 45] width 19 height 6
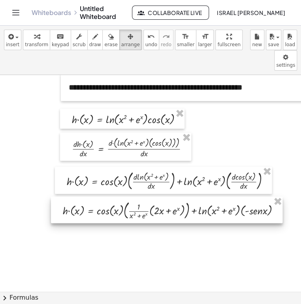
drag, startPoint x: 121, startPoint y: 226, endPoint x: 143, endPoint y: 196, distance: 36.5
click at [143, 197] on div at bounding box center [167, 210] width 232 height 26
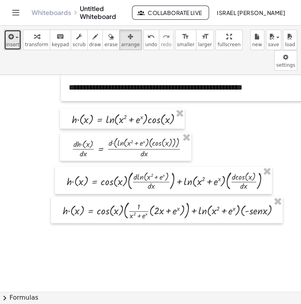
click at [11, 38] on icon "button" at bounding box center [10, 36] width 7 height 9
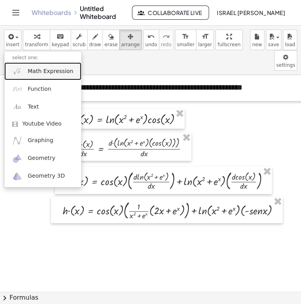
click at [35, 74] on span "Math Expression" at bounding box center [50, 72] width 45 height 8
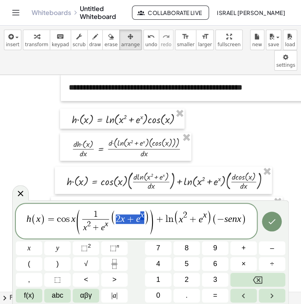
drag, startPoint x: 142, startPoint y: 224, endPoint x: 117, endPoint y: 221, distance: 25.4
click at [117, 221] on span "2 x + e x" at bounding box center [130, 217] width 28 height 13
click at [103, 213] on span "1 ​" at bounding box center [95, 215] width 27 height 9
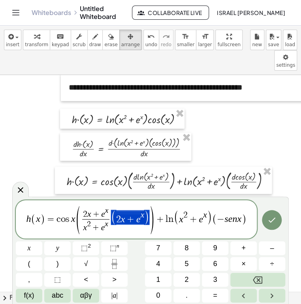
drag, startPoint x: 149, startPoint y: 218, endPoint x: 123, endPoint y: 220, distance: 25.3
click at [123, 220] on span "( 2 x + e x x 2 + e x ​ ( 2 x + e x ) )" at bounding box center [114, 220] width 79 height 28
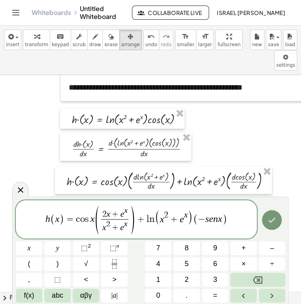
click at [145, 220] on span "+" at bounding box center [140, 219] width 11 height 9
click at [206, 220] on var "s" at bounding box center [208, 219] width 4 height 10
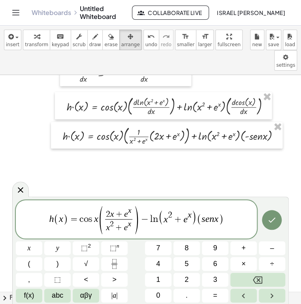
scroll to position [89, 0]
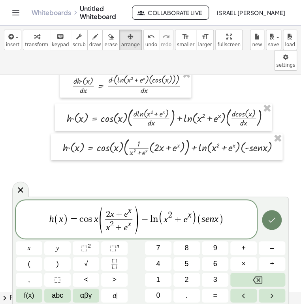
click at [270, 219] on icon "Done" at bounding box center [271, 219] width 9 height 9
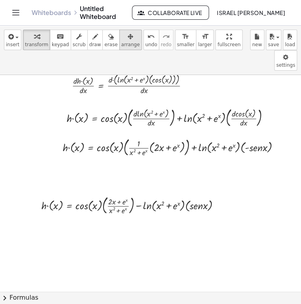
click at [121, 43] on span "arrange" at bounding box center [130, 45] width 19 height 6
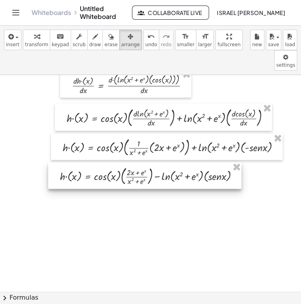
drag, startPoint x: 107, startPoint y: 183, endPoint x: 125, endPoint y: 153, distance: 34.7
click at [125, 162] on div at bounding box center [144, 175] width 193 height 26
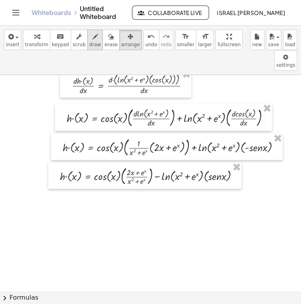
click at [90, 46] on span "draw" at bounding box center [95, 45] width 12 height 6
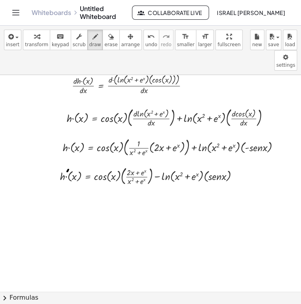
click at [66, 152] on div at bounding box center [150, 202] width 301 height 433
click at [69, 123] on div at bounding box center [150, 202] width 301 height 433
click at [75, 95] on div at bounding box center [150, 202] width 301 height 433
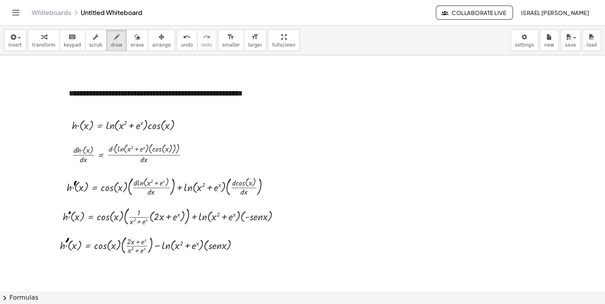
scroll to position [0, 0]
click at [16, 40] on span "button" at bounding box center [17, 38] width 2 height 6
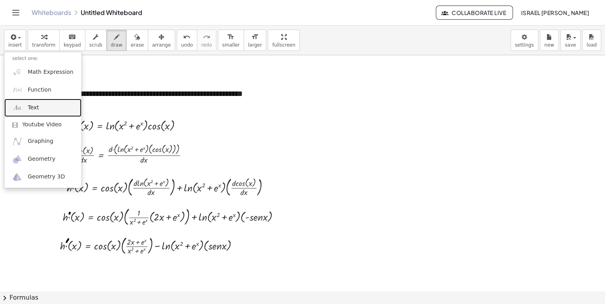
drag, startPoint x: 40, startPoint y: 110, endPoint x: 45, endPoint y: 116, distance: 7.8
click at [40, 110] on link "Text" at bounding box center [42, 108] width 77 height 18
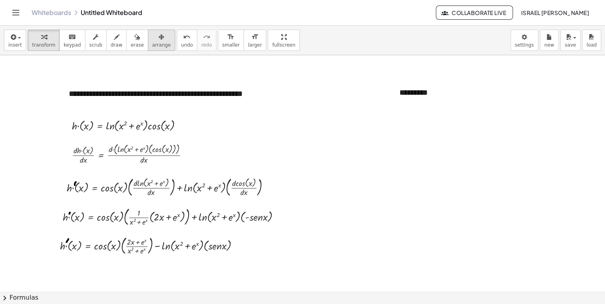
click at [152, 36] on div "button" at bounding box center [161, 36] width 19 height 9
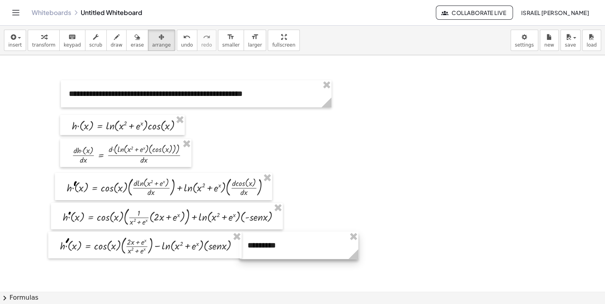
drag, startPoint x: 446, startPoint y: 102, endPoint x: 294, endPoint y: 255, distance: 214.9
click at [294, 255] on div at bounding box center [299, 245] width 119 height 27
click at [152, 43] on span "arrange" at bounding box center [161, 45] width 19 height 6
click at [130, 41] on div "button" at bounding box center [136, 36] width 13 height 9
